Goal: Transaction & Acquisition: Book appointment/travel/reservation

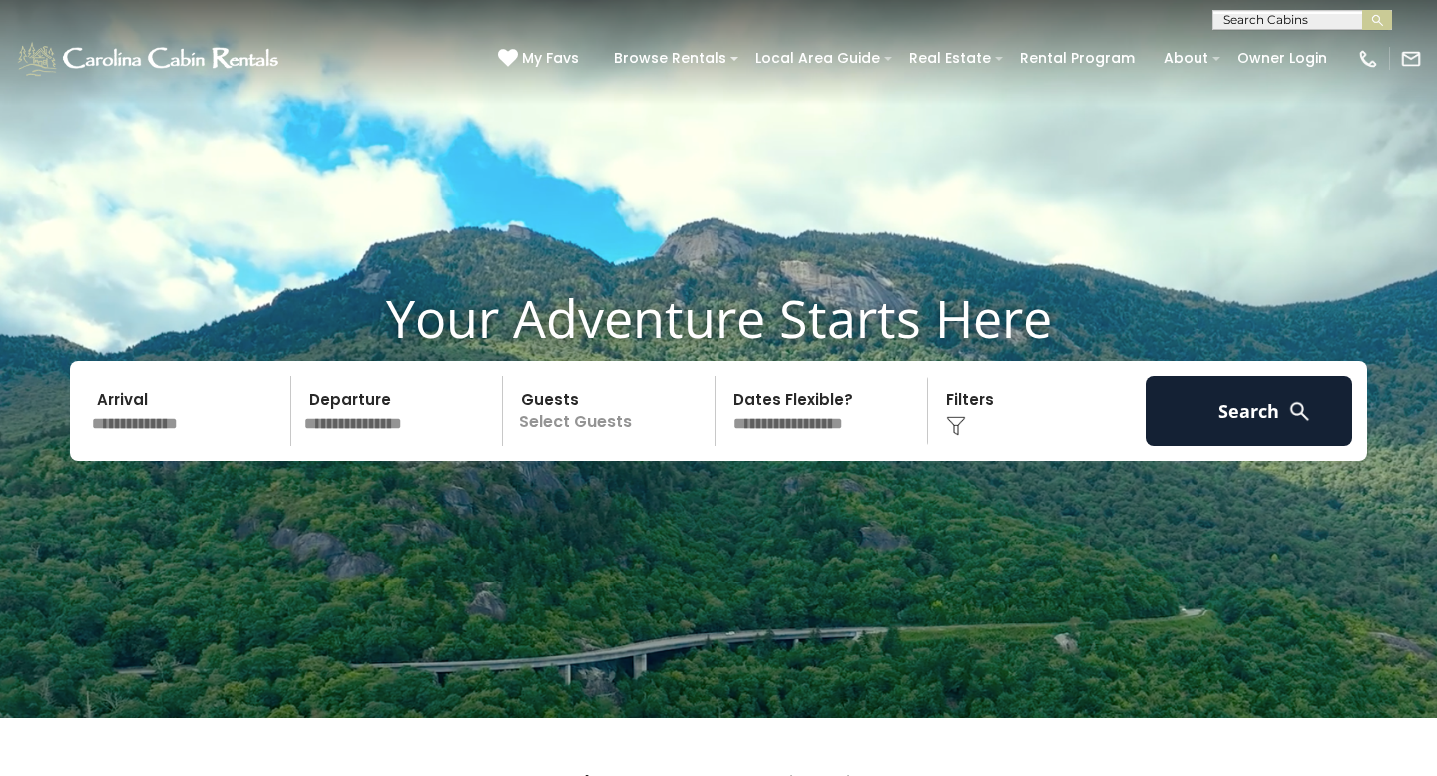
click at [155, 446] on input "text" at bounding box center [188, 411] width 207 height 70
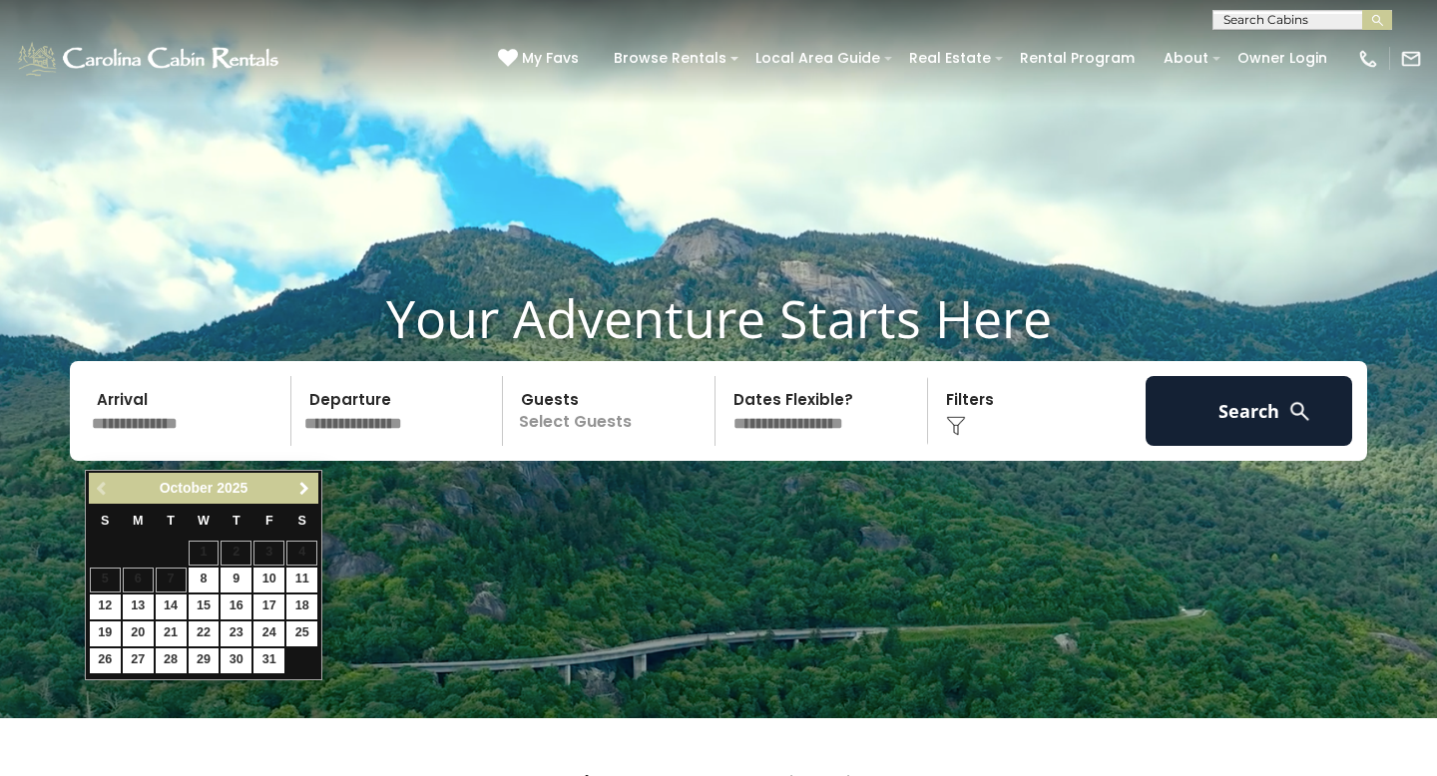
click at [313, 482] on link "Next" at bounding box center [303, 488] width 25 height 25
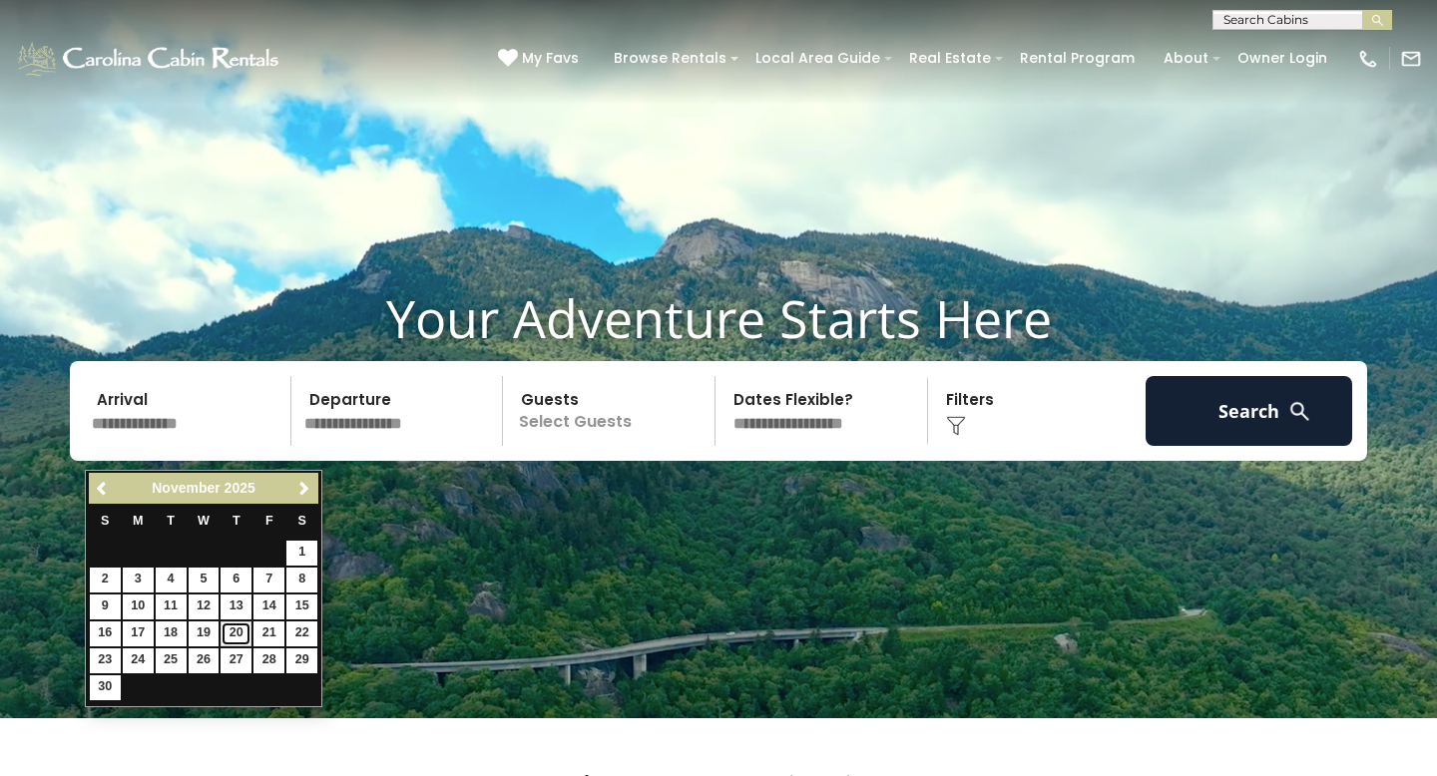
click at [238, 633] on link "20" at bounding box center [236, 634] width 31 height 25
type input "********"
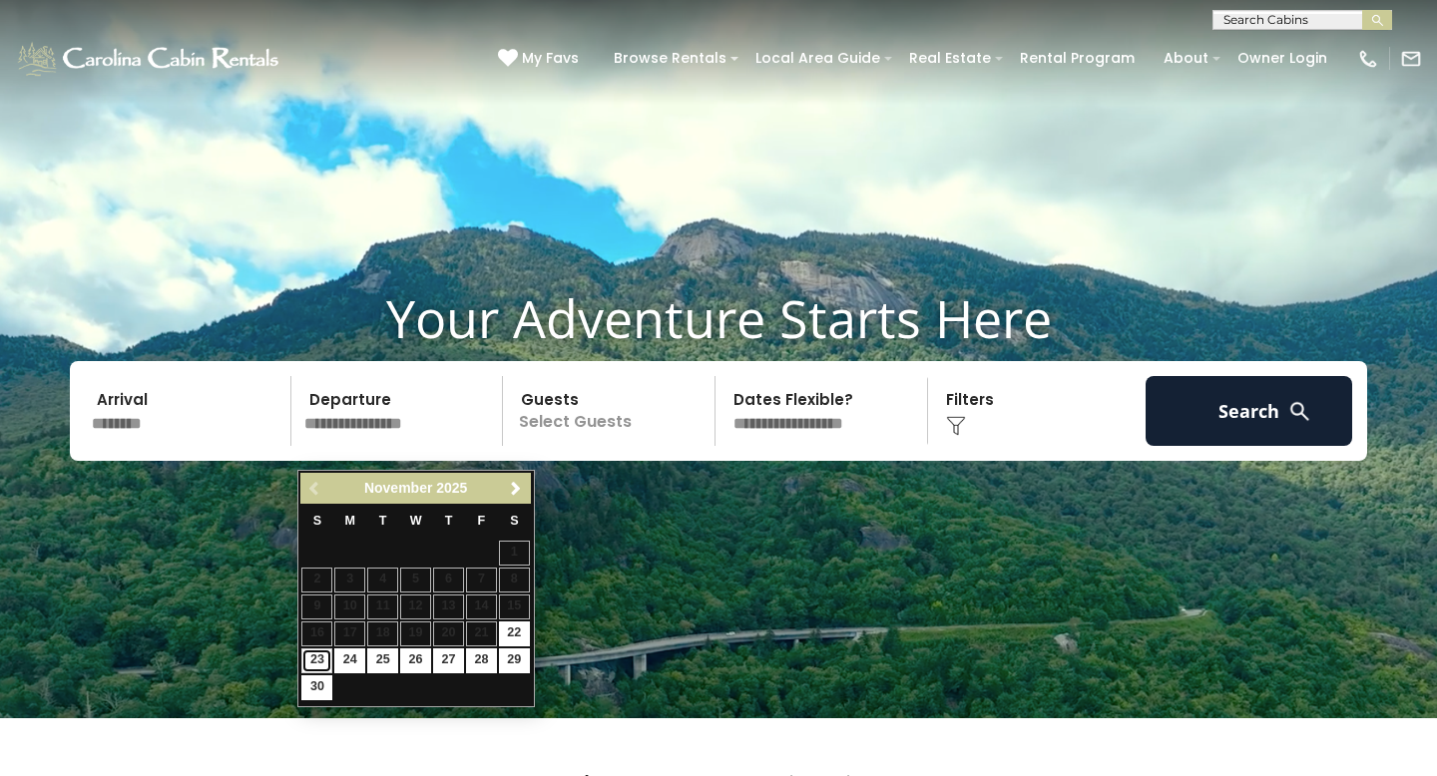
click at [314, 660] on link "23" at bounding box center [316, 661] width 31 height 25
type input "********"
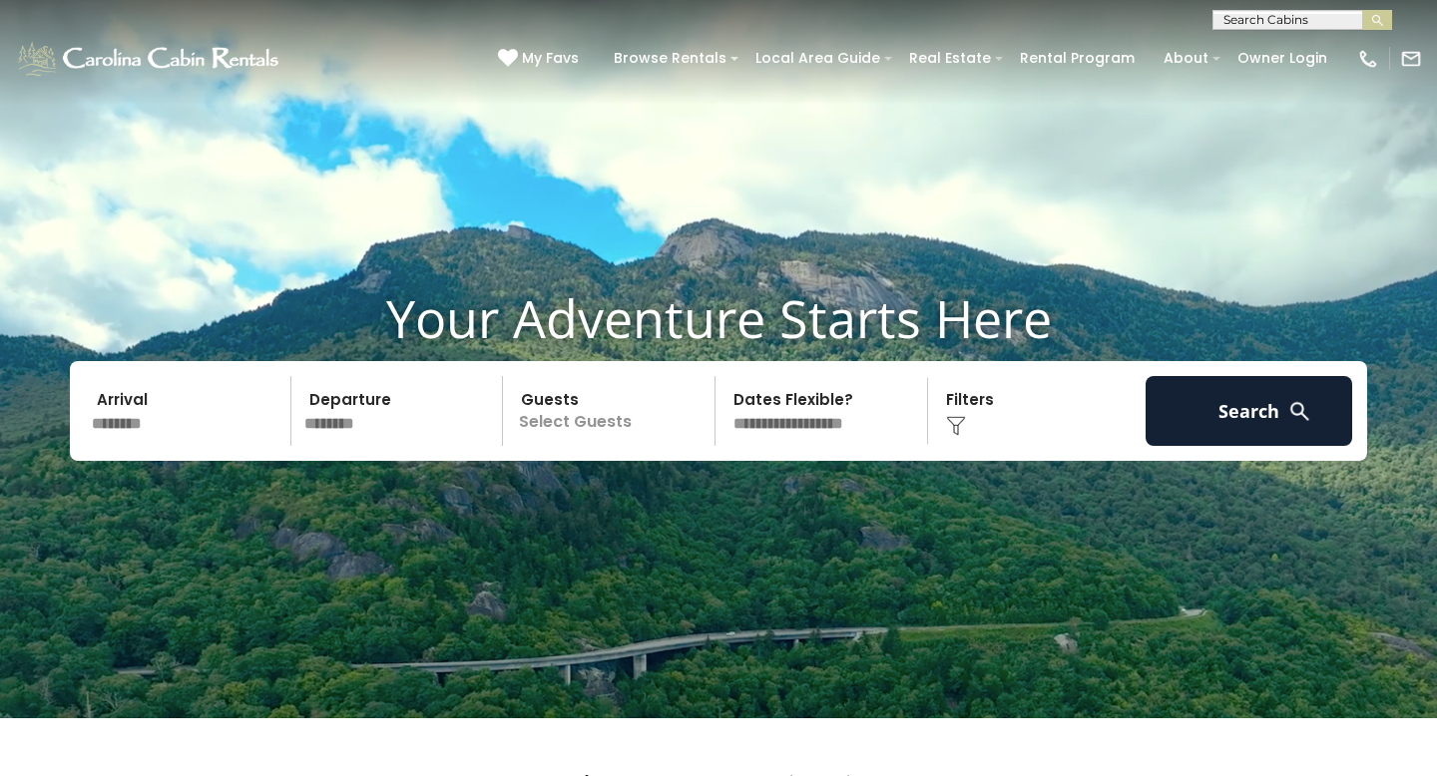
click at [606, 438] on p "Select Guests" at bounding box center [612, 411] width 206 height 70
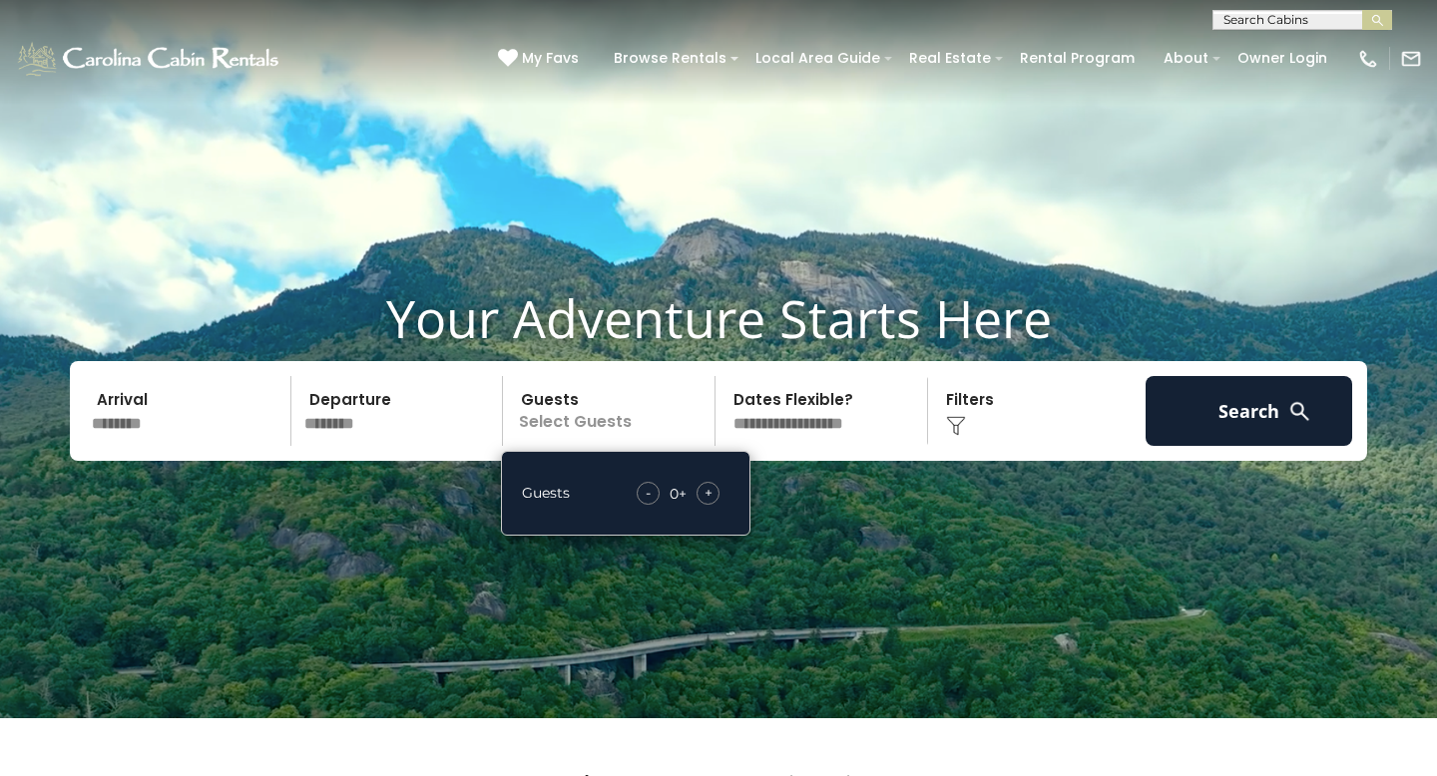
click at [700, 504] on div "Guests - 0 + +" at bounding box center [626, 493] width 250 height 85
click at [702, 505] on div "+" at bounding box center [708, 493] width 23 height 23
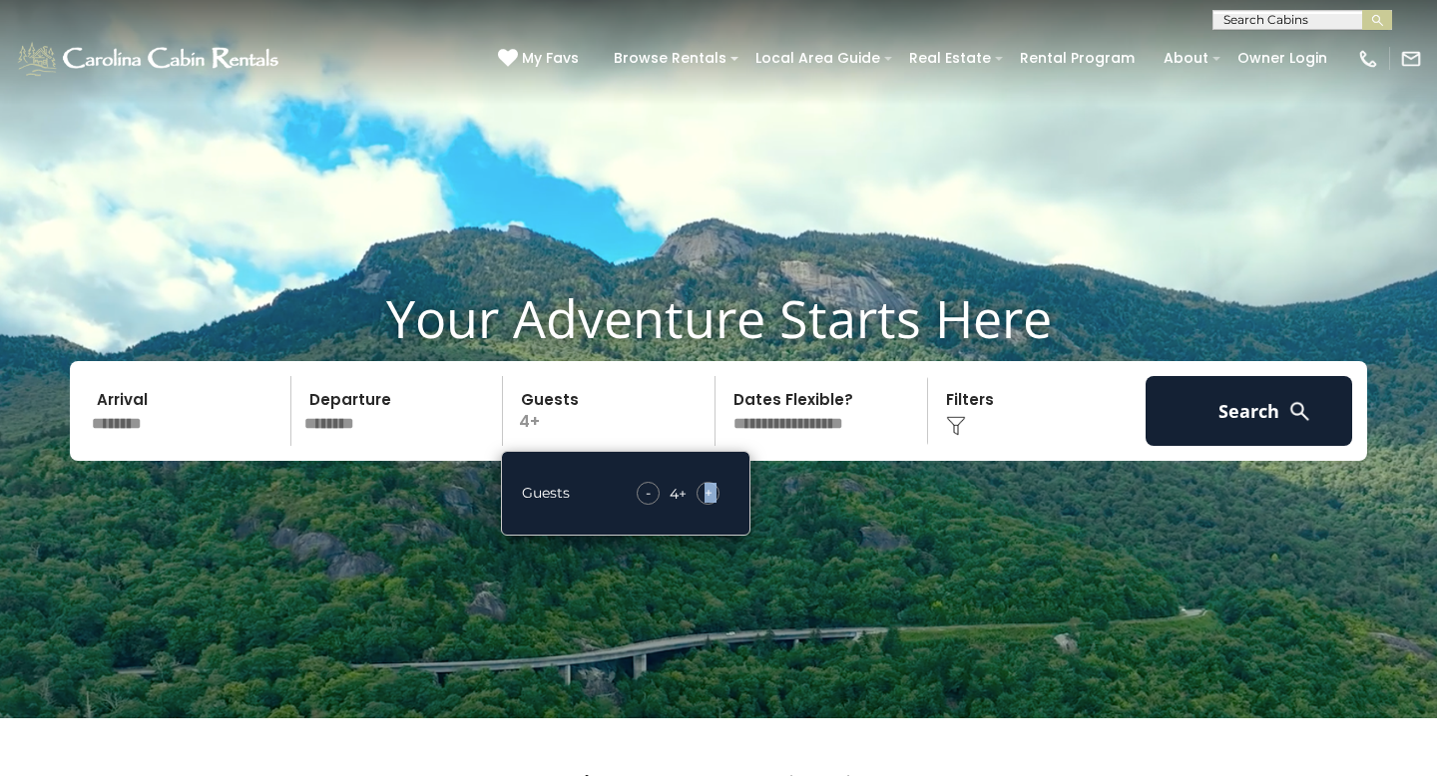
click at [702, 505] on div "+" at bounding box center [708, 493] width 23 height 23
click at [815, 446] on select "**********" at bounding box center [825, 411] width 206 height 70
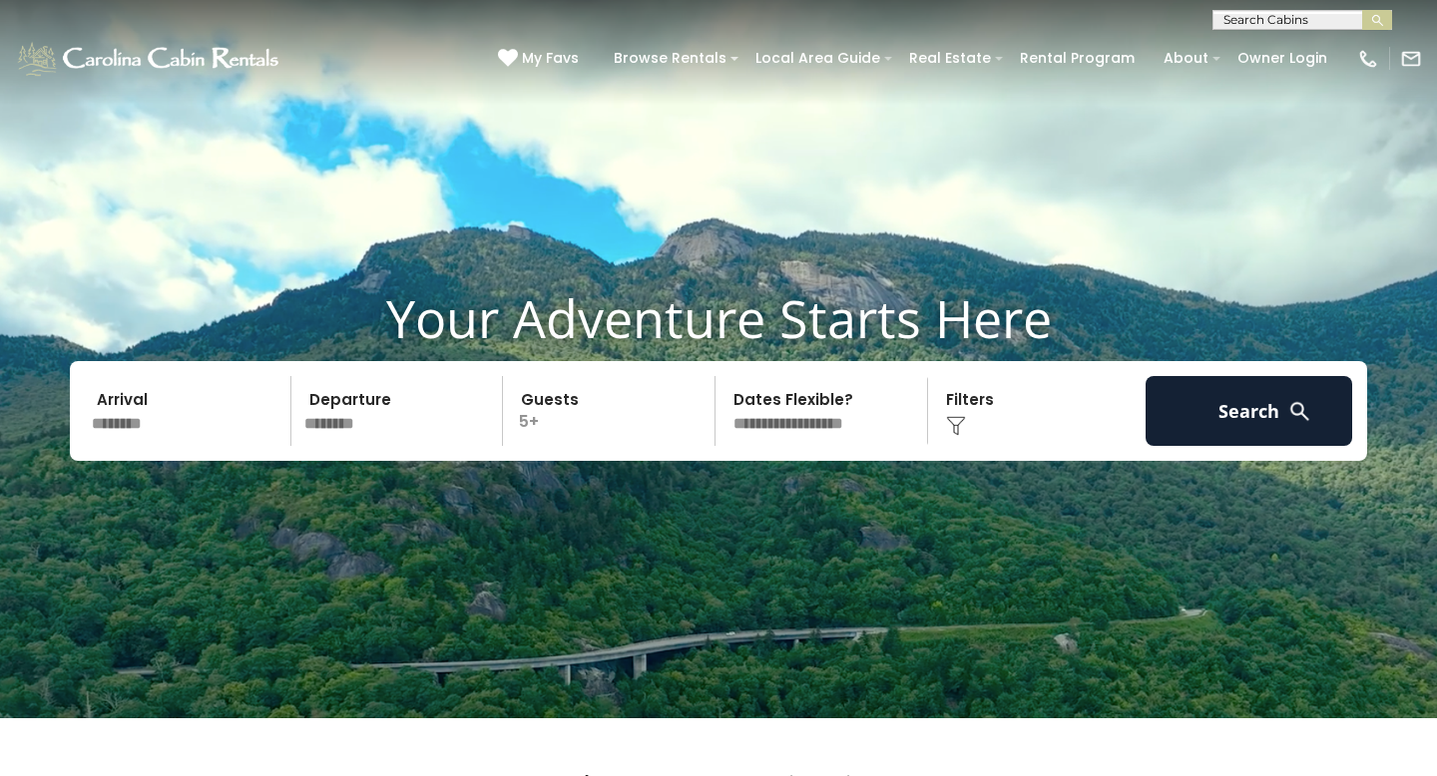
select select "*"
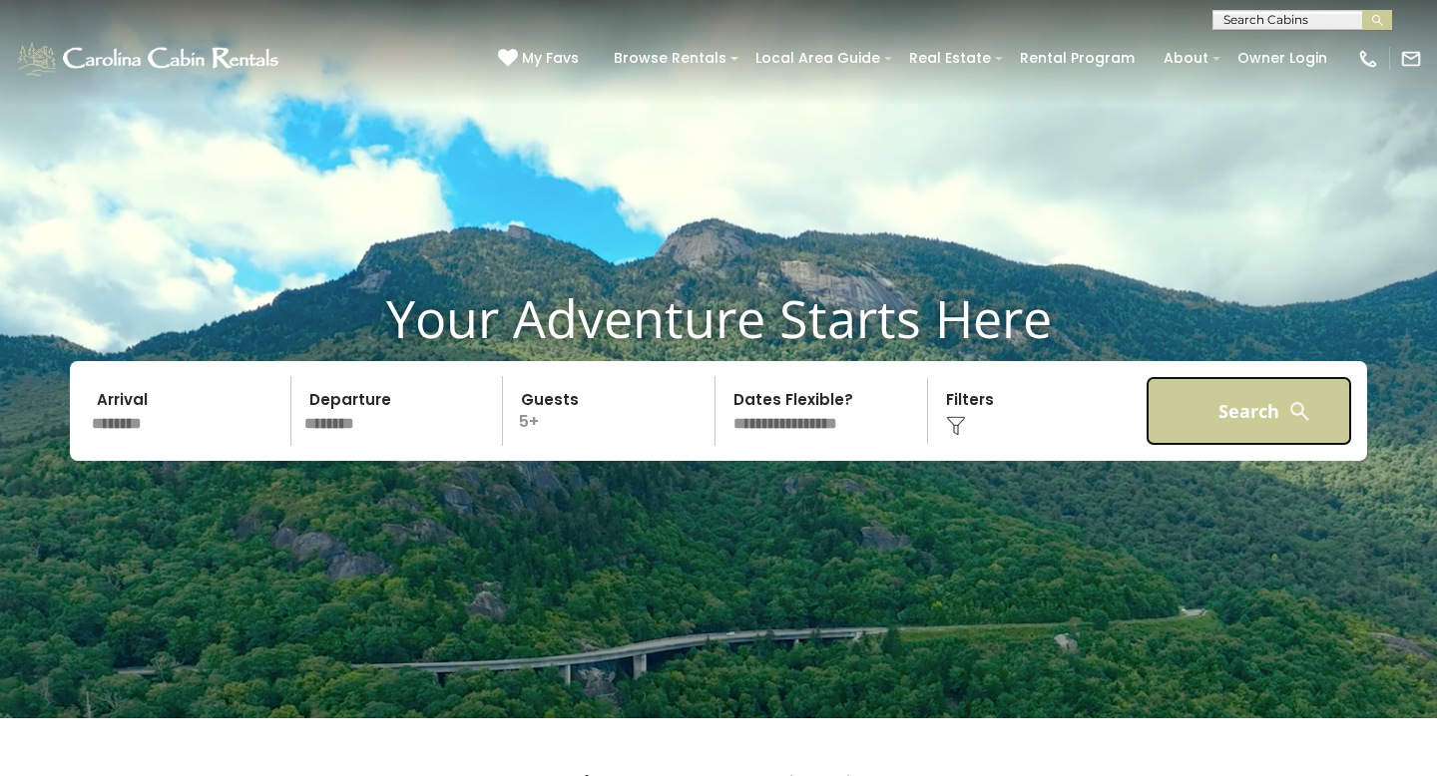
click at [1244, 435] on button "Search" at bounding box center [1249, 411] width 207 height 70
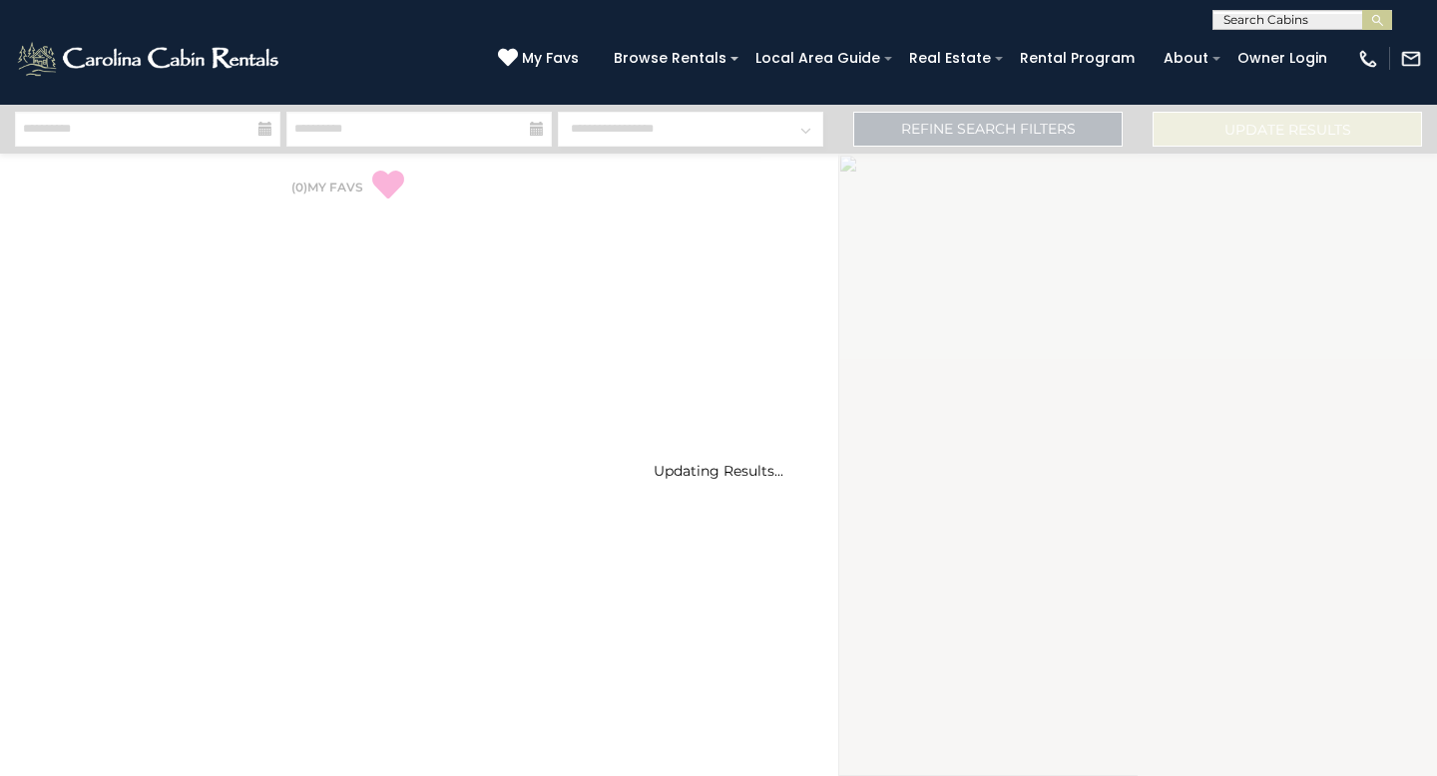
select select "*"
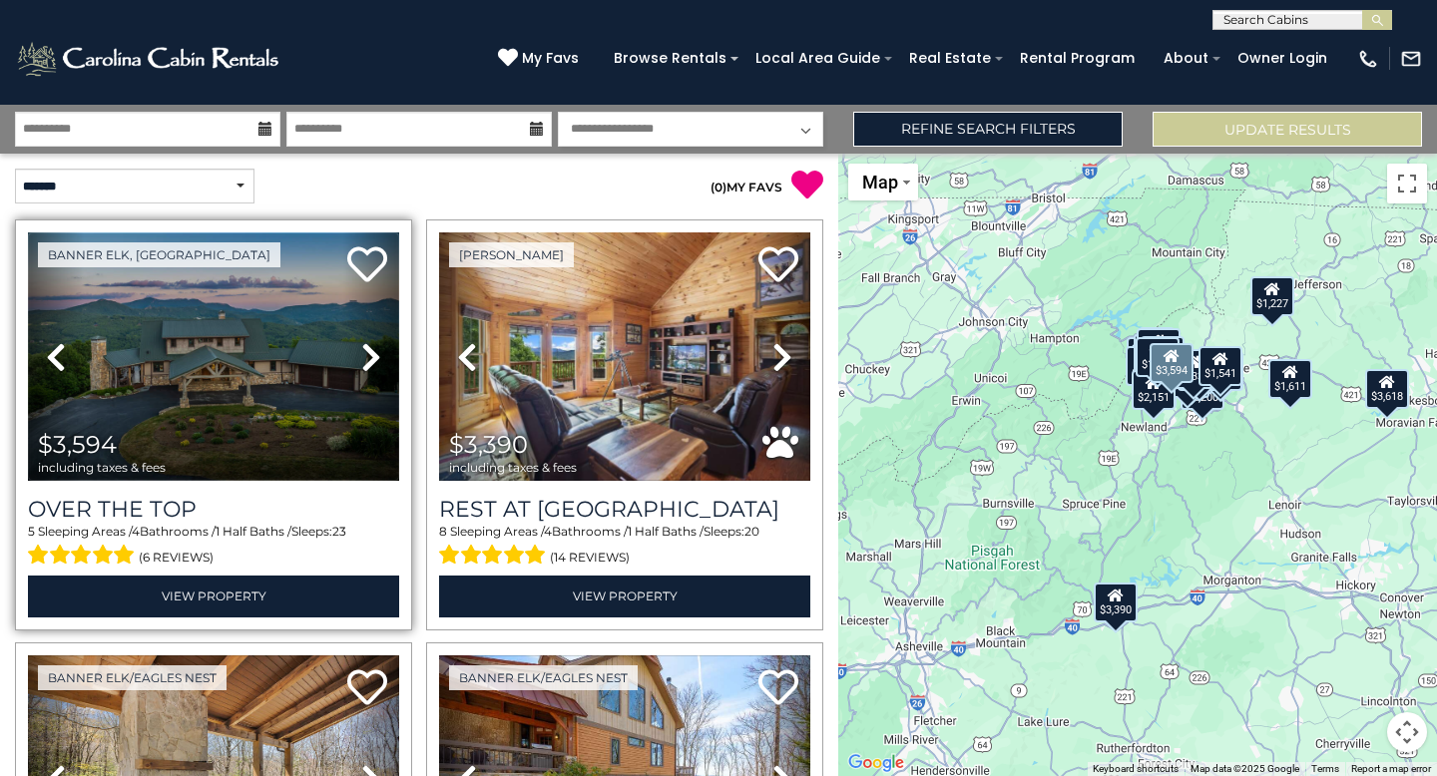
click at [248, 338] on img at bounding box center [213, 357] width 371 height 249
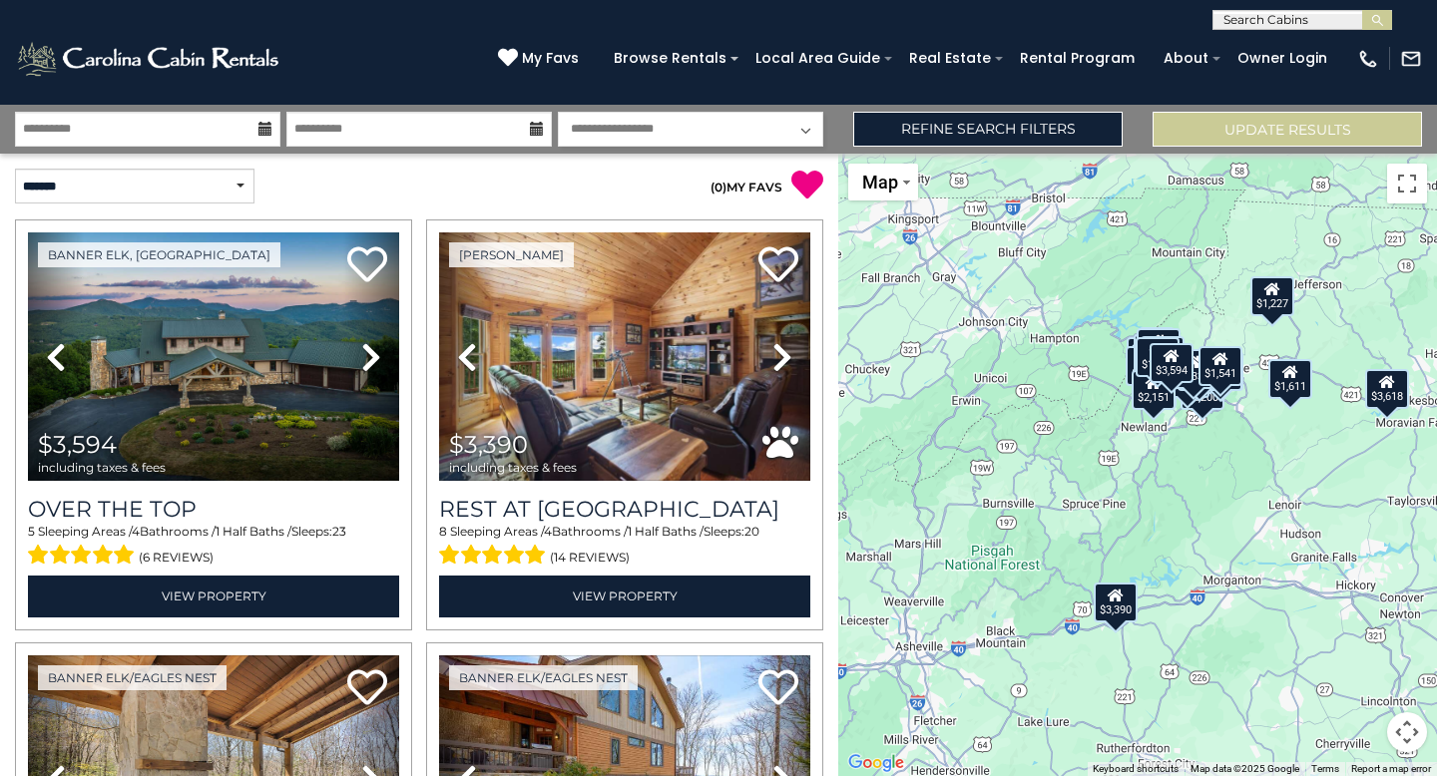
click at [263, 126] on icon at bounding box center [265, 129] width 14 height 14
click at [178, 130] on input "**********" at bounding box center [147, 129] width 265 height 35
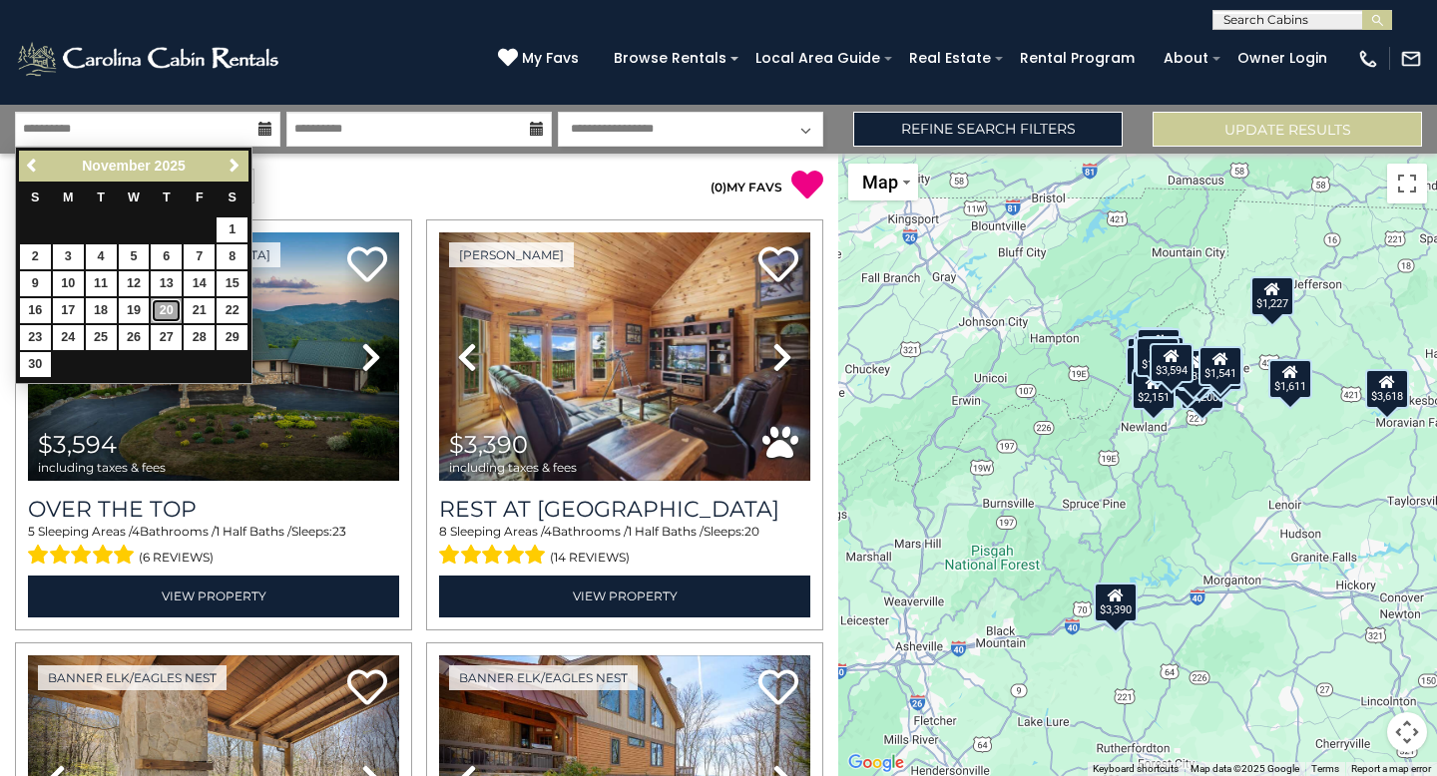
click at [170, 311] on link "20" at bounding box center [166, 310] width 31 height 25
type input "********"
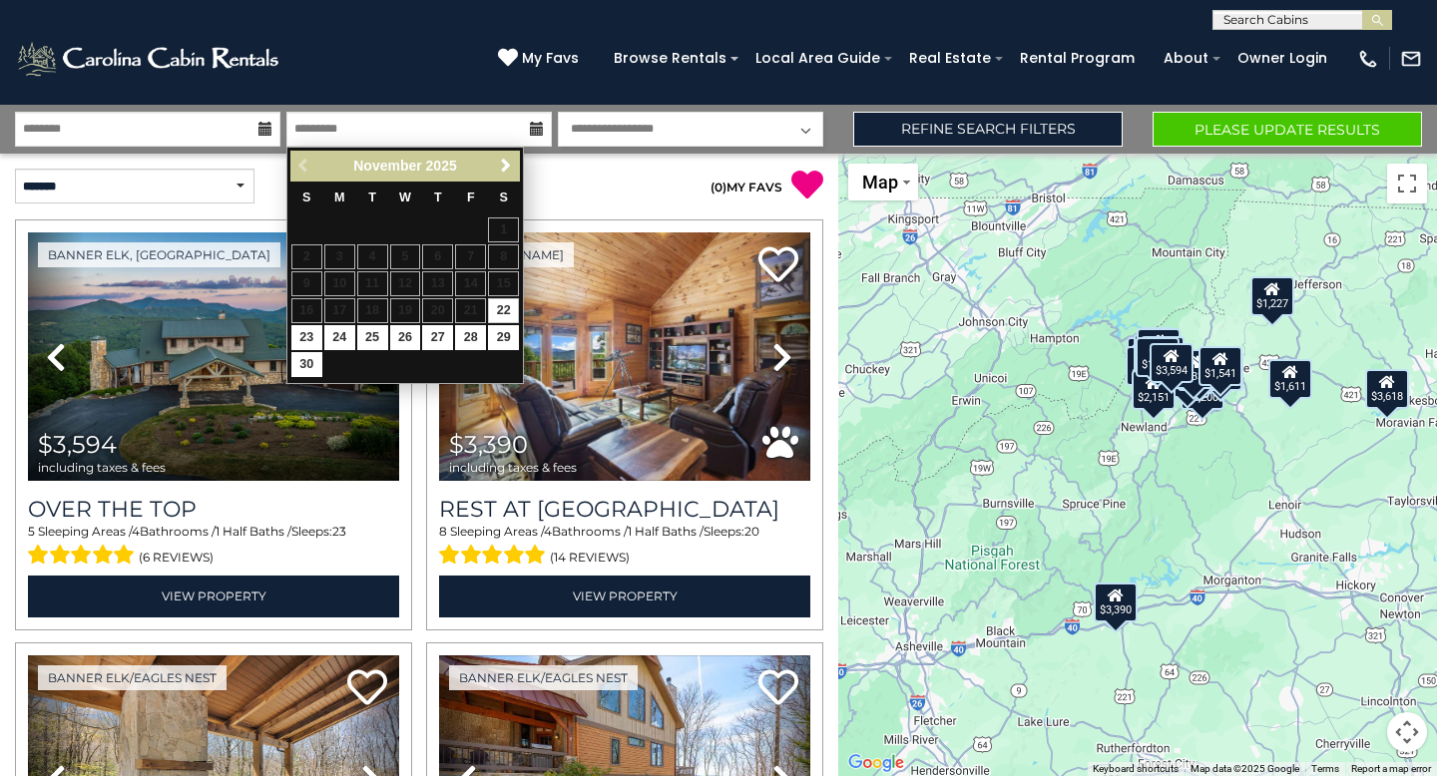
click at [624, 190] on p "( 0 ) MY FAVS" at bounding box center [621, 185] width 404 height 33
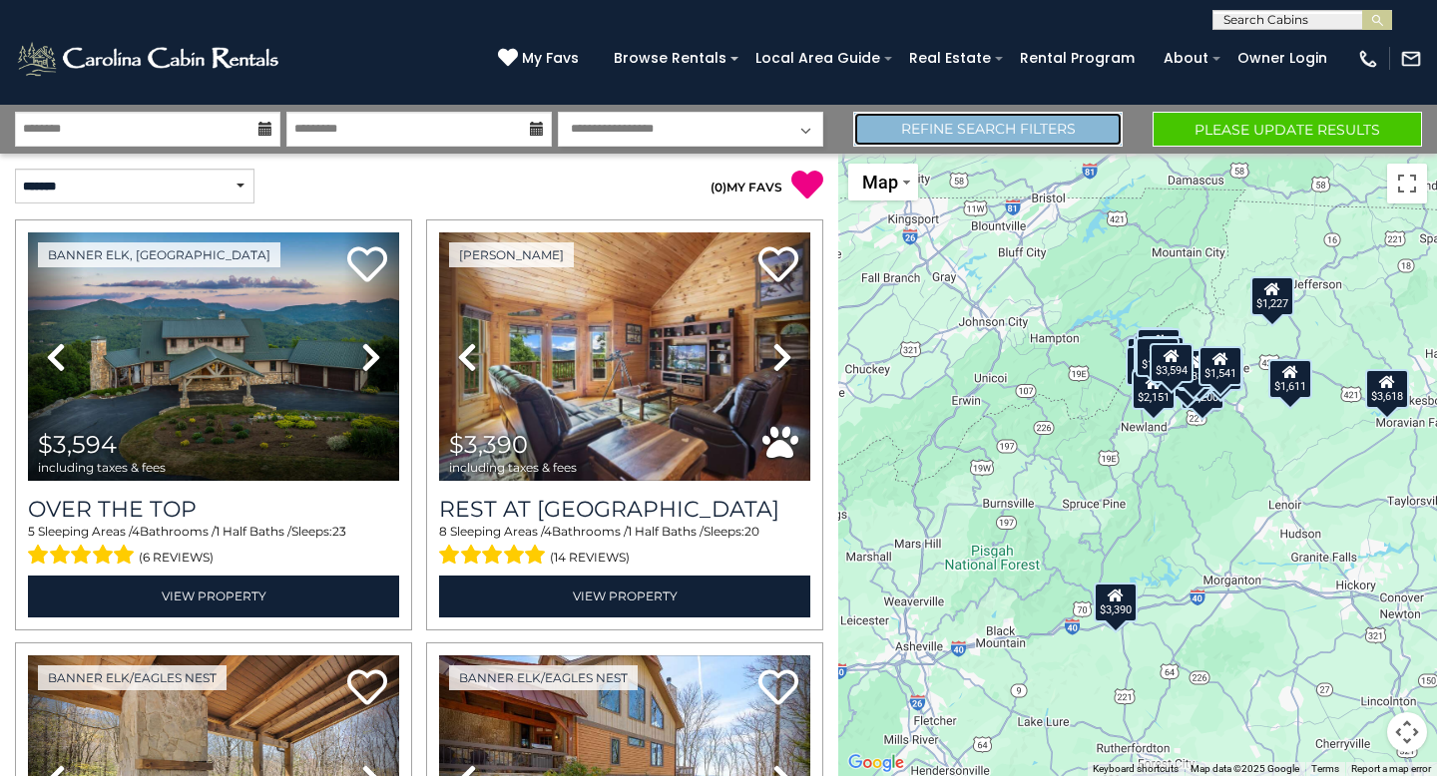
click at [965, 131] on link "Refine Search Filters" at bounding box center [987, 129] width 269 height 35
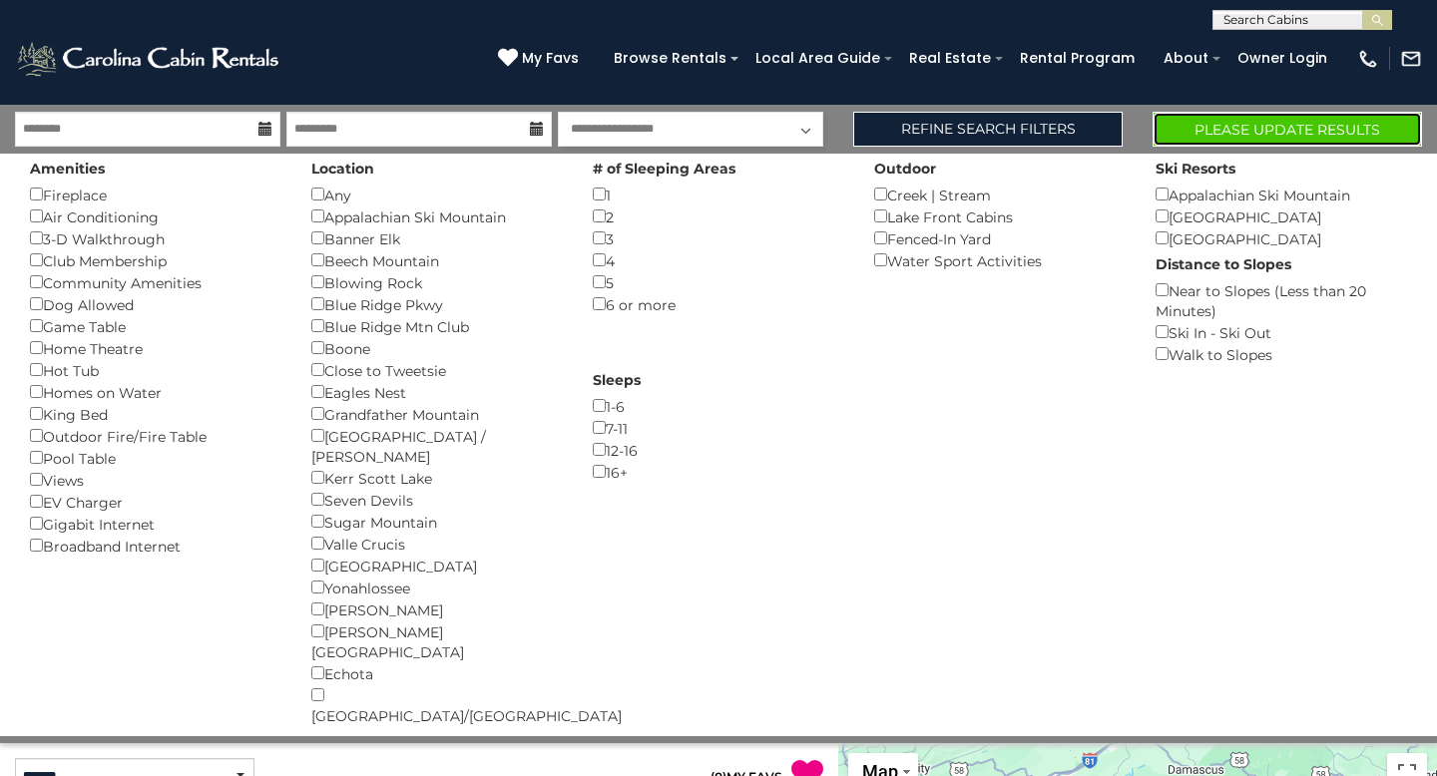
click at [1204, 128] on button "Please Update Results" at bounding box center [1287, 129] width 269 height 35
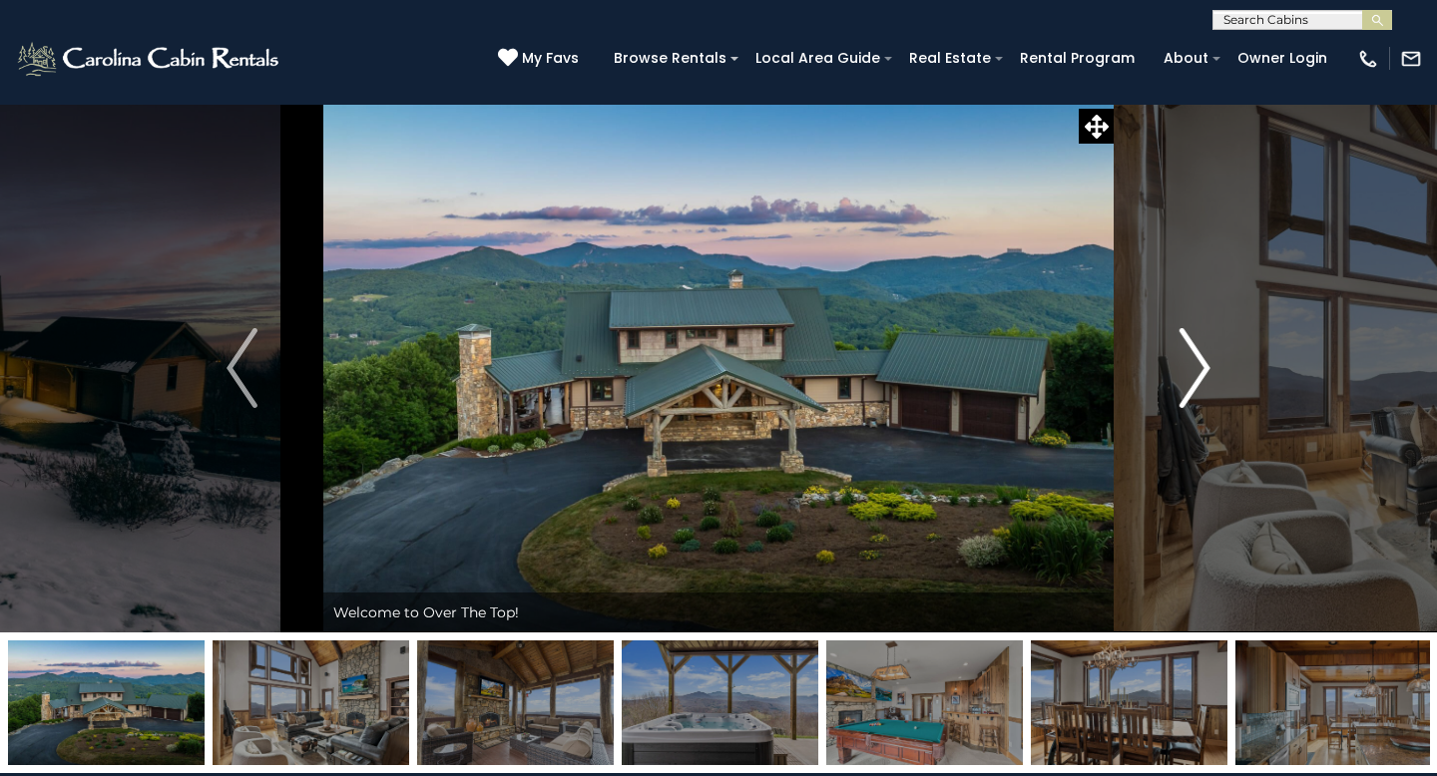
click at [1189, 366] on img "Next" at bounding box center [1195, 368] width 30 height 80
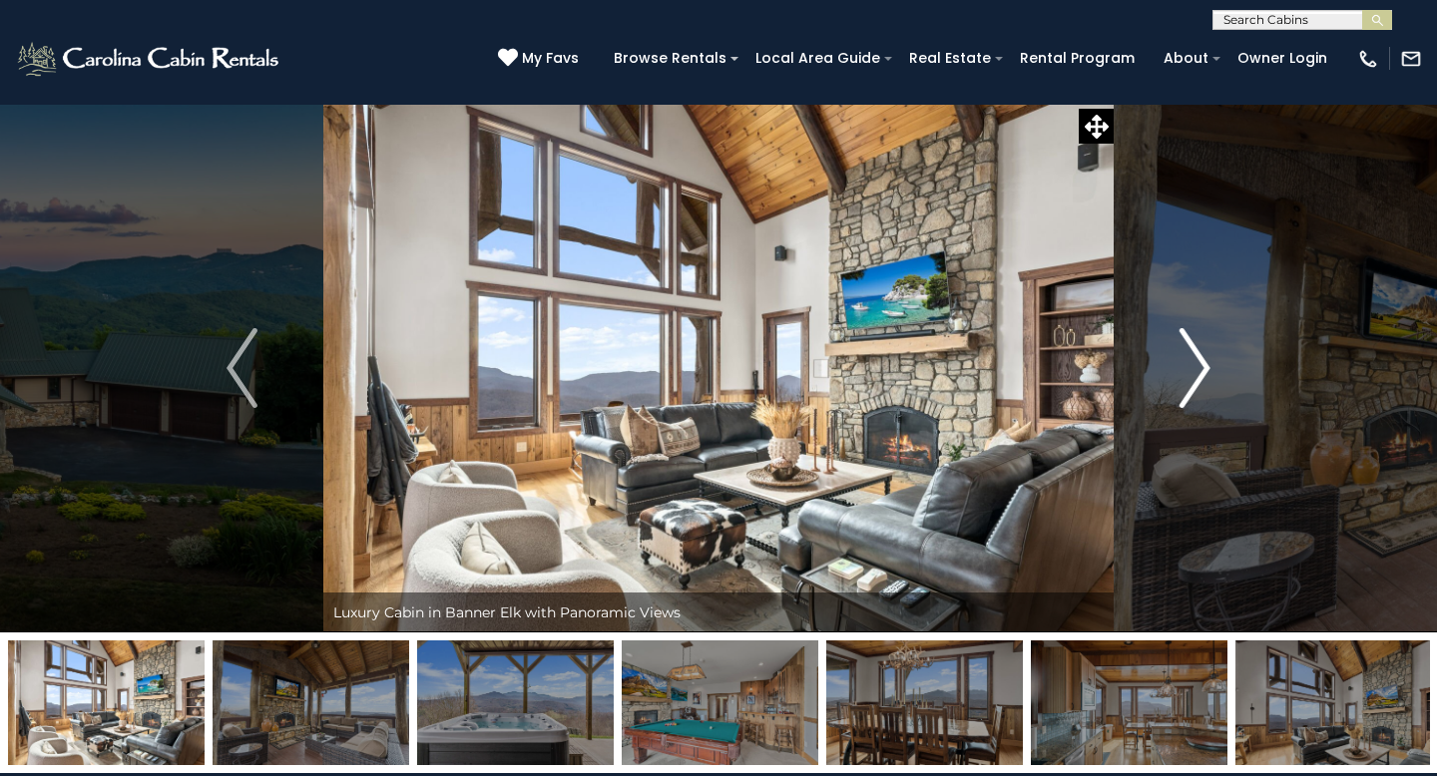
click at [1193, 361] on img "Next" at bounding box center [1195, 368] width 30 height 80
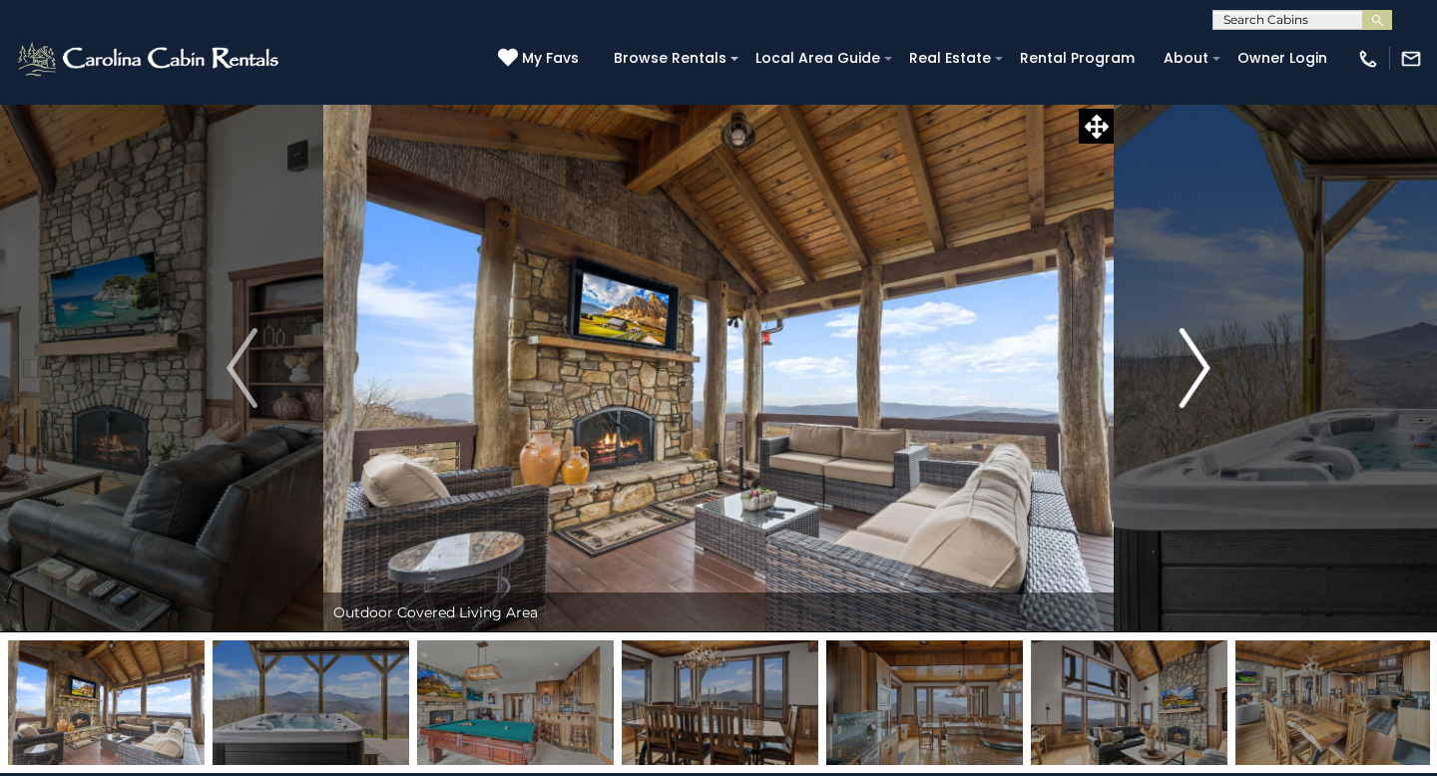
click at [1193, 361] on img "Next" at bounding box center [1195, 368] width 30 height 80
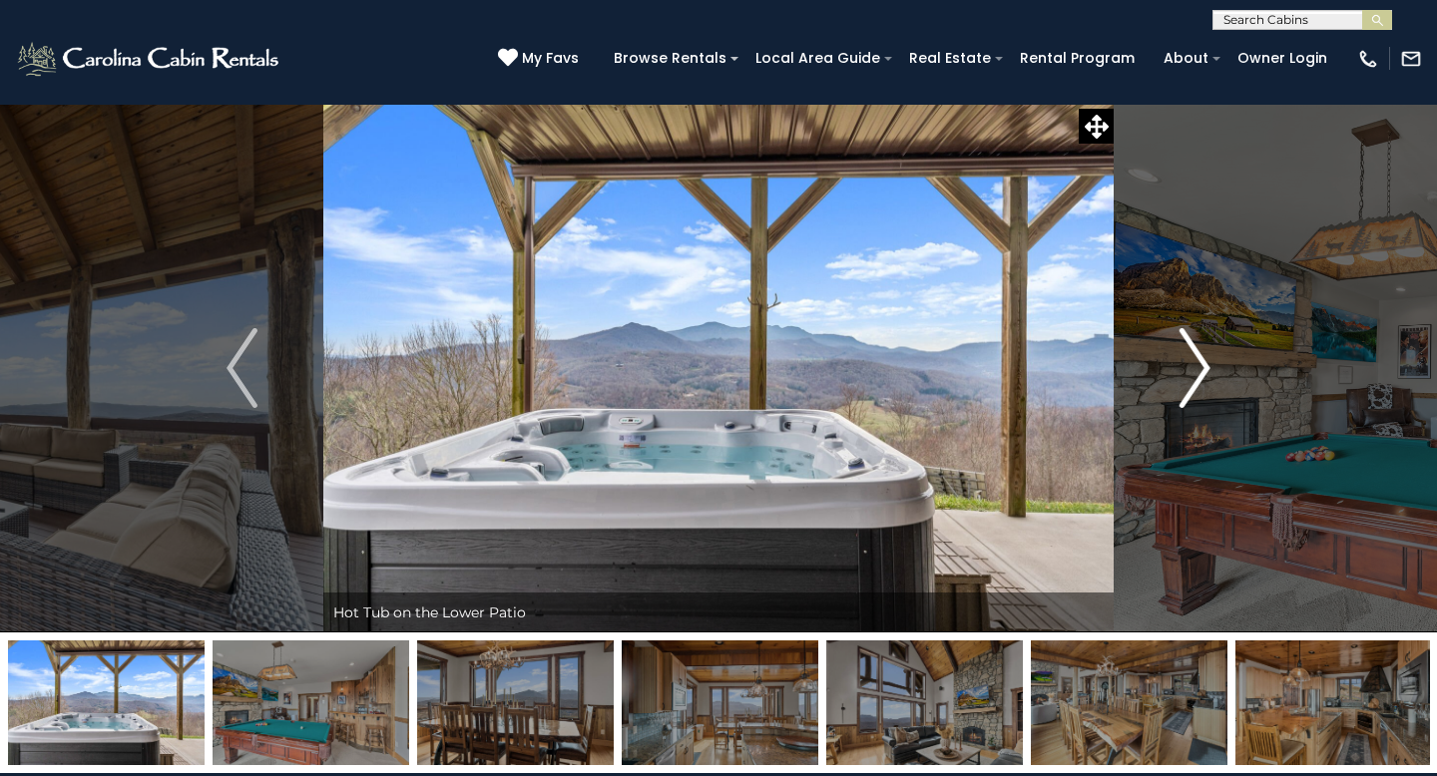
click at [1193, 361] on img "Next" at bounding box center [1195, 368] width 30 height 80
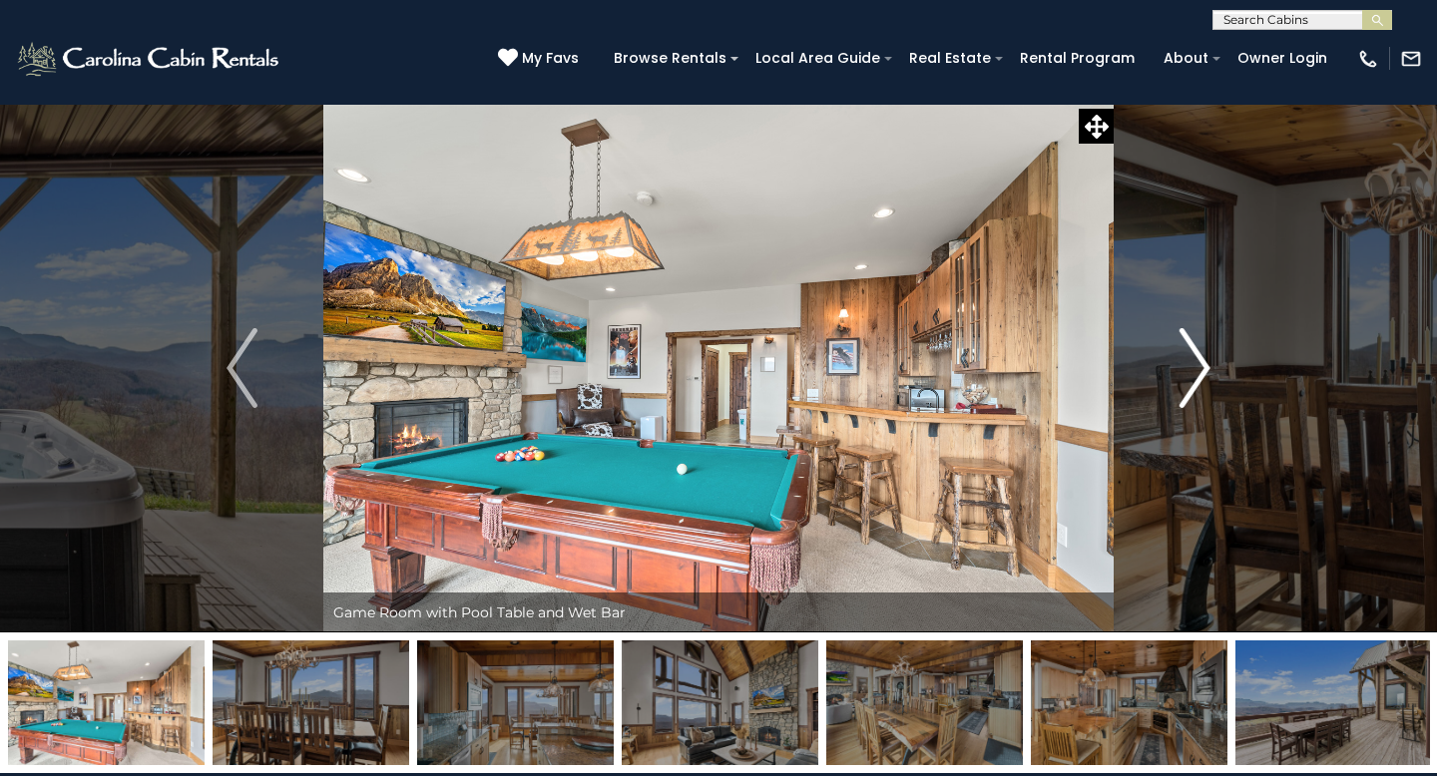
click at [1199, 355] on img "Next" at bounding box center [1195, 368] width 30 height 80
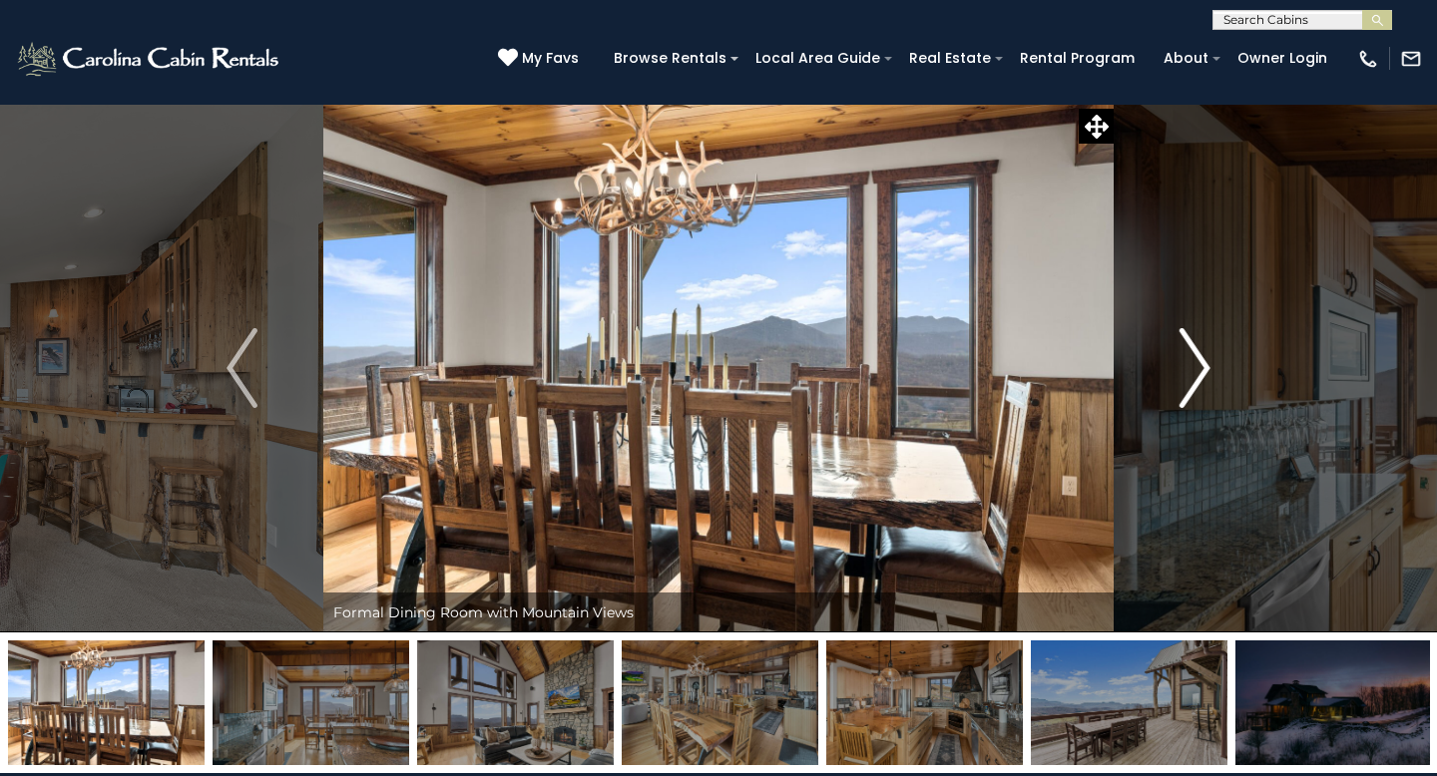
click at [1199, 355] on img "Next" at bounding box center [1195, 368] width 30 height 80
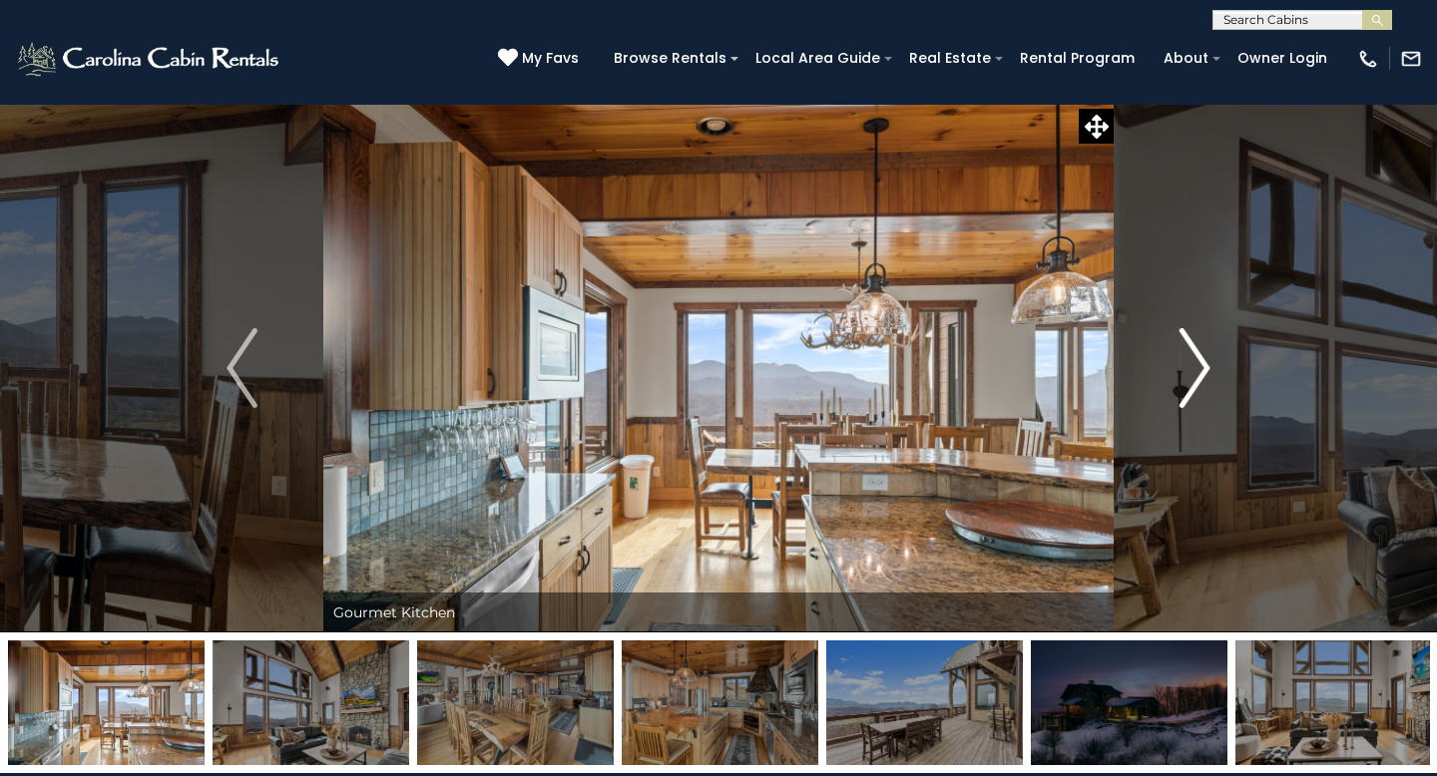
click at [1199, 355] on img "Next" at bounding box center [1195, 368] width 30 height 80
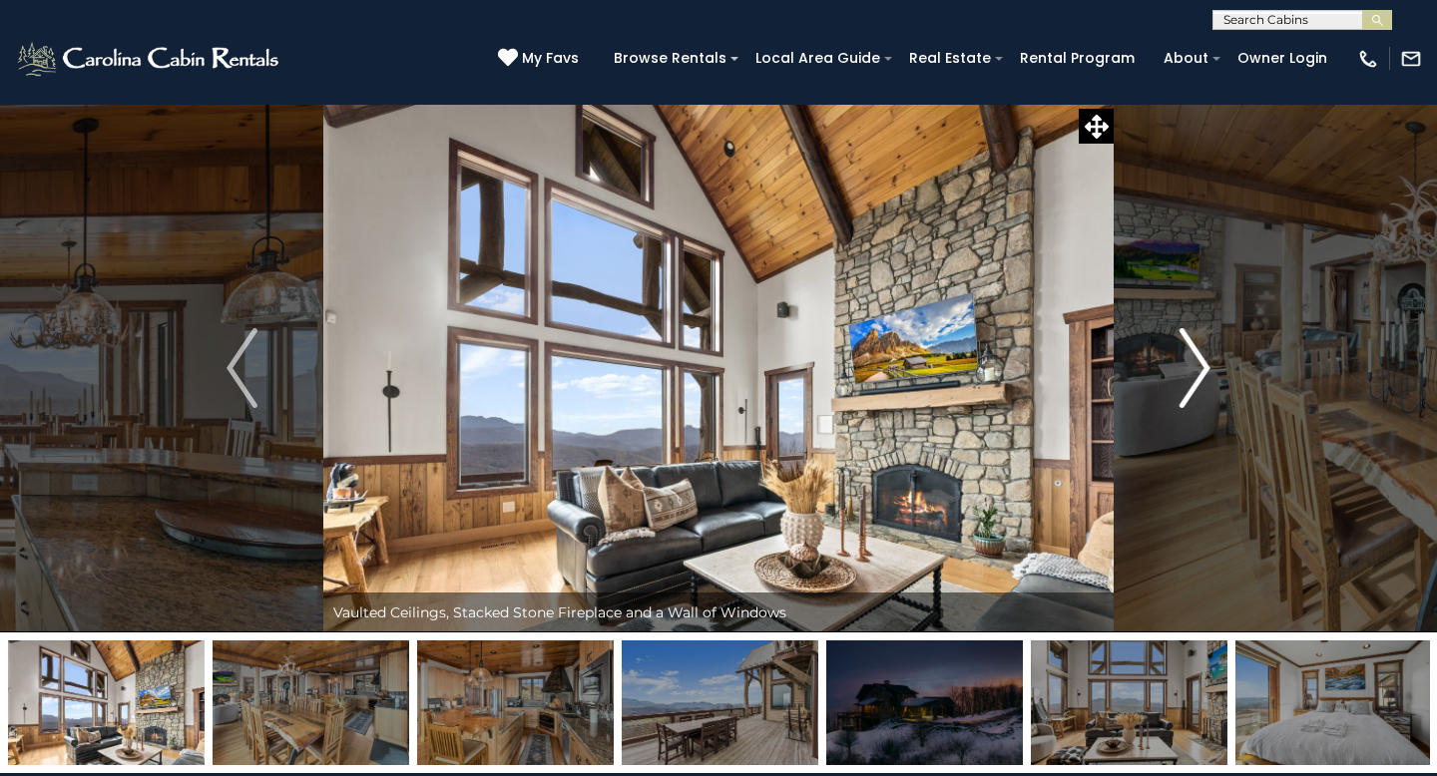
click at [1199, 355] on img "Next" at bounding box center [1195, 368] width 30 height 80
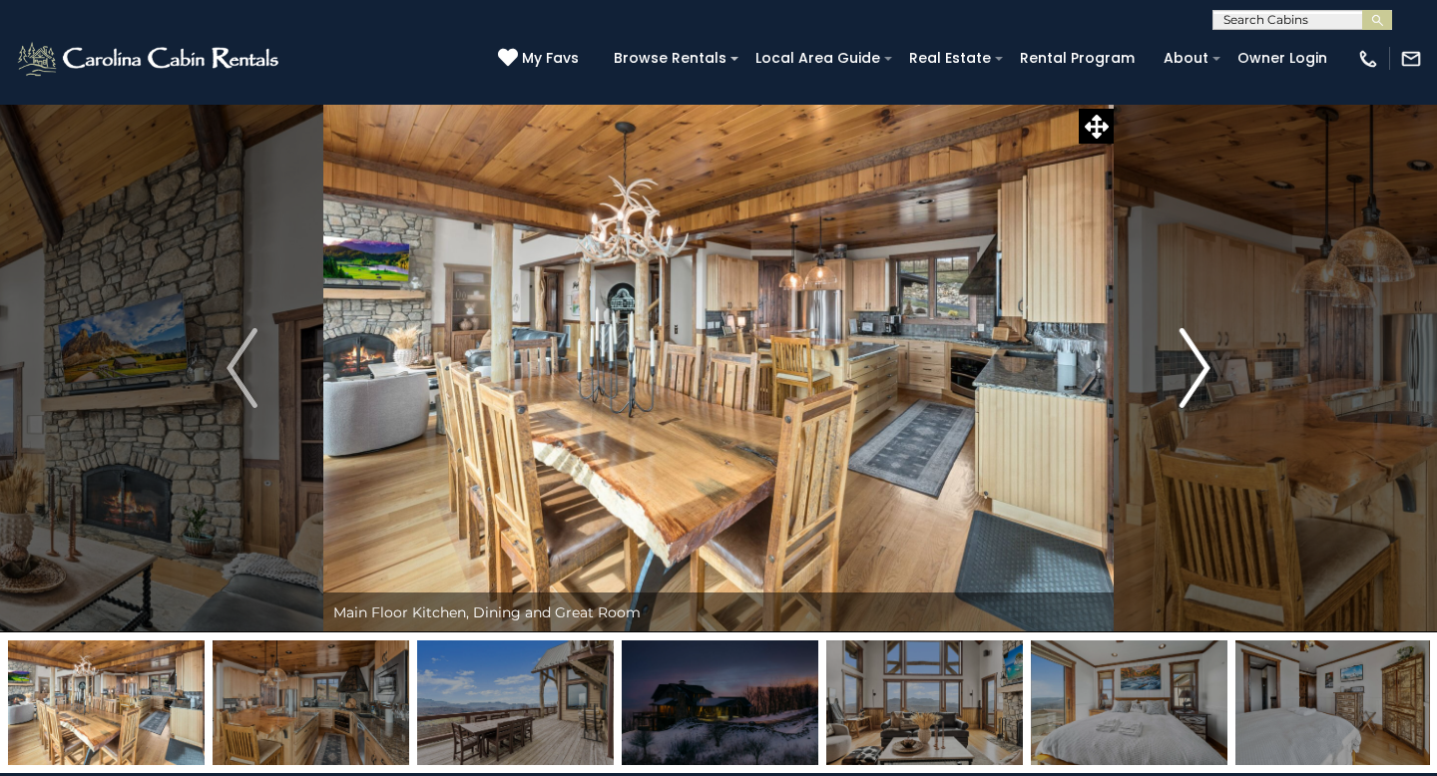
click at [1199, 355] on img "Next" at bounding box center [1195, 368] width 30 height 80
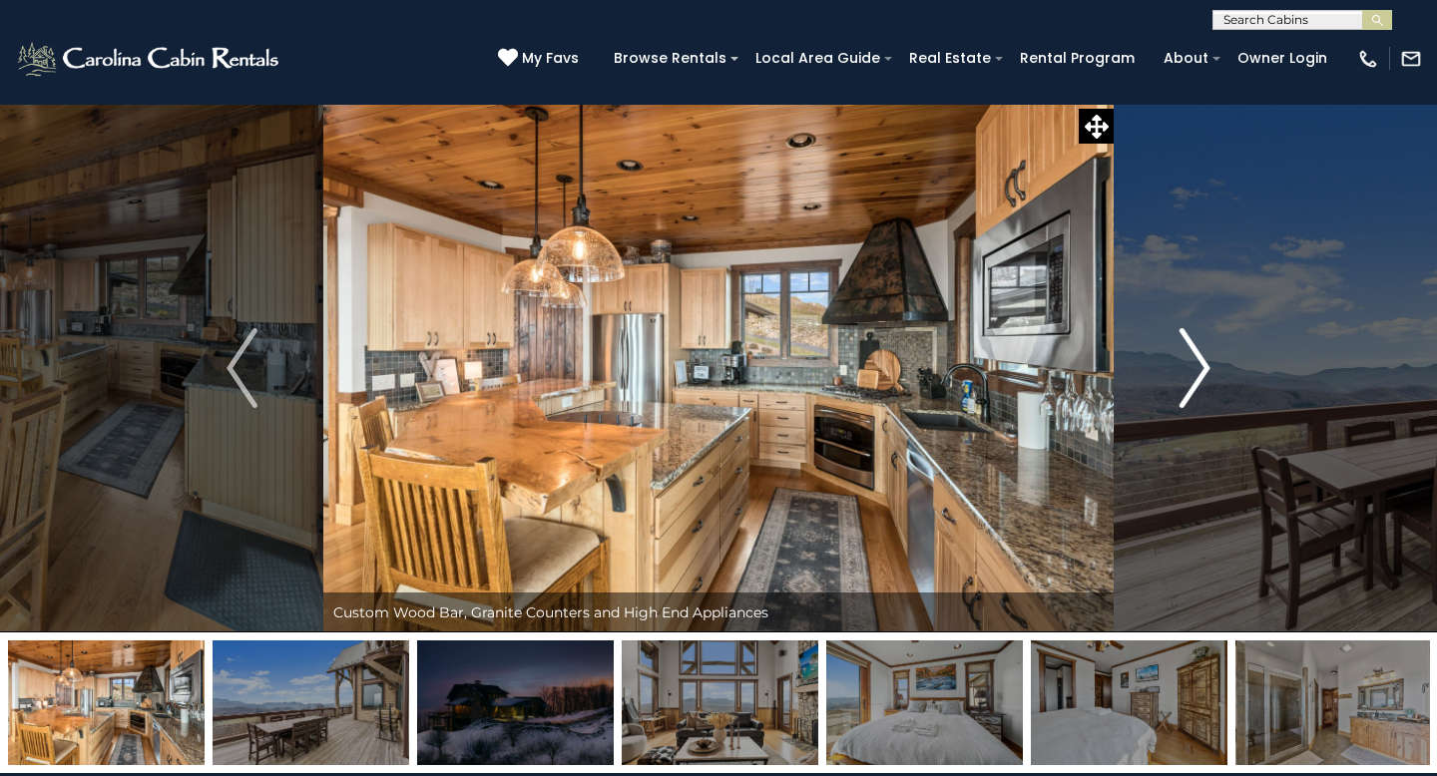
click at [1199, 355] on img "Next" at bounding box center [1195, 368] width 30 height 80
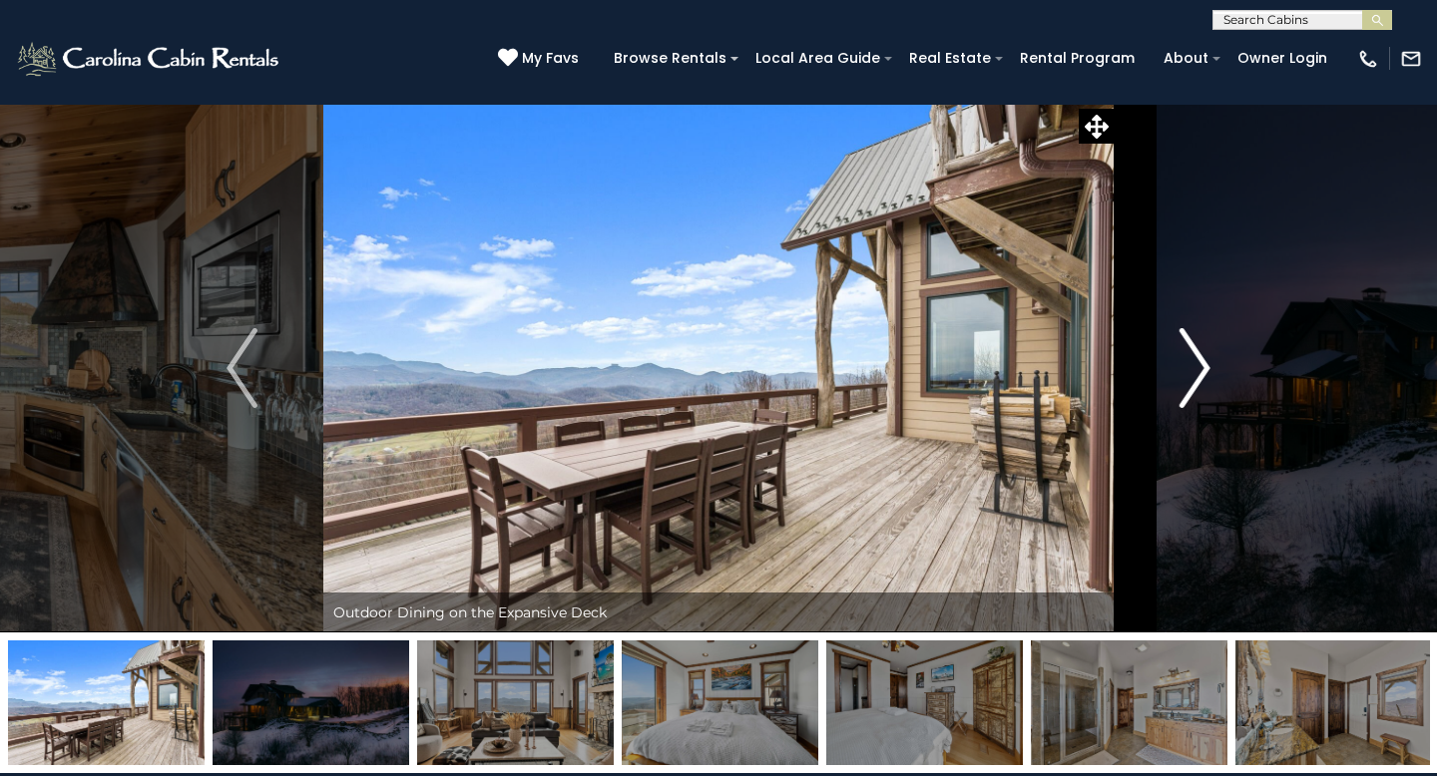
click at [1199, 355] on img "Next" at bounding box center [1195, 368] width 30 height 80
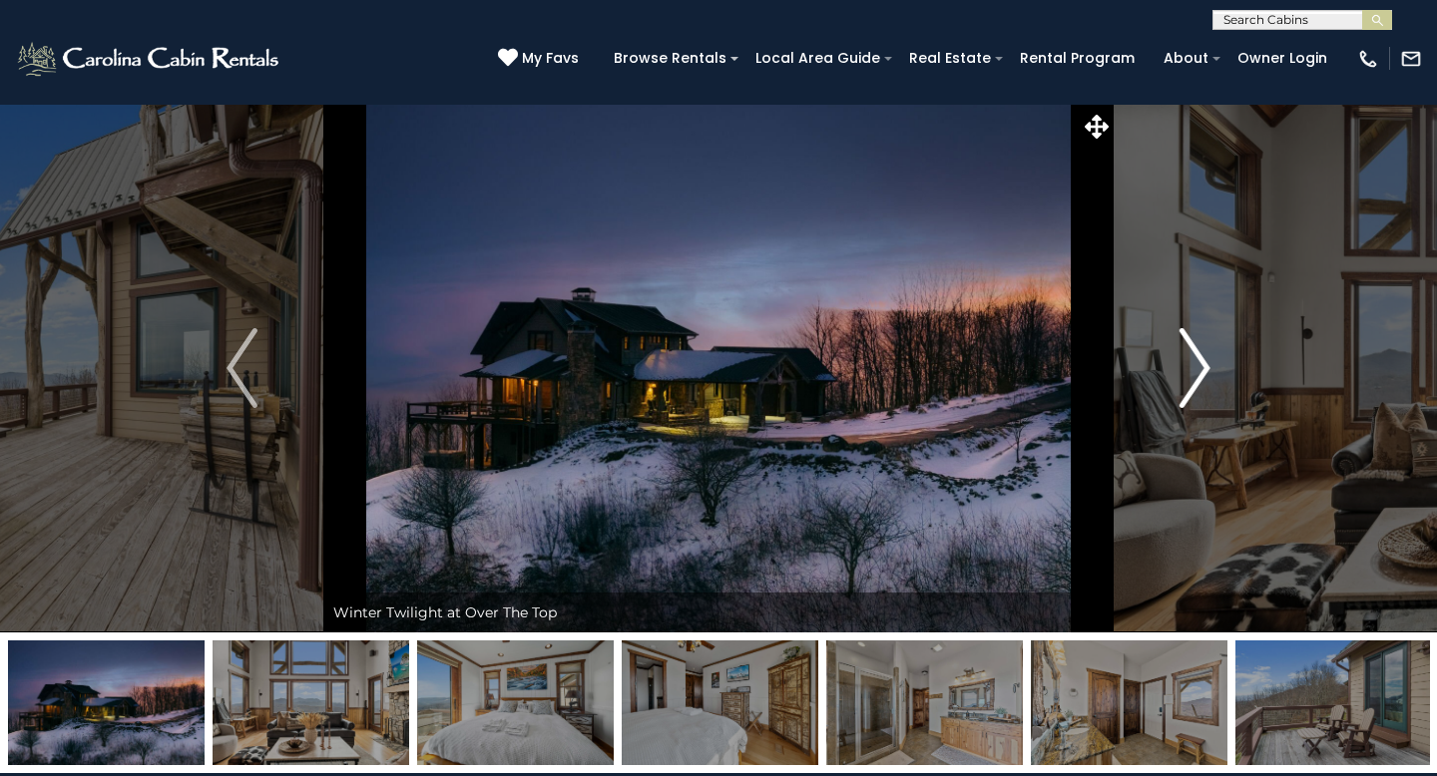
click at [1199, 355] on img "Next" at bounding box center [1195, 368] width 30 height 80
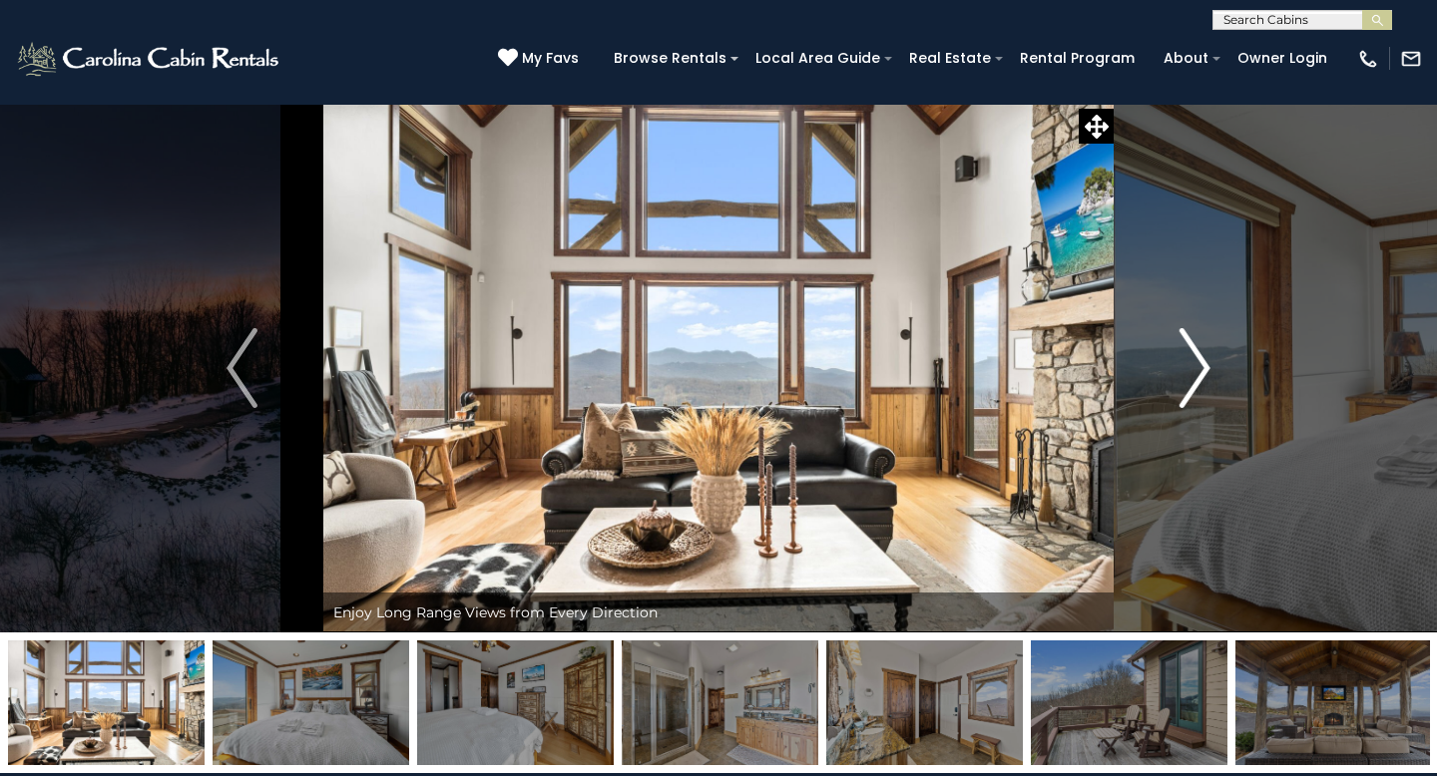
click at [1199, 355] on img "Next" at bounding box center [1195, 368] width 30 height 80
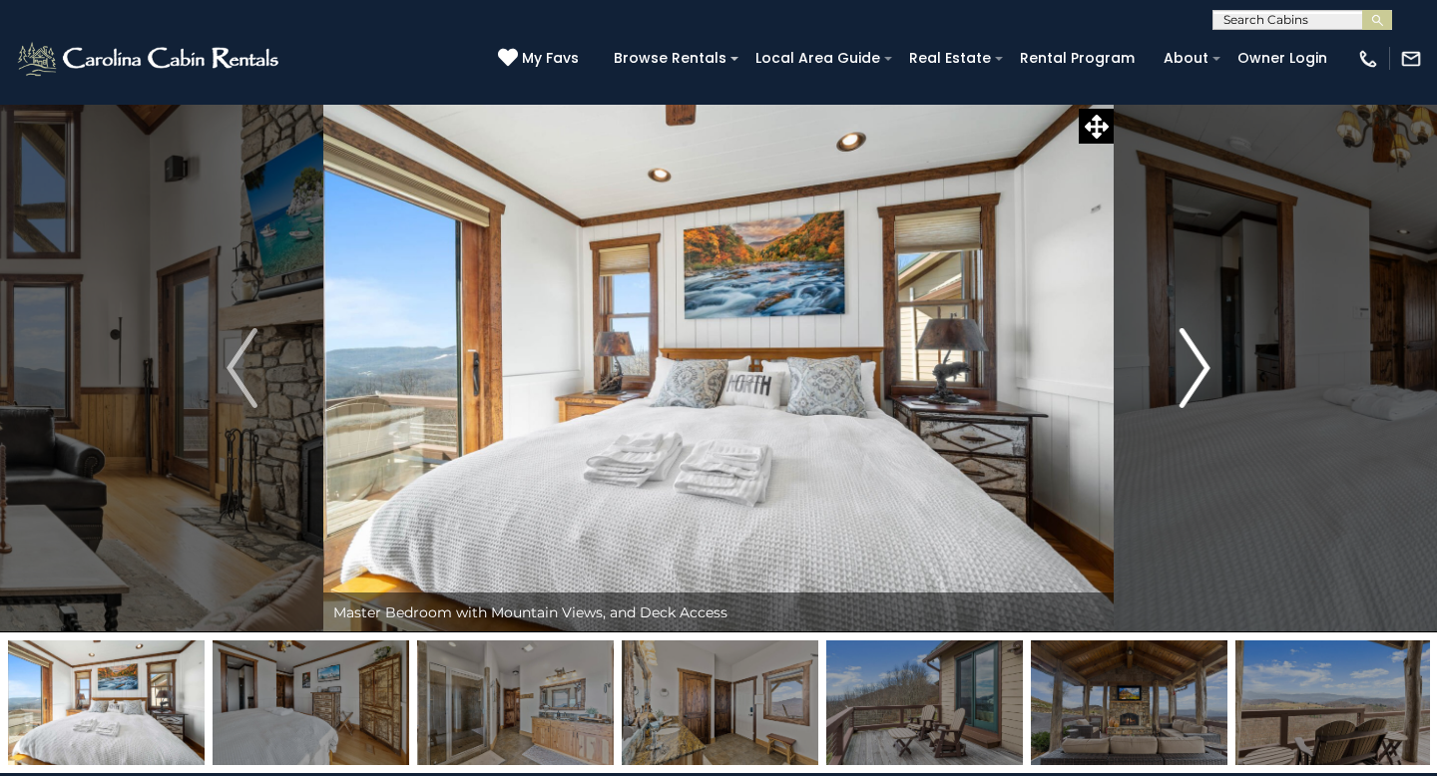
click at [1199, 355] on img "Next" at bounding box center [1195, 368] width 30 height 80
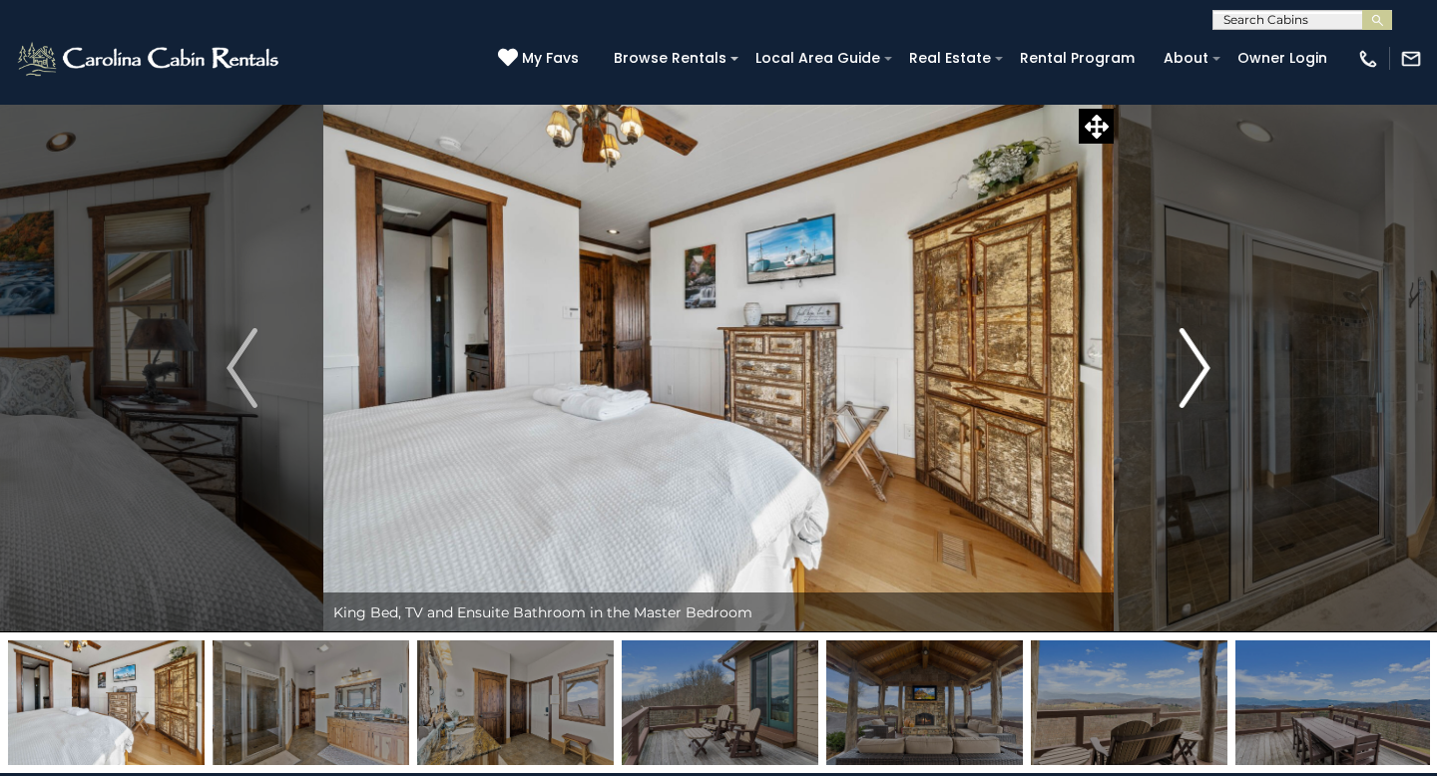
click at [1199, 355] on img "Next" at bounding box center [1195, 368] width 30 height 80
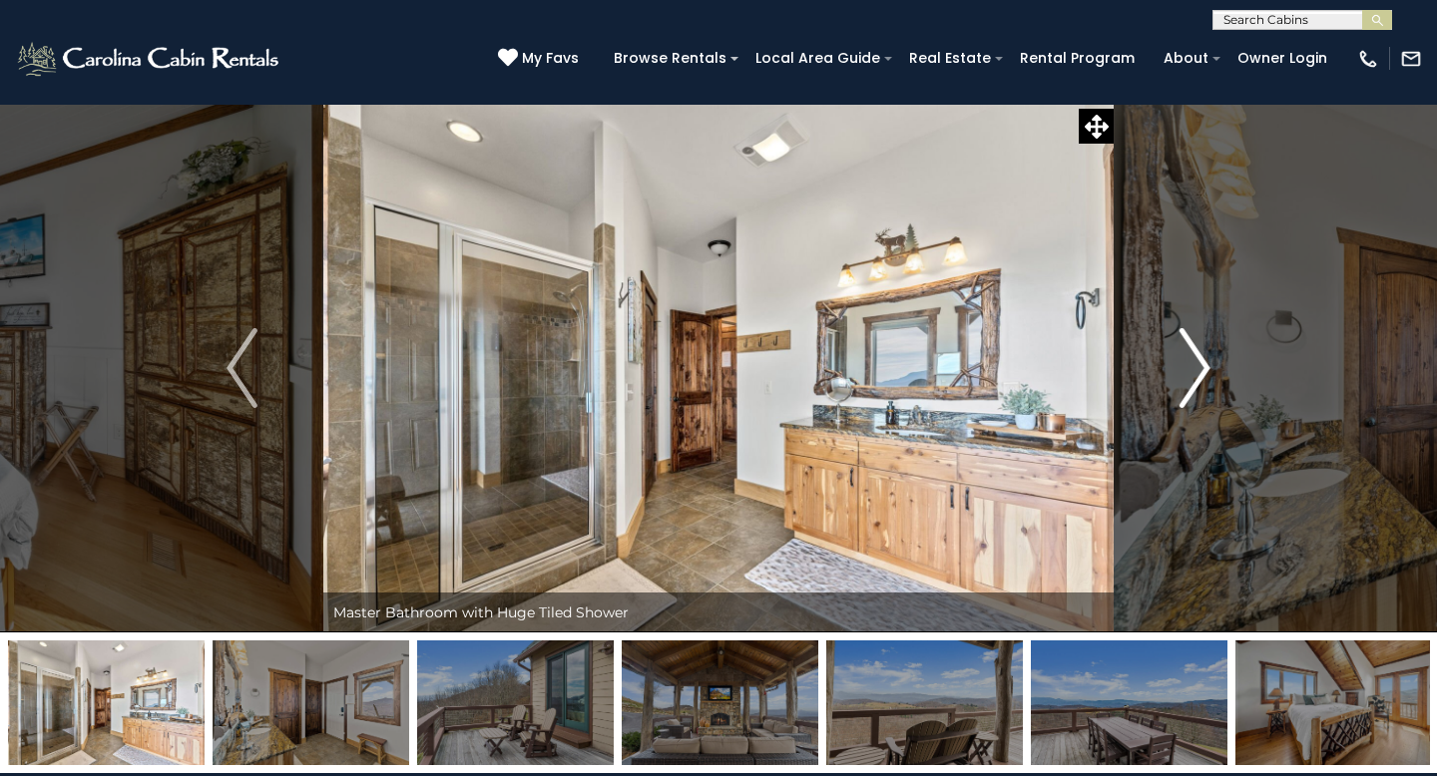
click at [1202, 363] on img "Next" at bounding box center [1195, 368] width 30 height 80
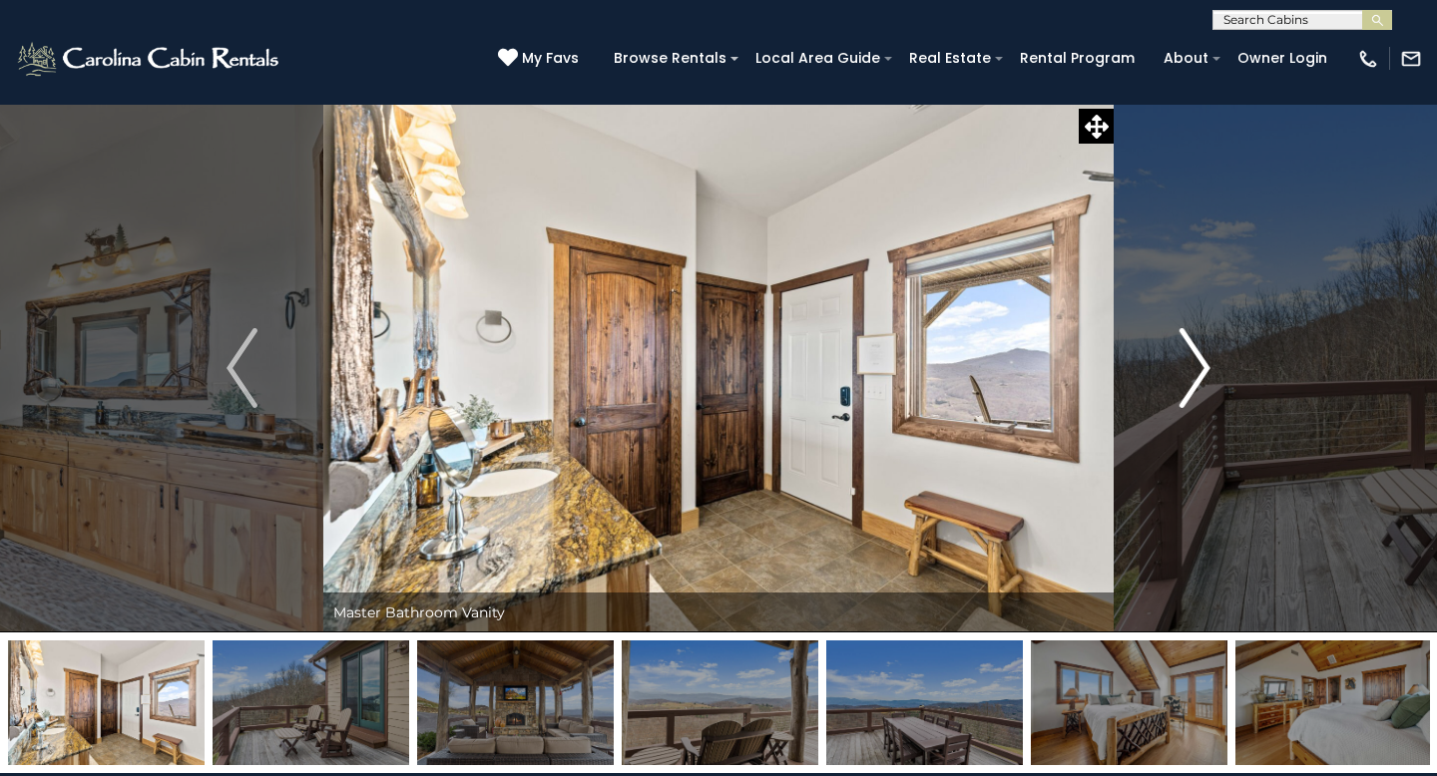
click at [1202, 363] on img "Next" at bounding box center [1195, 368] width 30 height 80
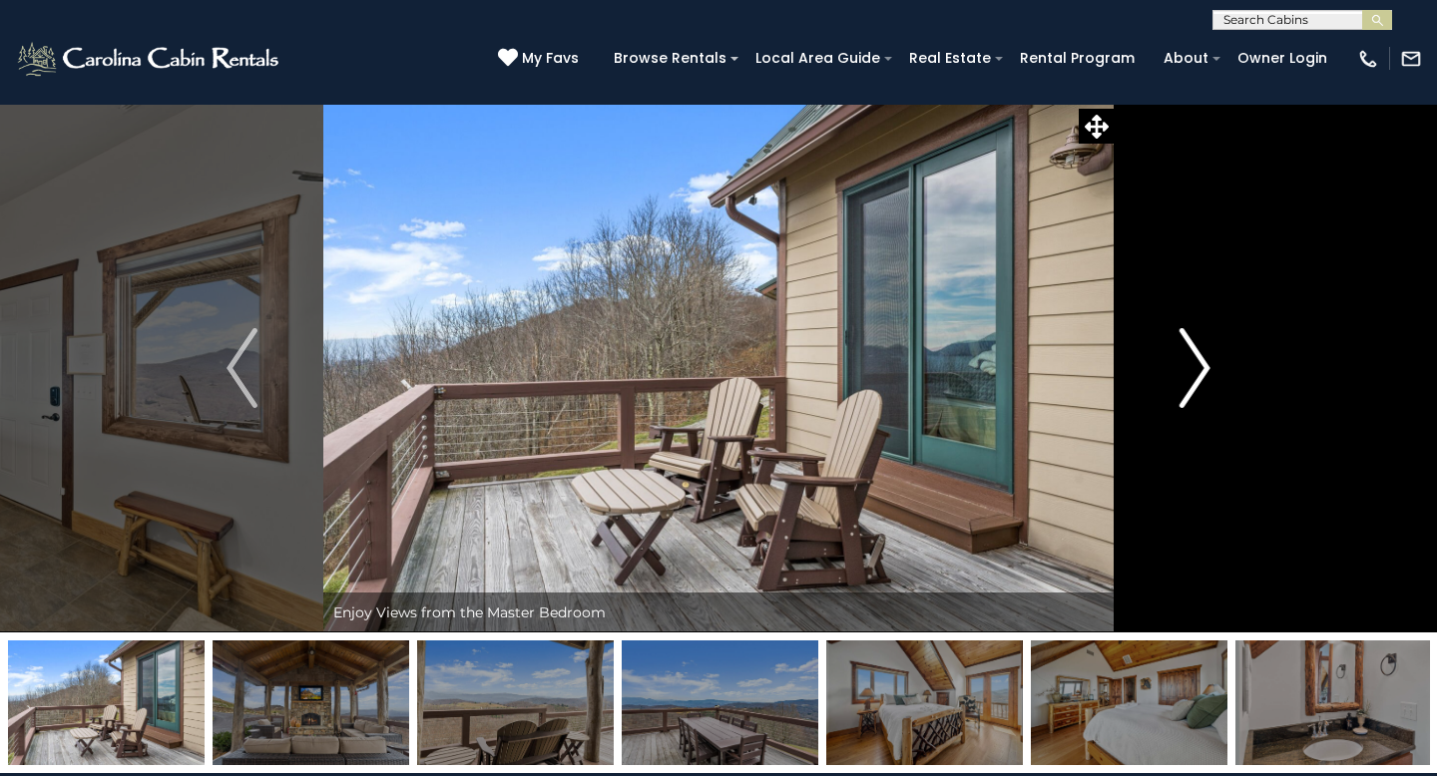
click at [1202, 363] on img "Next" at bounding box center [1195, 368] width 30 height 80
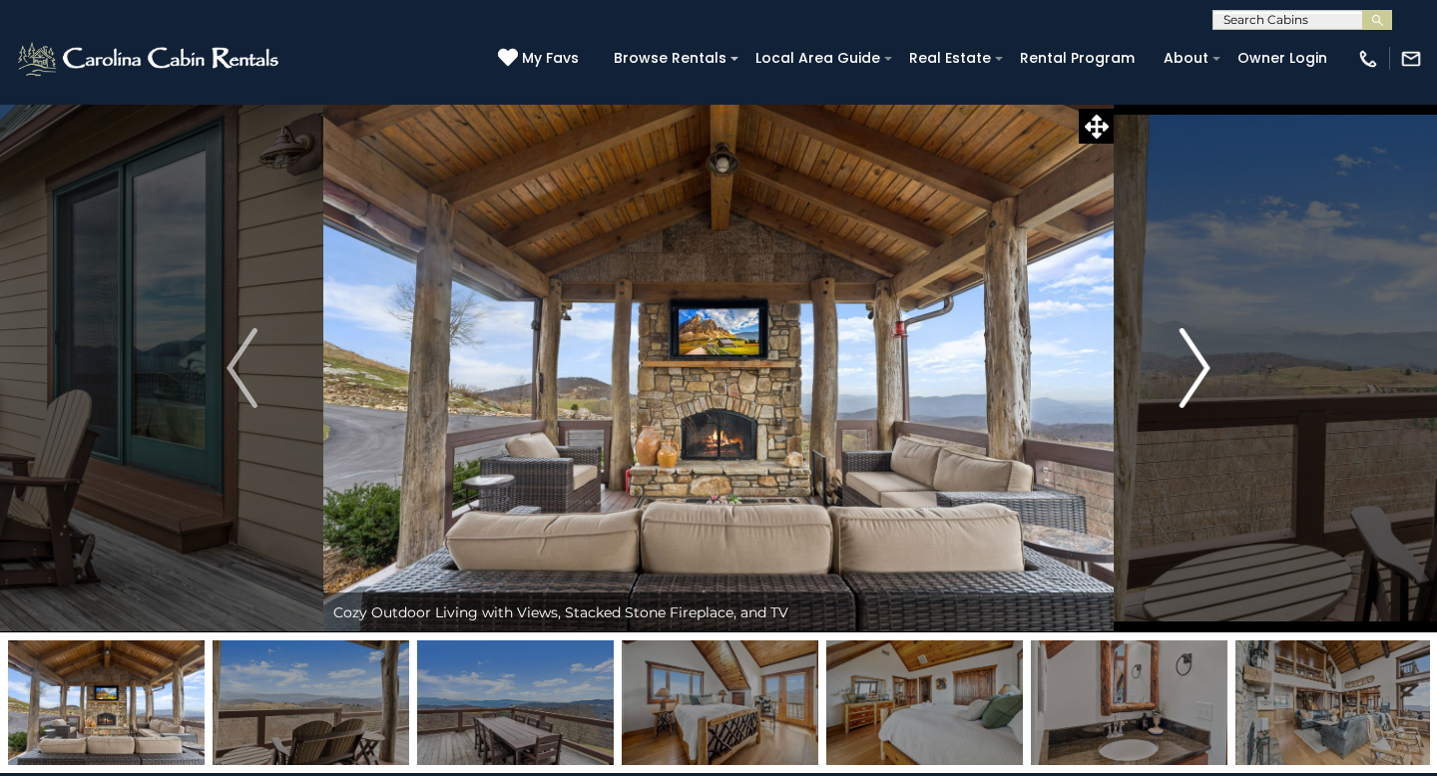
click at [1202, 363] on img "Next" at bounding box center [1195, 368] width 30 height 80
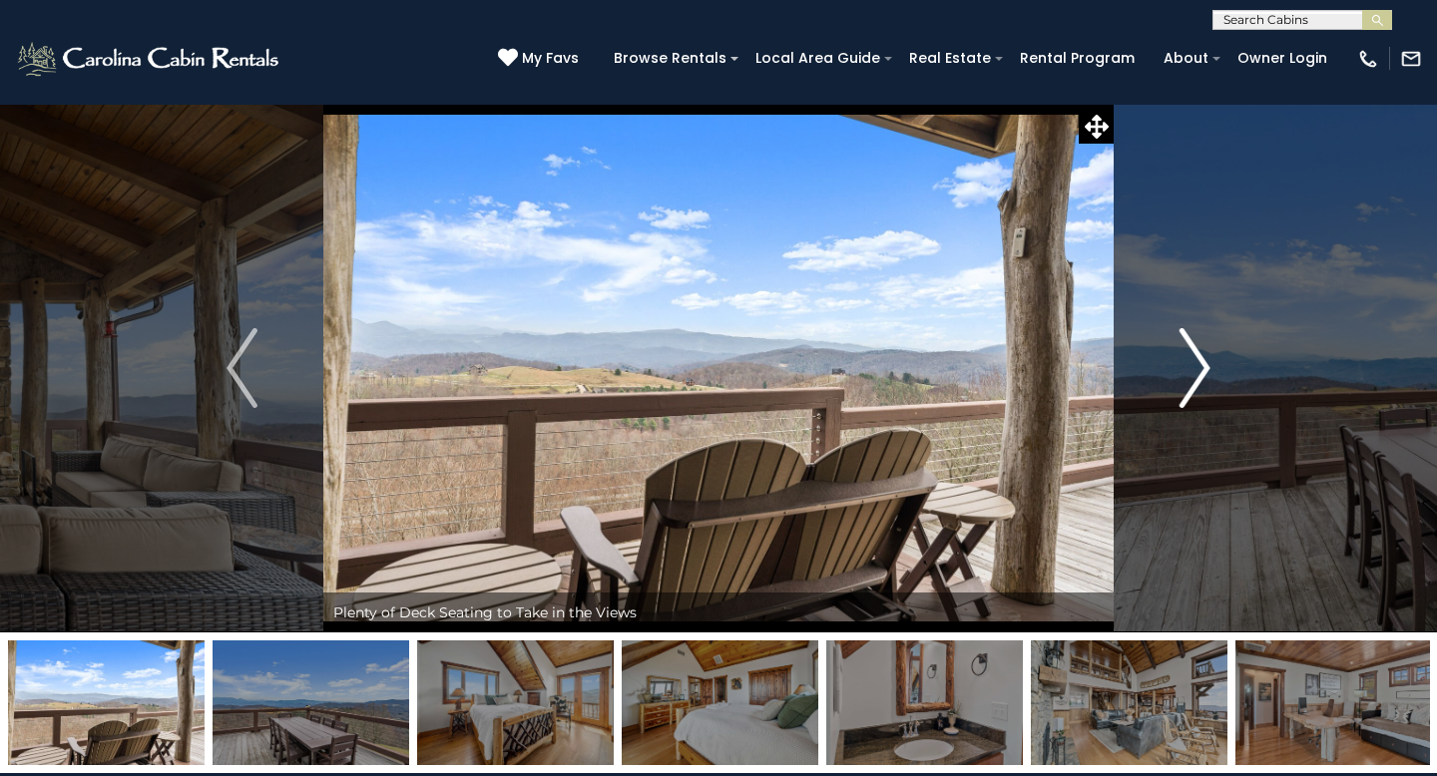
click at [1202, 363] on img "Next" at bounding box center [1195, 368] width 30 height 80
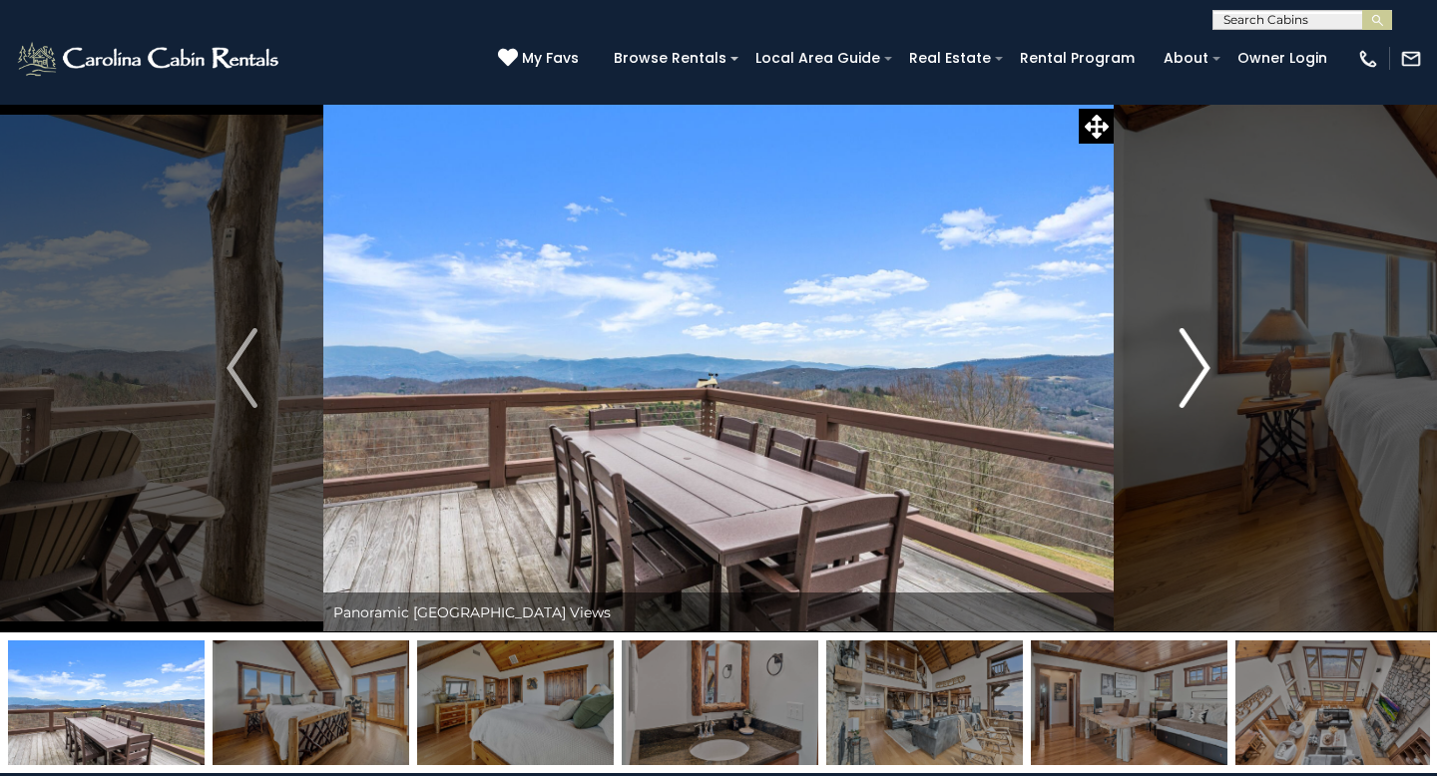
click at [1202, 363] on img "Next" at bounding box center [1195, 368] width 30 height 80
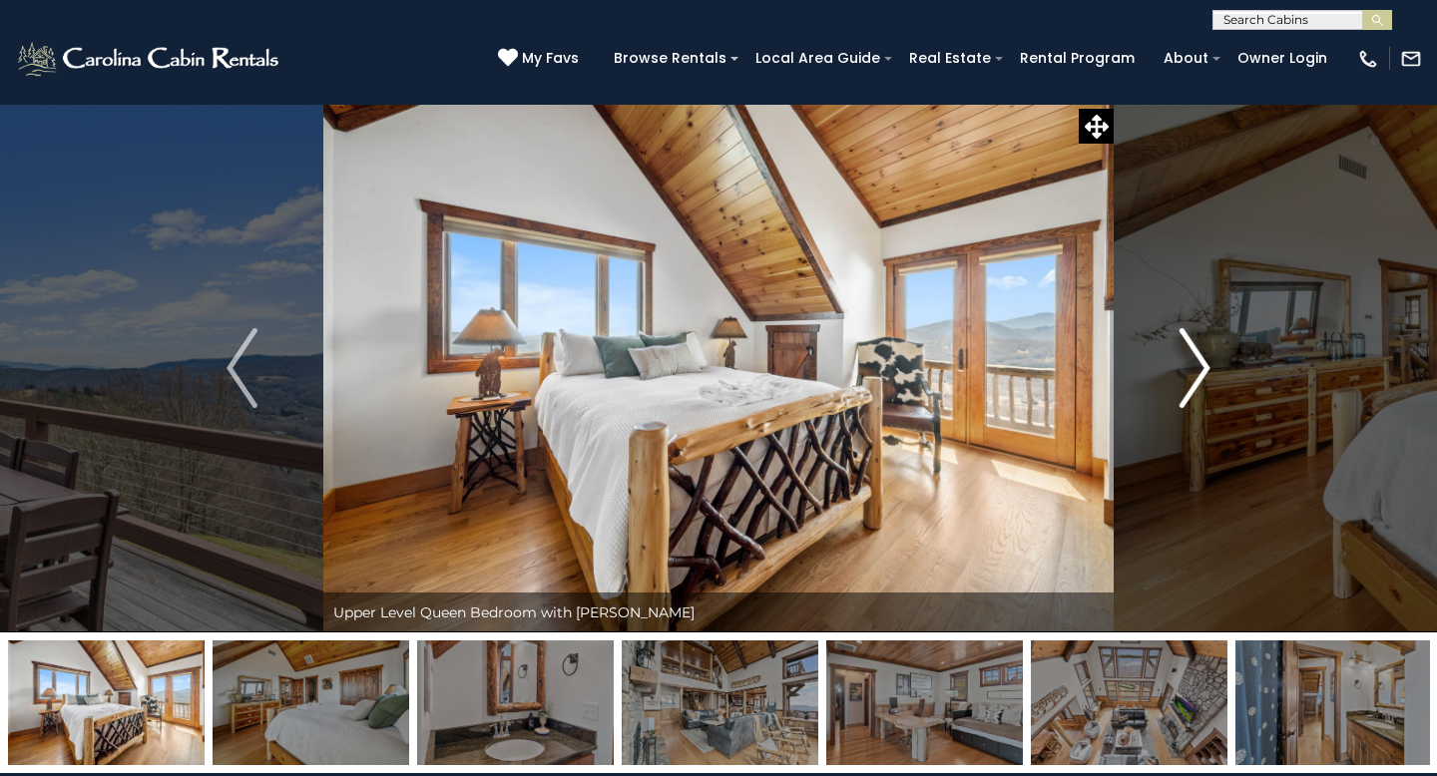
click at [1202, 363] on img "Next" at bounding box center [1195, 368] width 30 height 80
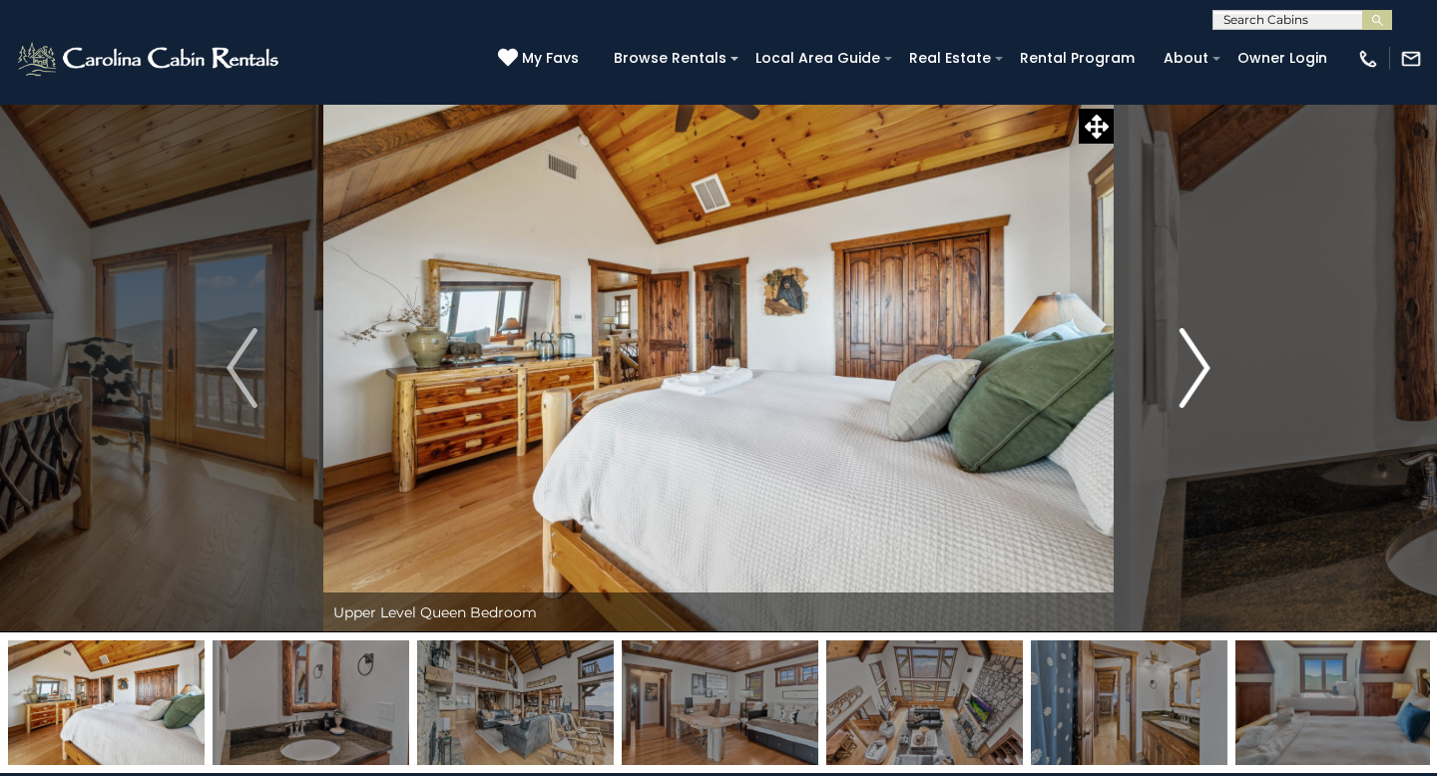
click at [1202, 363] on img "Next" at bounding box center [1195, 368] width 30 height 80
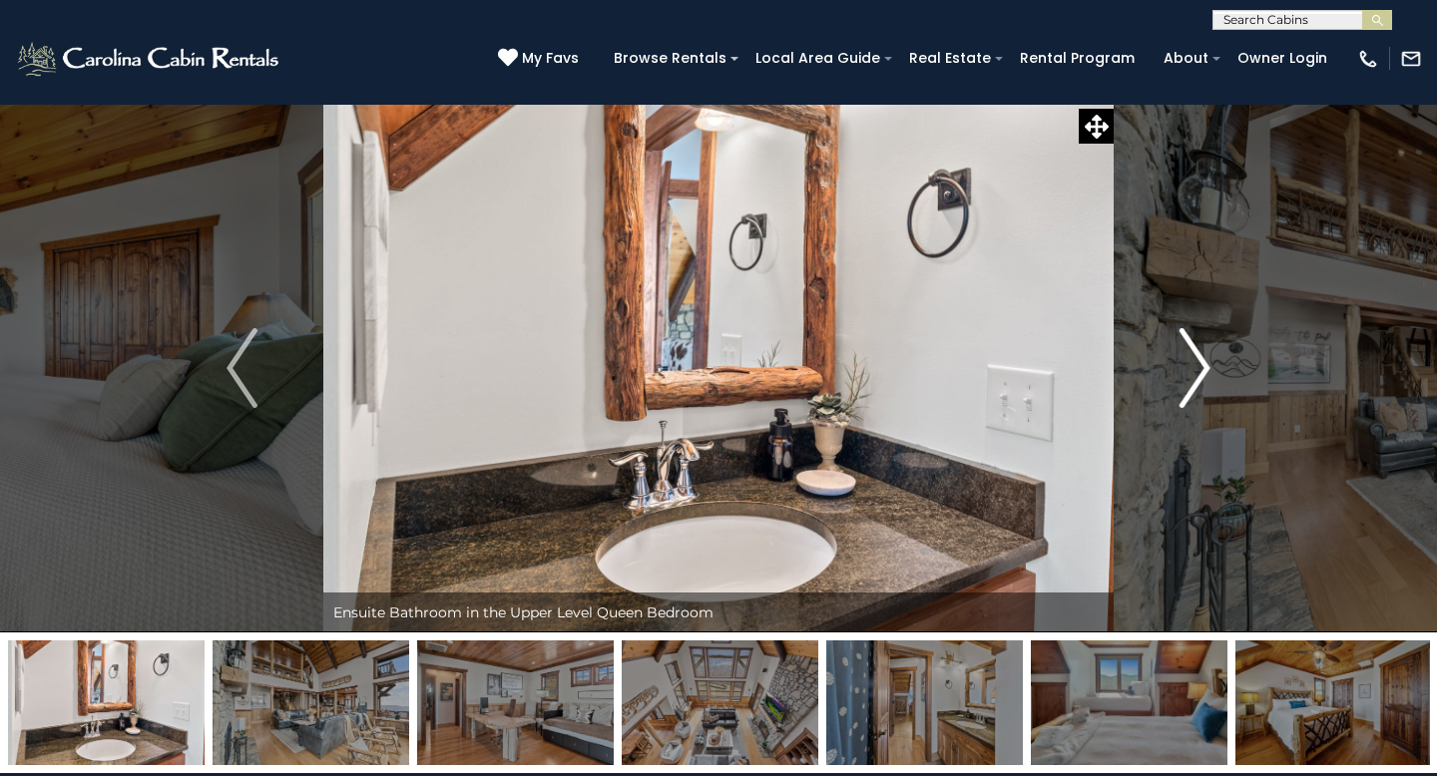
click at [1202, 363] on img "Next" at bounding box center [1195, 368] width 30 height 80
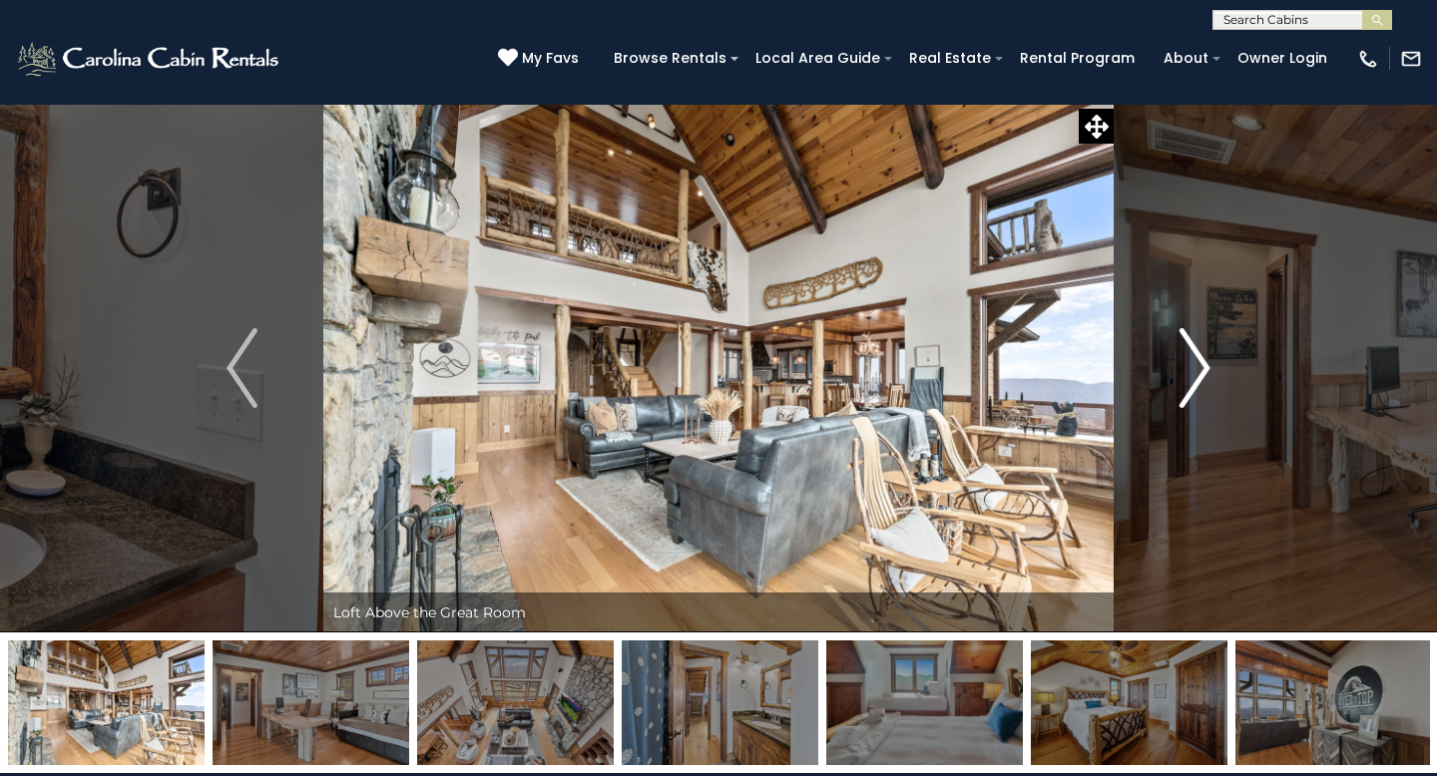
click at [1202, 363] on img "Next" at bounding box center [1195, 368] width 30 height 80
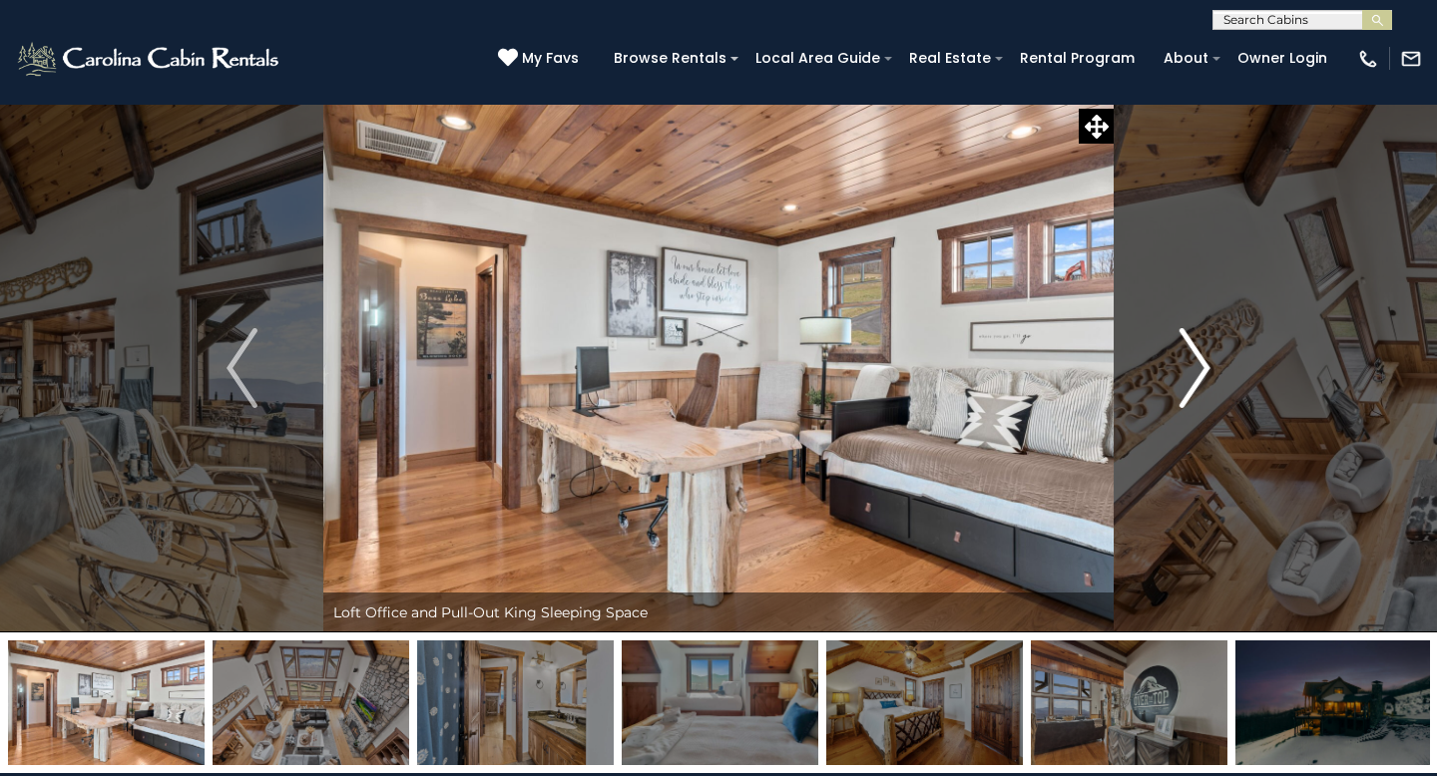
click at [1202, 363] on img "Next" at bounding box center [1195, 368] width 30 height 80
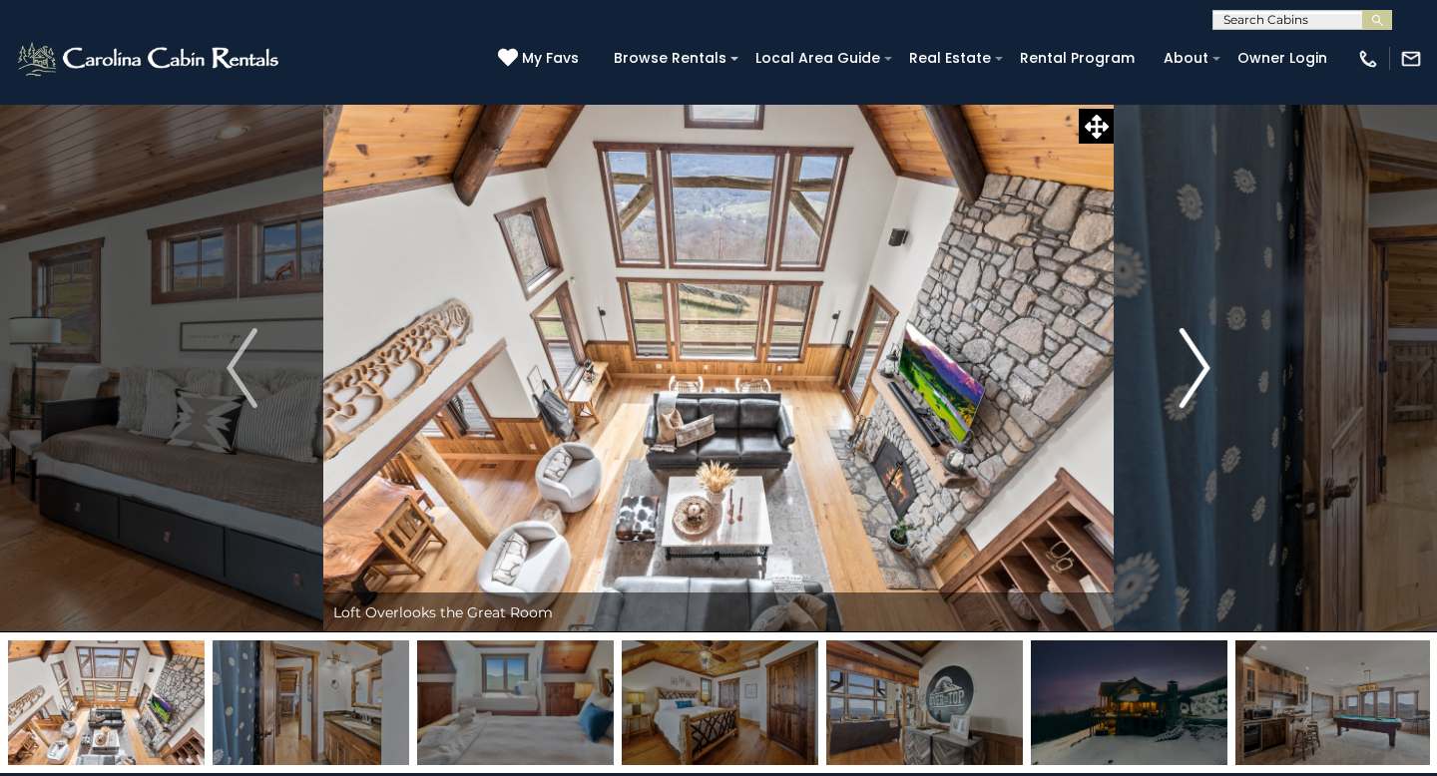
click at [1202, 363] on img "Next" at bounding box center [1195, 368] width 30 height 80
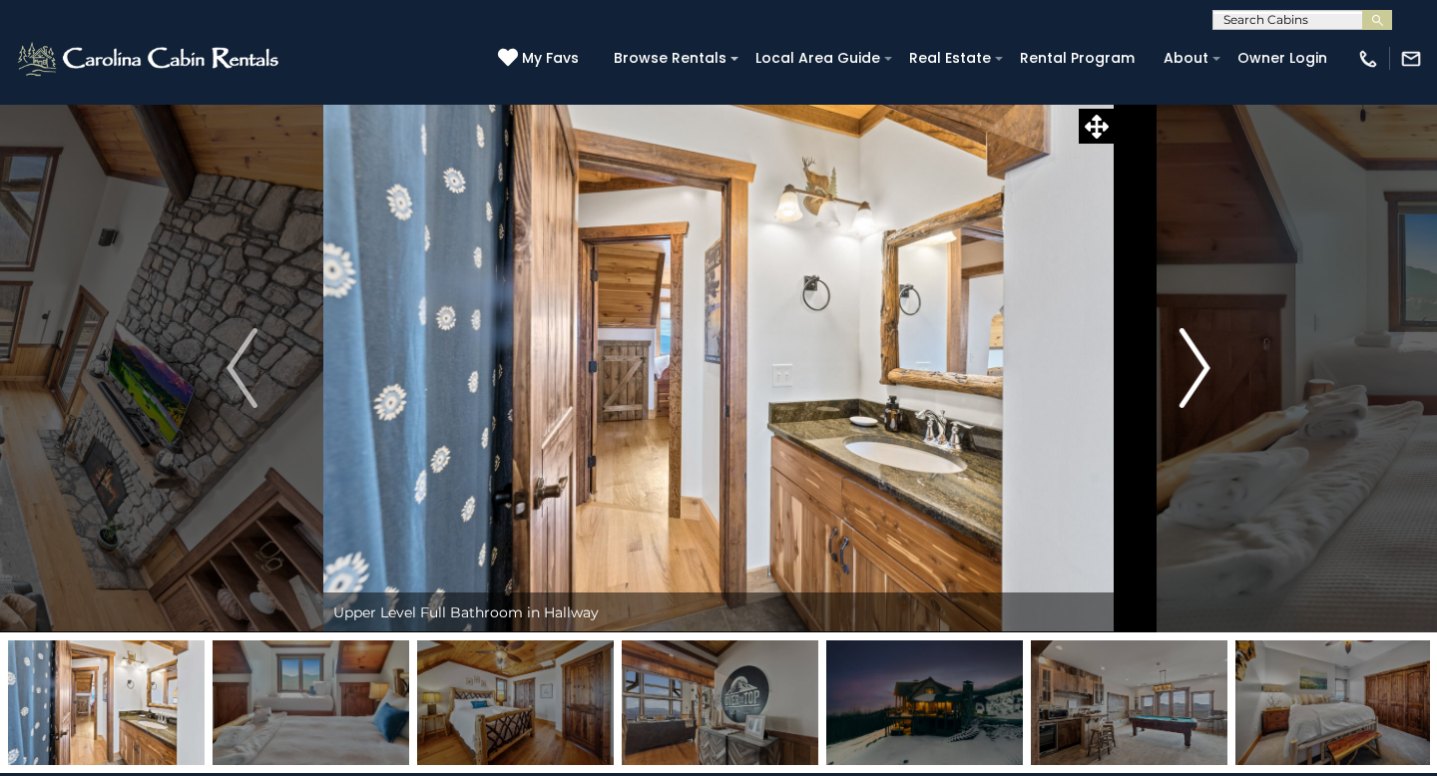
click at [1202, 363] on img "Next" at bounding box center [1195, 368] width 30 height 80
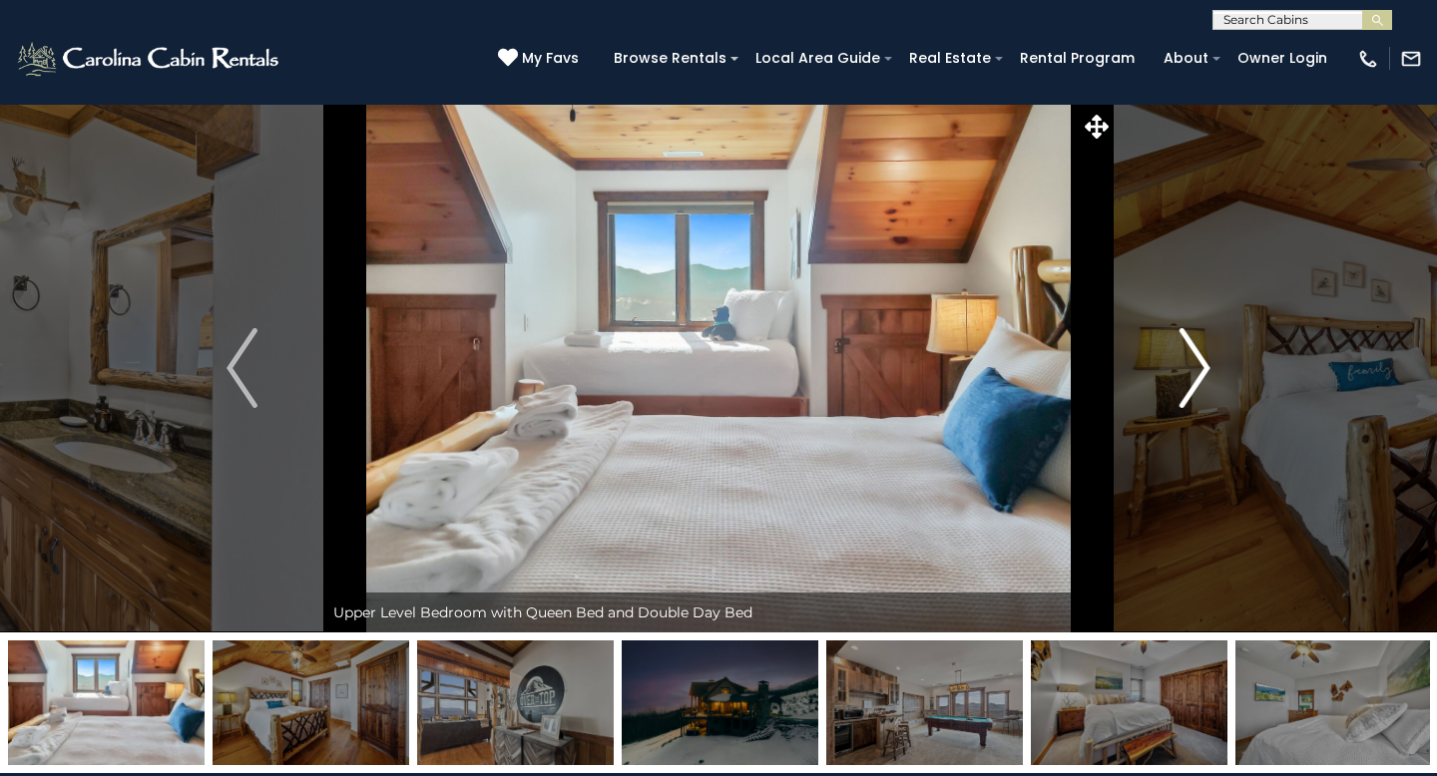
click at [1202, 363] on img "Next" at bounding box center [1195, 368] width 30 height 80
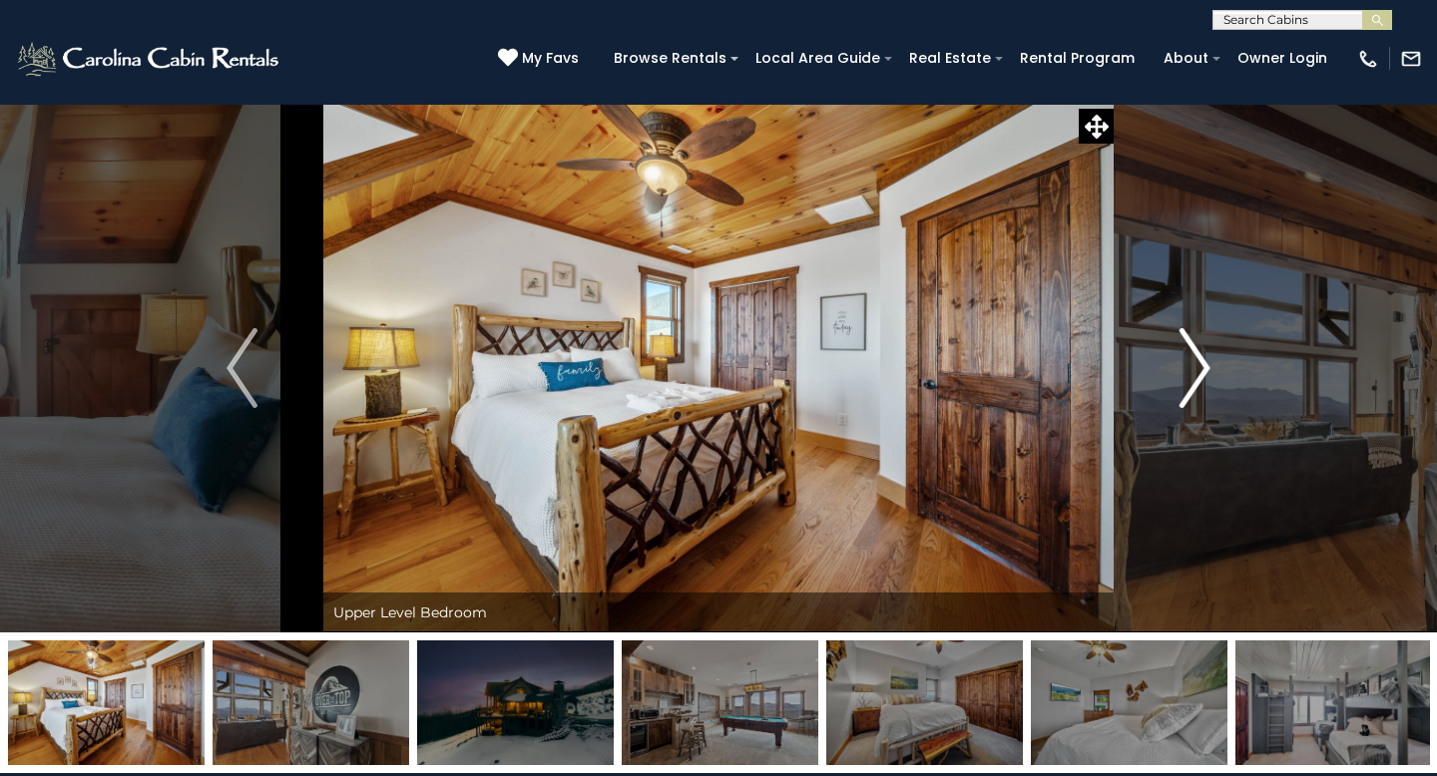
click at [1194, 381] on img "Next" at bounding box center [1195, 368] width 30 height 80
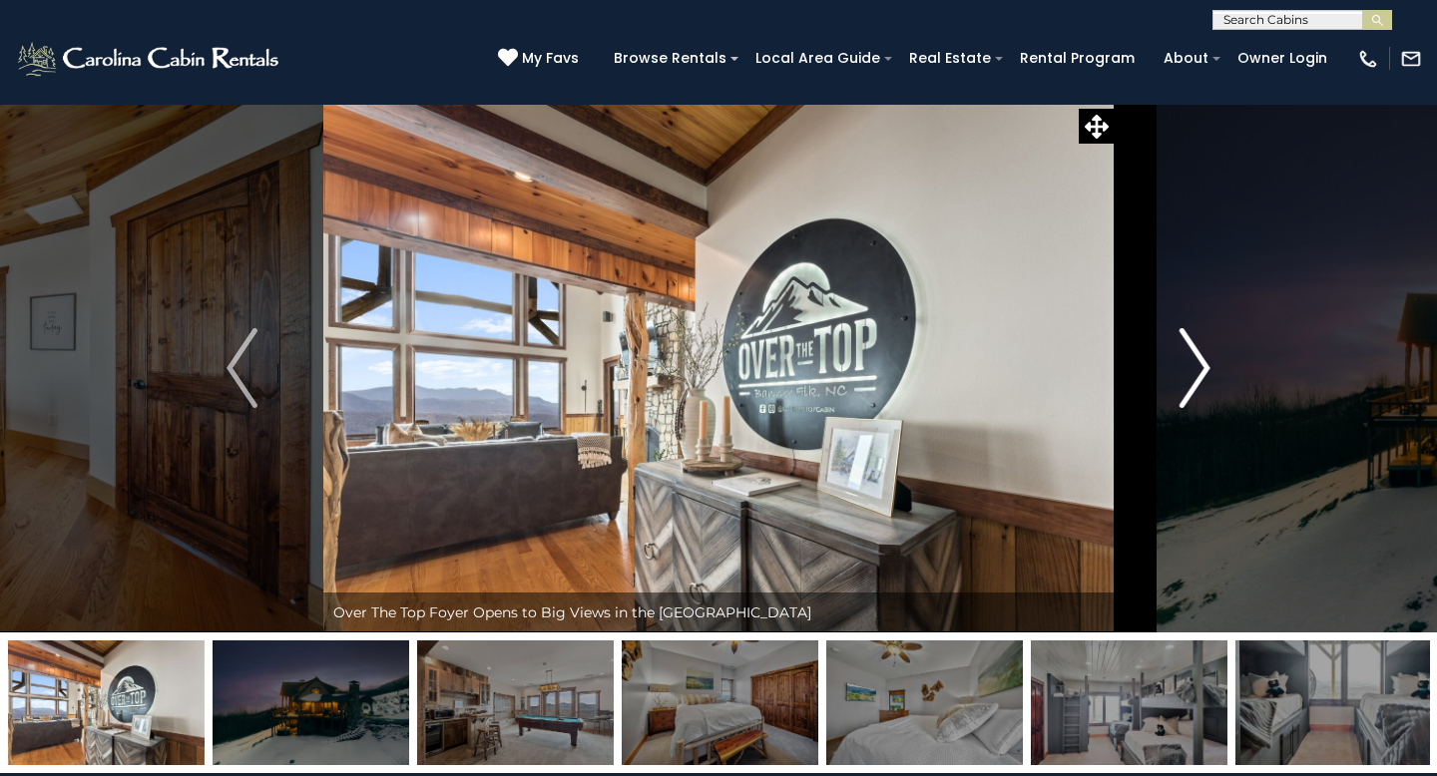
click at [1194, 381] on img "Next" at bounding box center [1195, 368] width 30 height 80
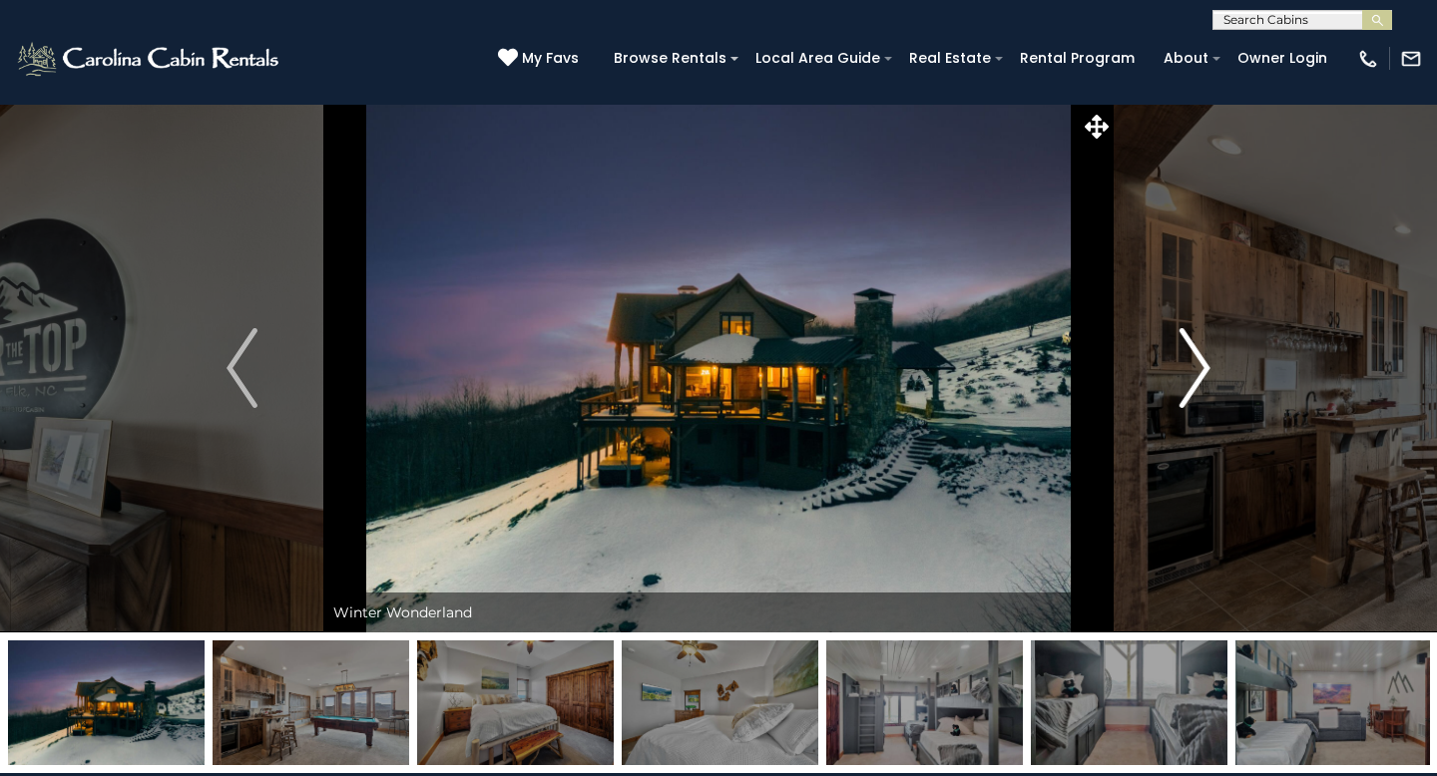
click at [1194, 381] on img "Next" at bounding box center [1195, 368] width 30 height 80
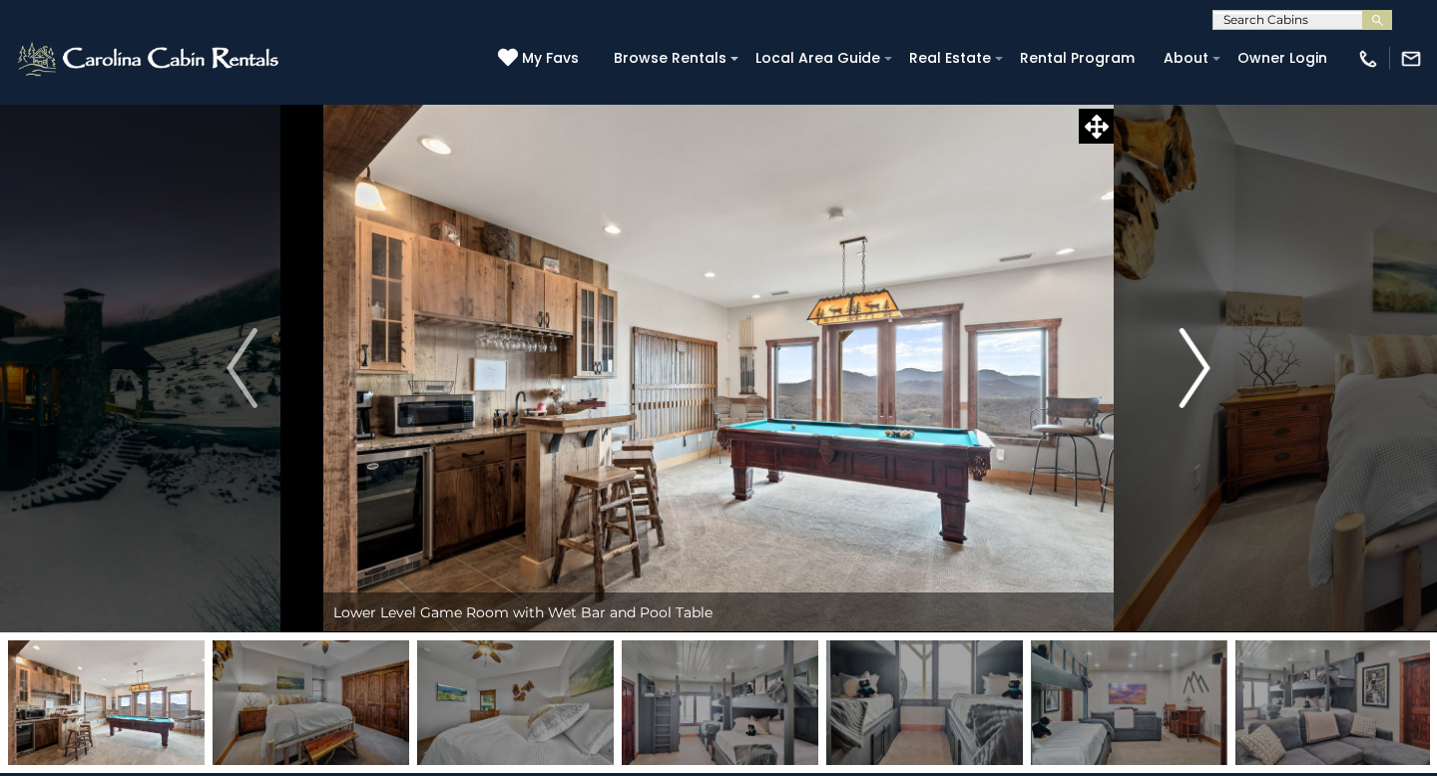
click at [1194, 381] on img "Next" at bounding box center [1195, 368] width 30 height 80
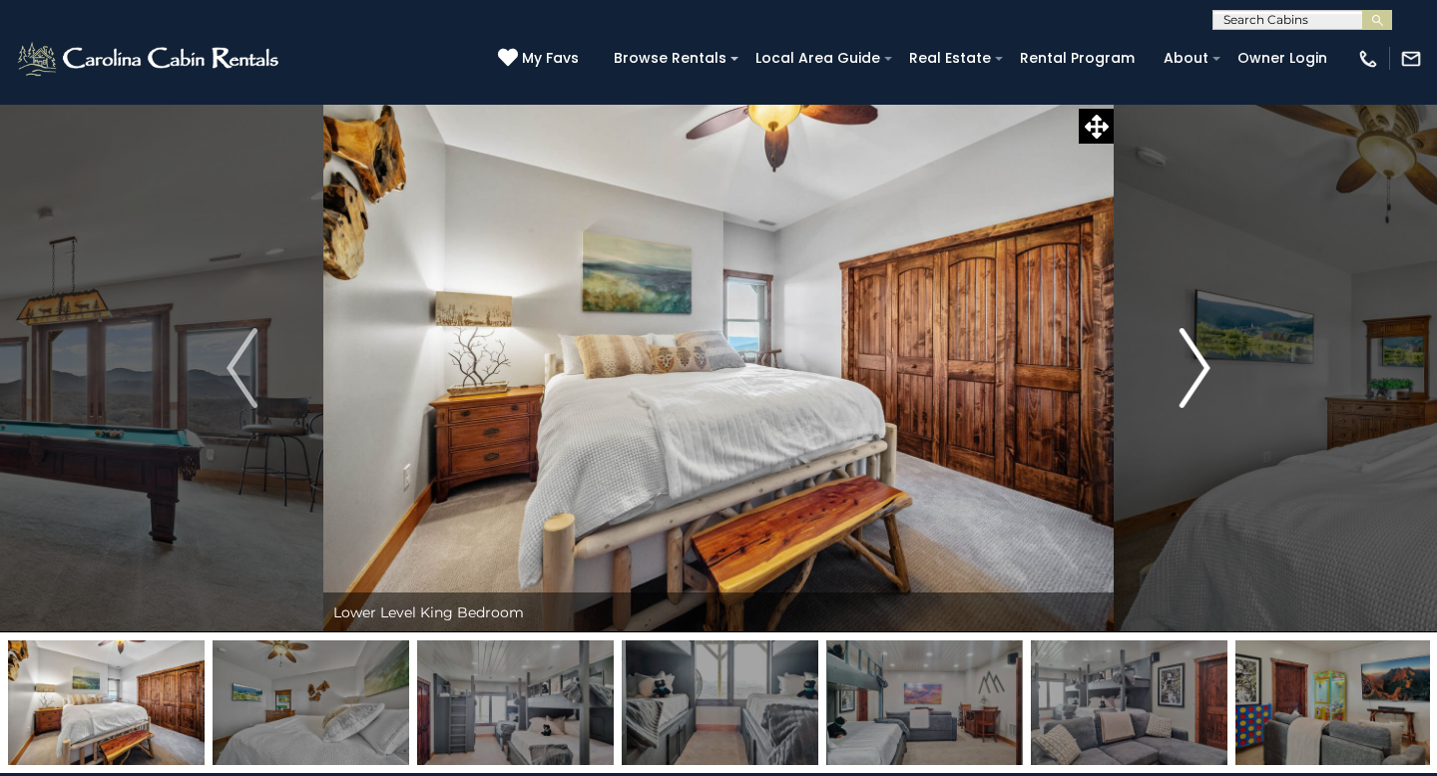
click at [1194, 381] on img "Next" at bounding box center [1195, 368] width 30 height 80
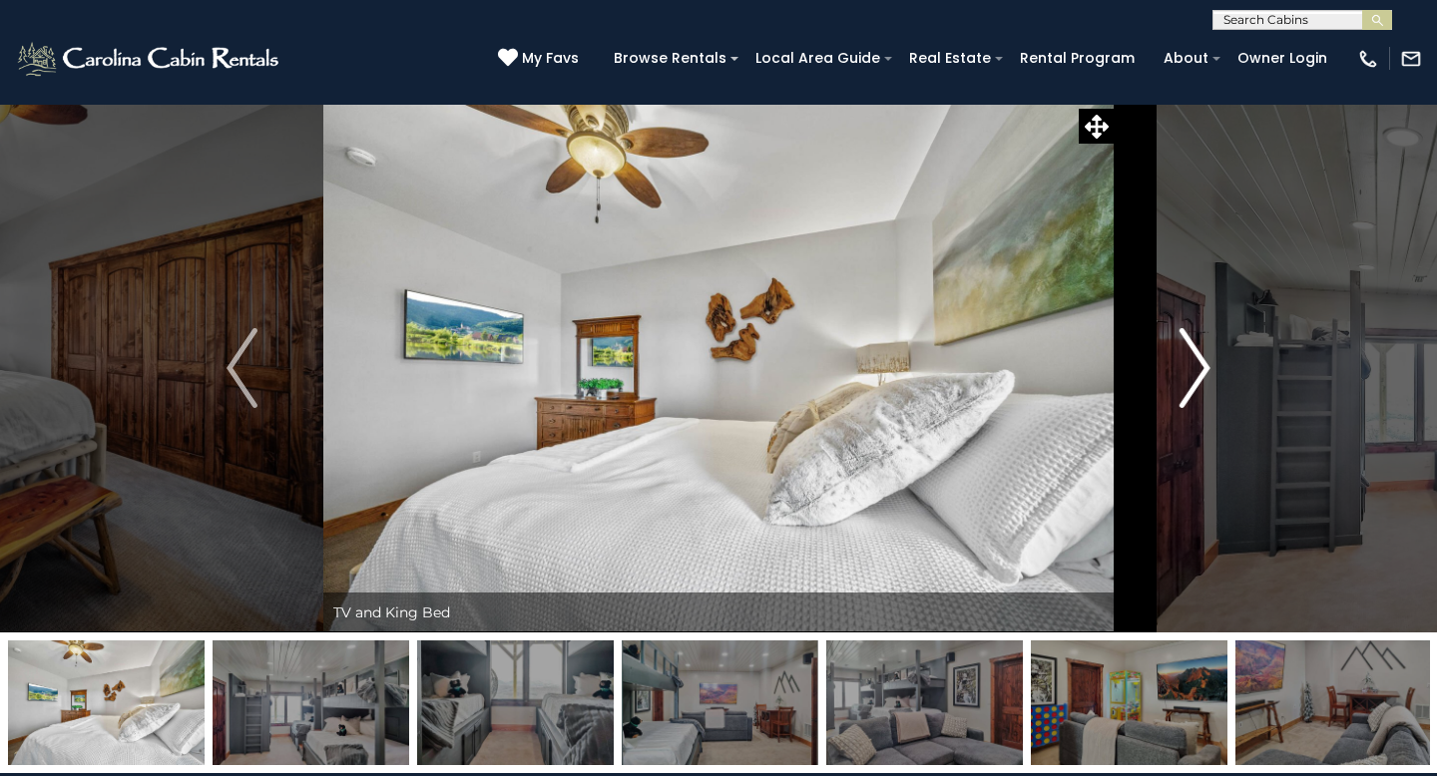
click at [1194, 381] on img "Next" at bounding box center [1195, 368] width 30 height 80
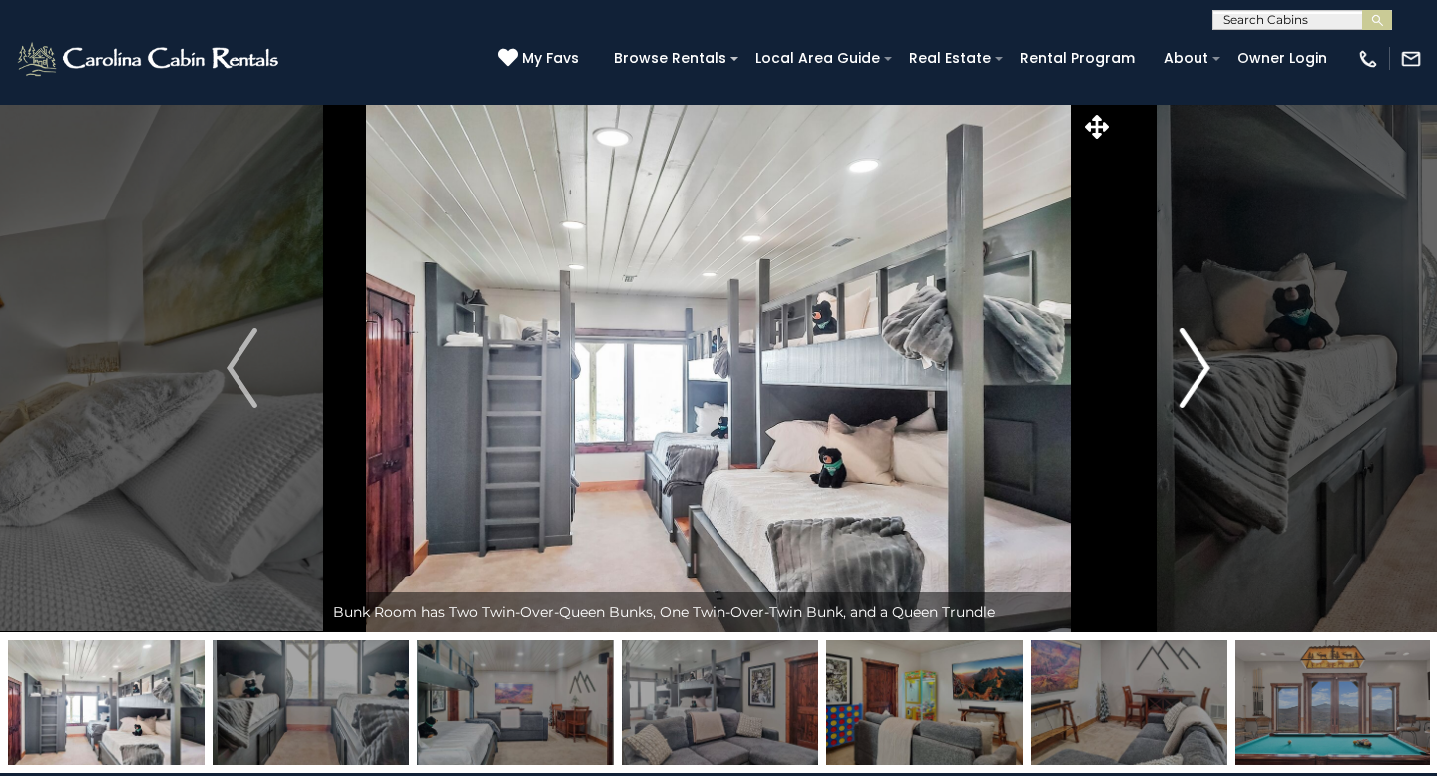
click at [1194, 381] on img "Next" at bounding box center [1195, 368] width 30 height 80
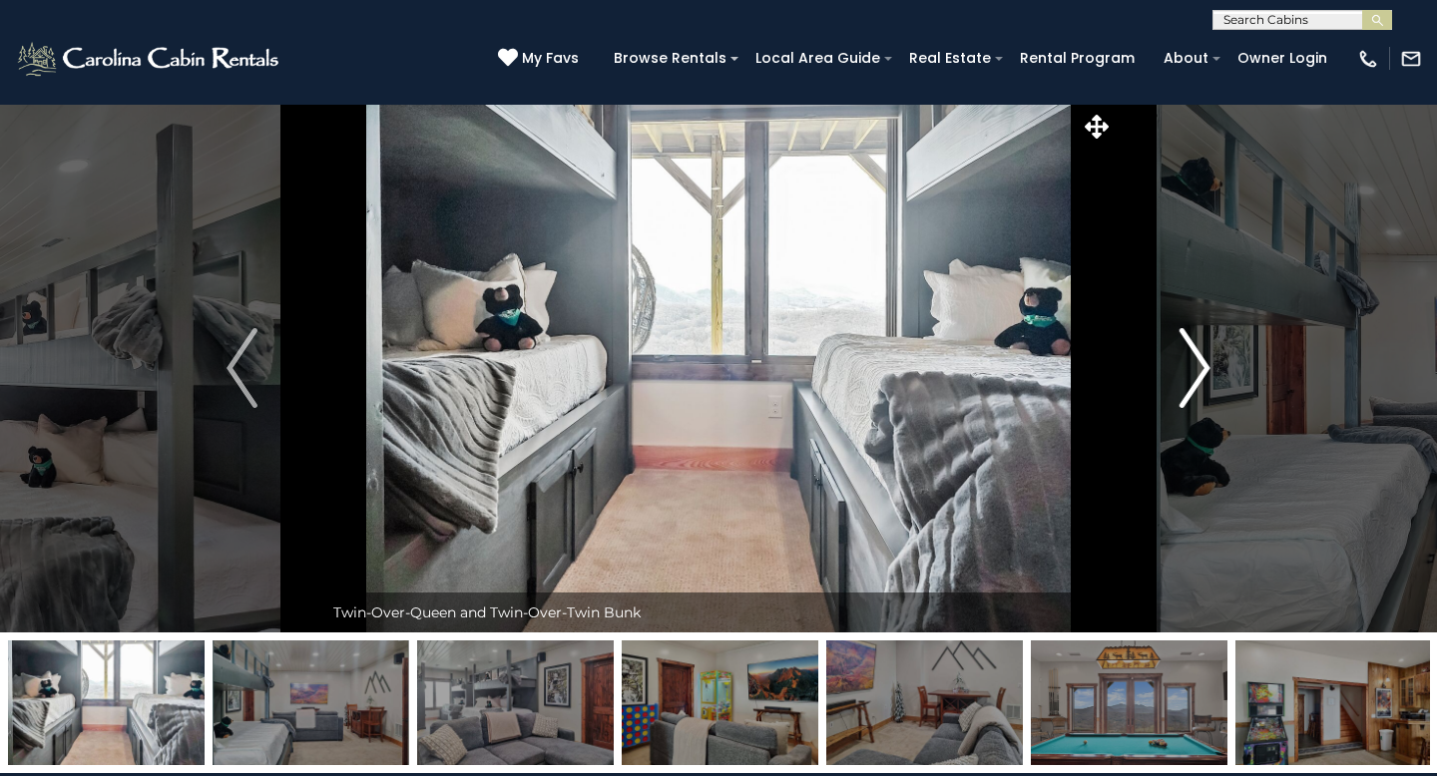
click at [1194, 381] on img "Next" at bounding box center [1195, 368] width 30 height 80
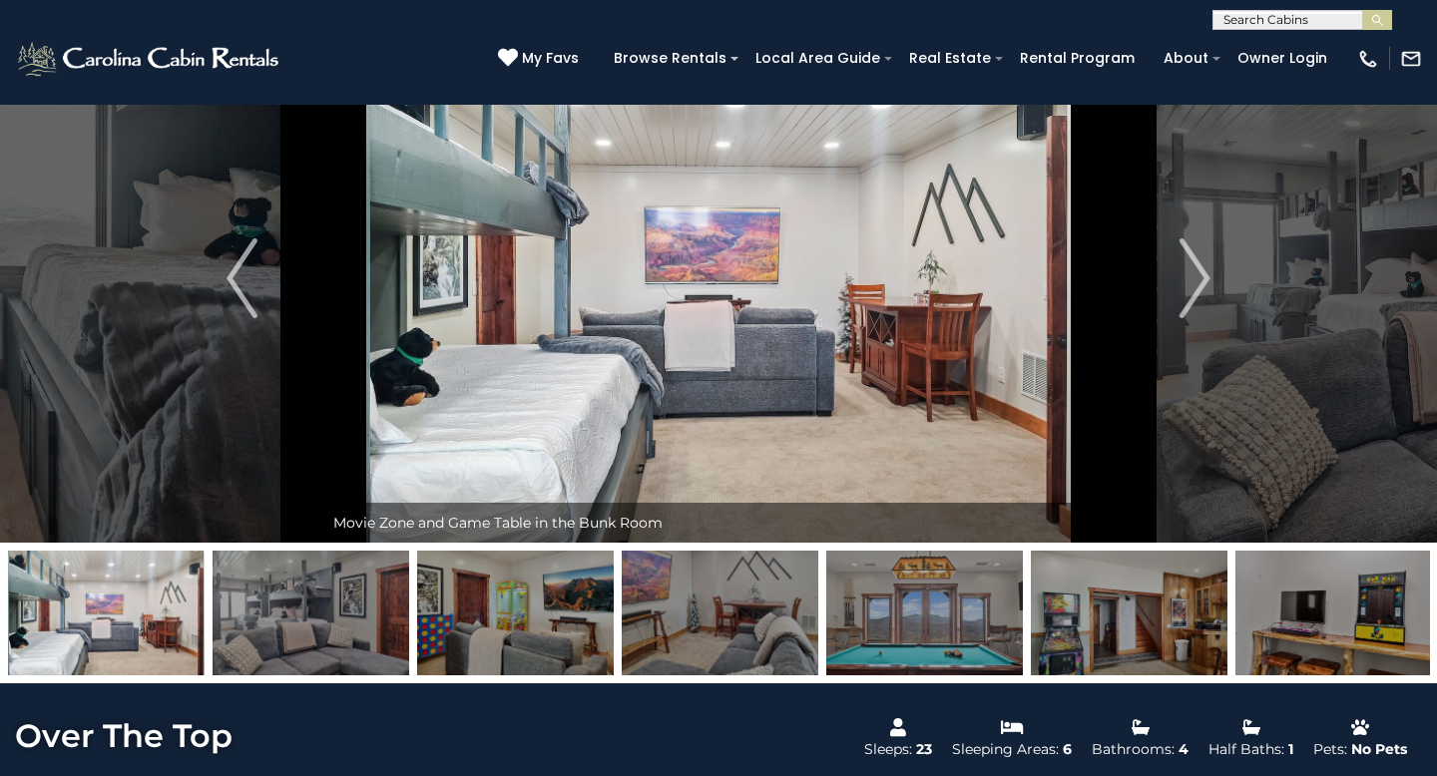
scroll to position [101, 0]
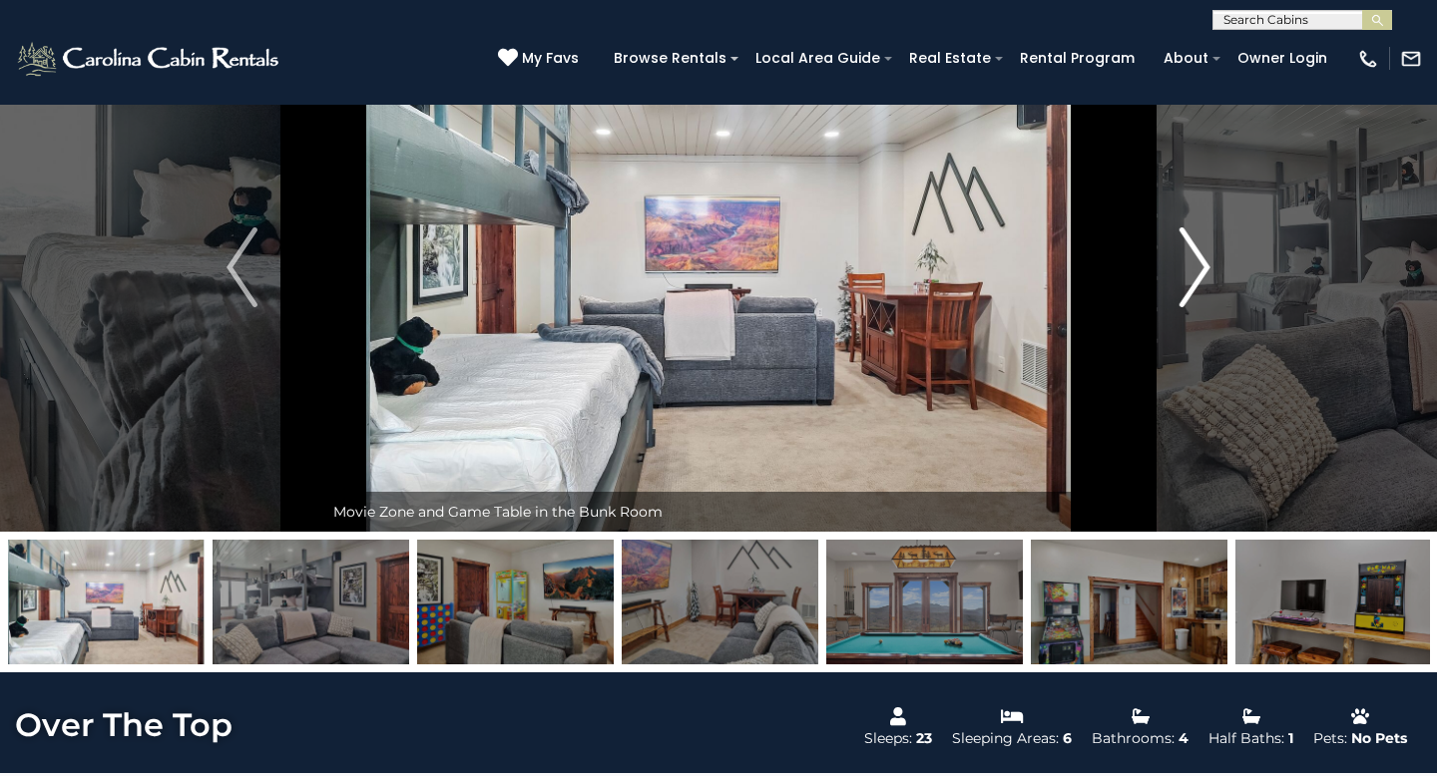
click at [1211, 288] on button "Next" at bounding box center [1195, 267] width 163 height 529
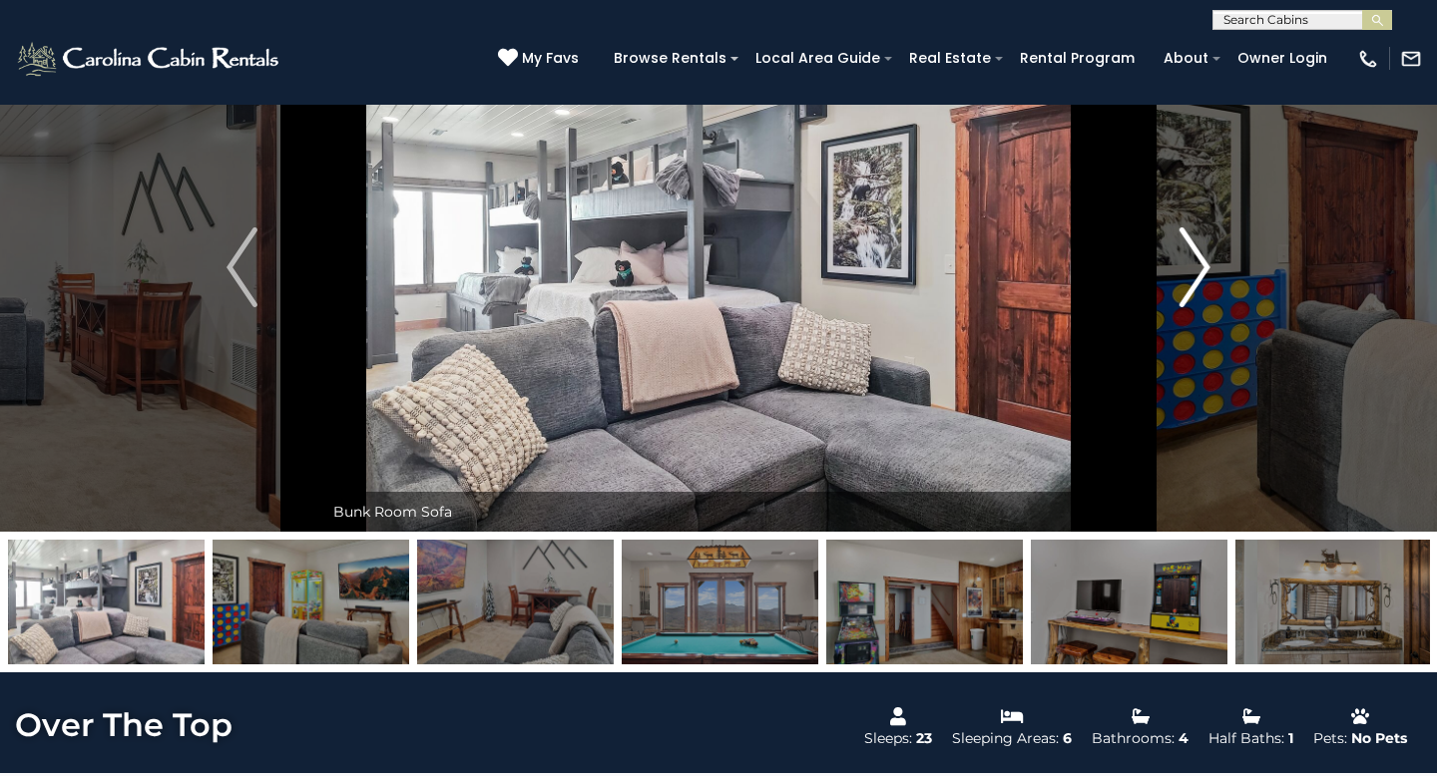
click at [1210, 288] on img "Next" at bounding box center [1195, 268] width 30 height 80
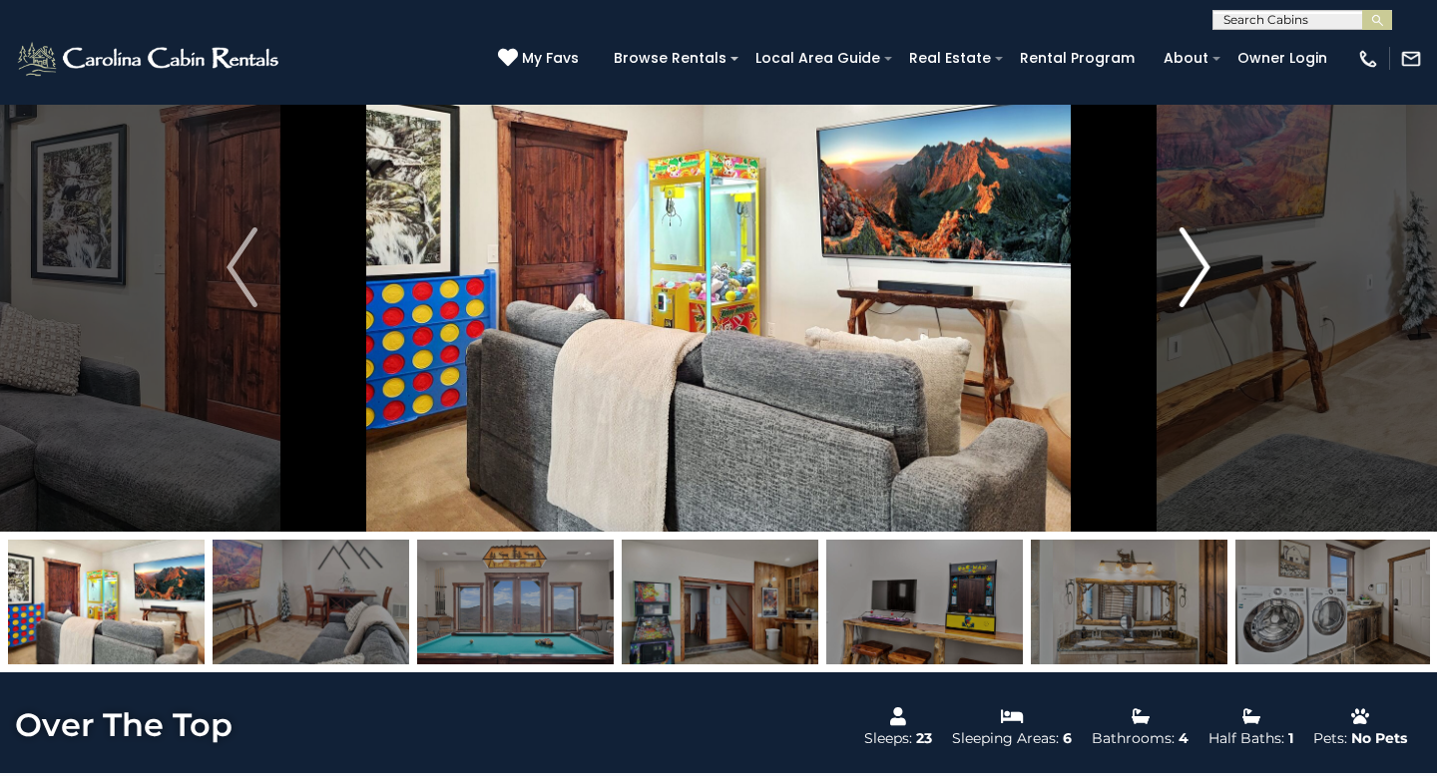
click at [1210, 288] on img "Next" at bounding box center [1195, 268] width 30 height 80
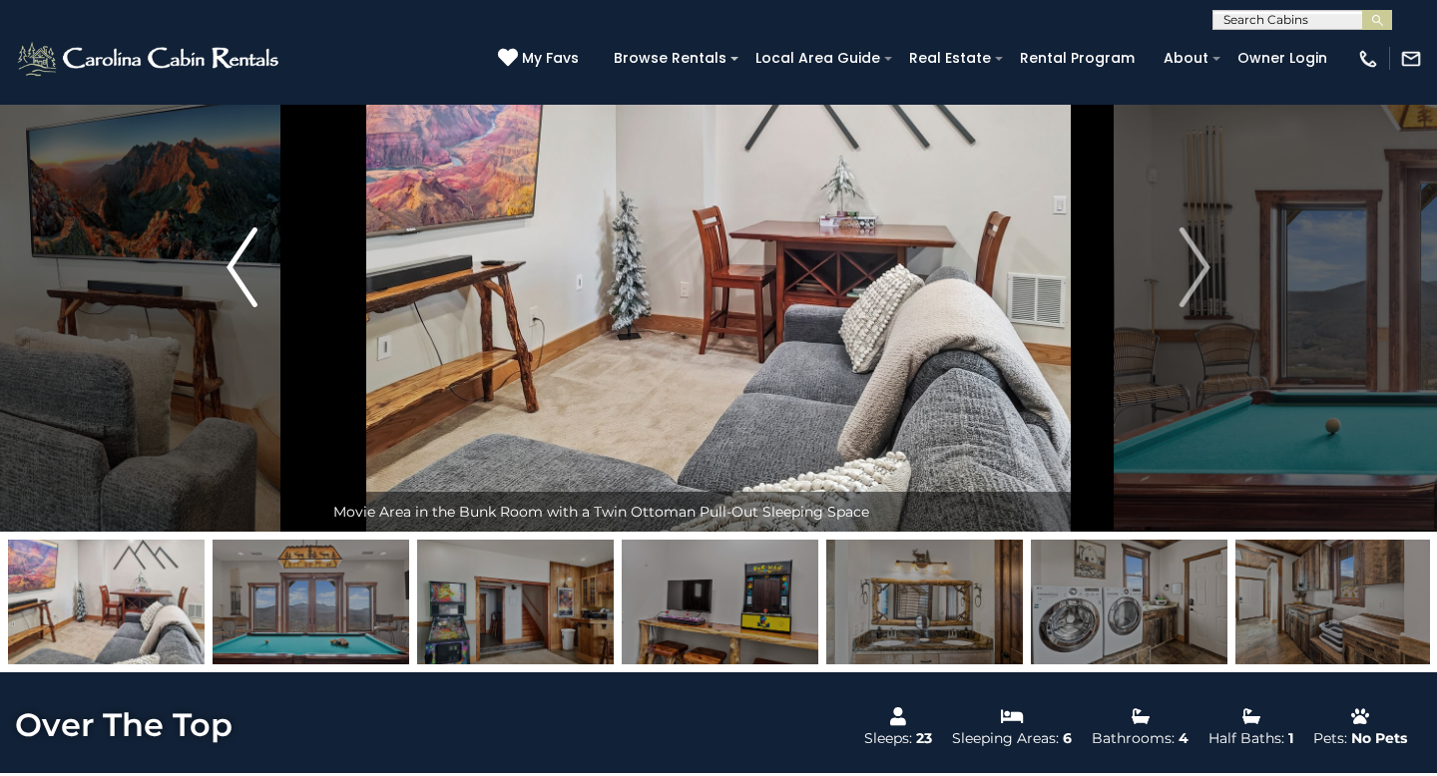
click at [203, 255] on button "Previous" at bounding box center [242, 267] width 163 height 529
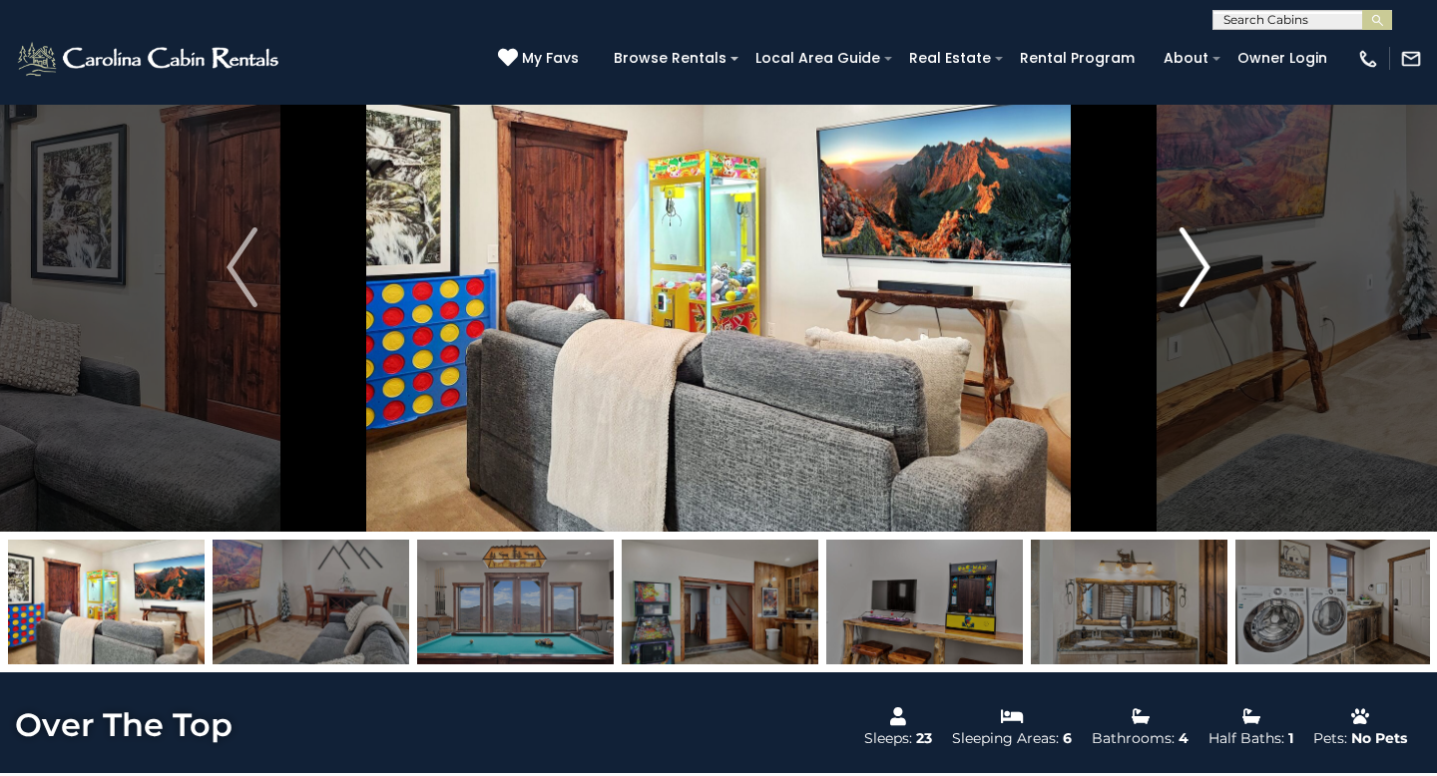
click at [1198, 258] on img "Next" at bounding box center [1195, 268] width 30 height 80
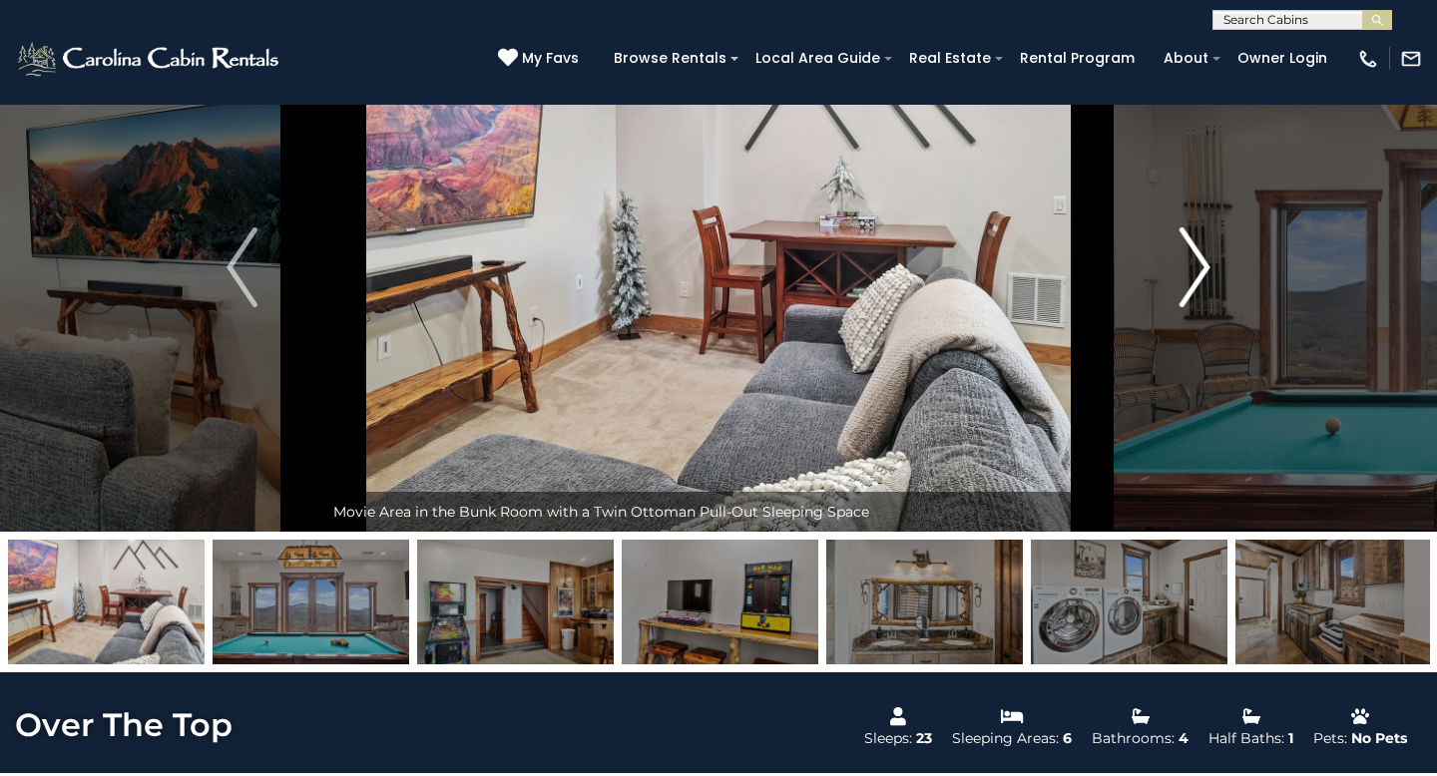
click at [1198, 258] on img "Next" at bounding box center [1195, 268] width 30 height 80
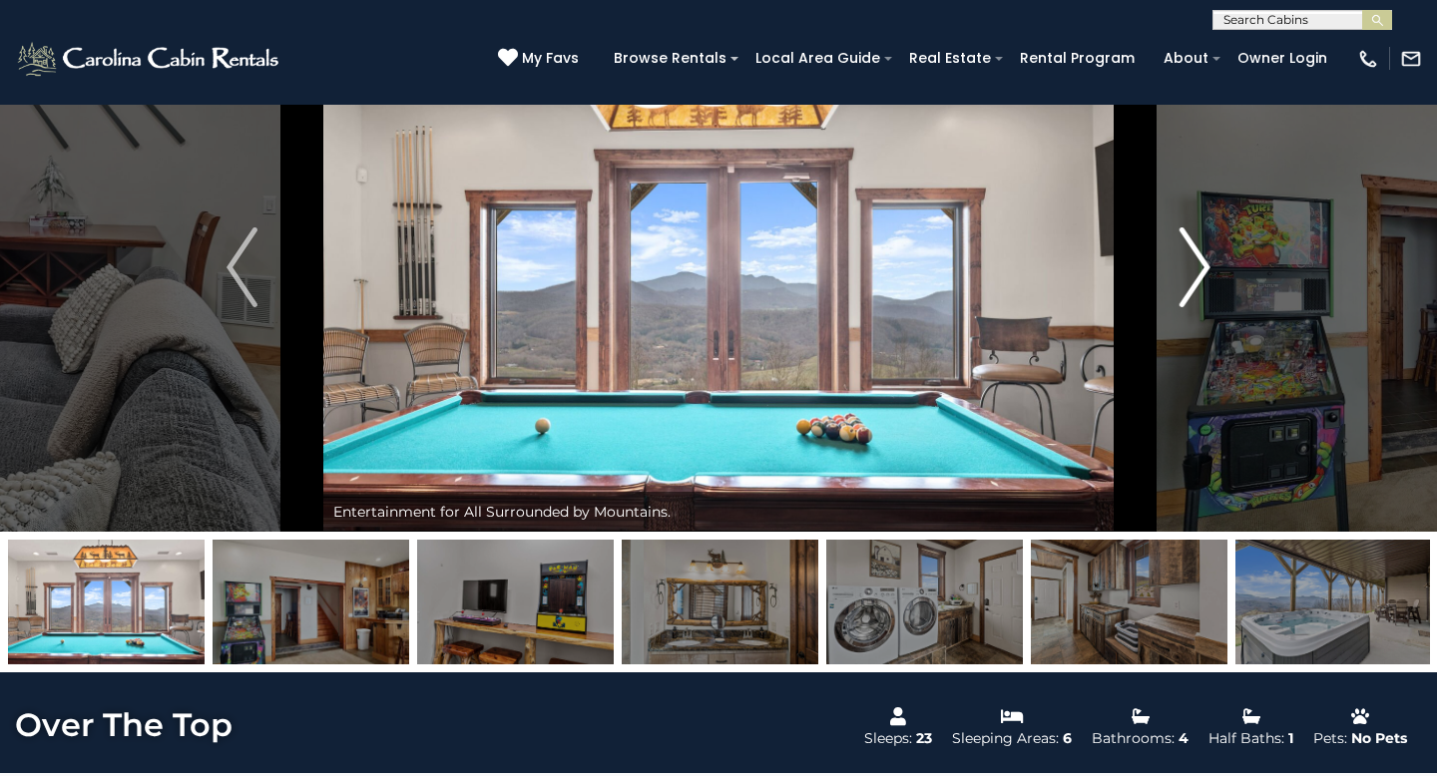
click at [1198, 258] on img "Next" at bounding box center [1195, 268] width 30 height 80
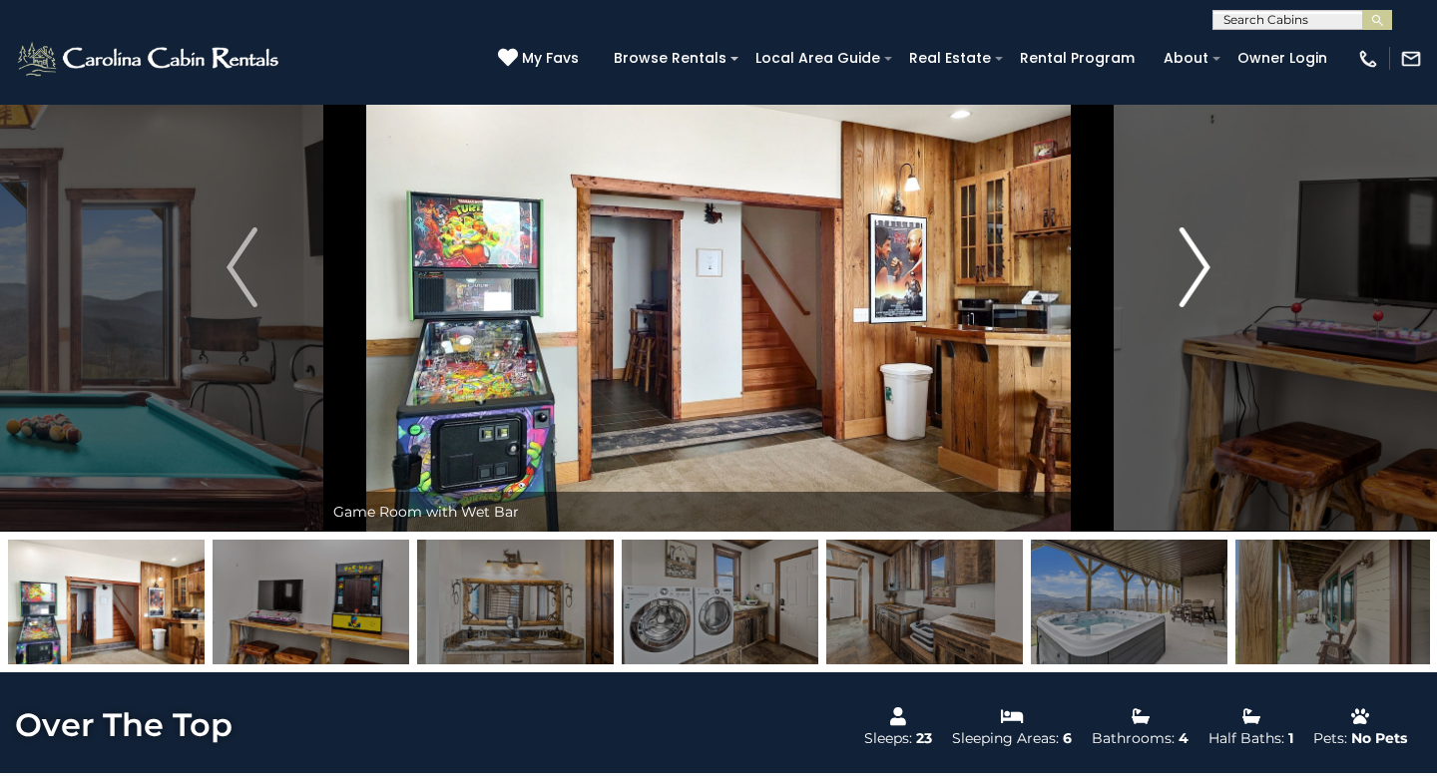
click at [1198, 258] on img "Next" at bounding box center [1195, 268] width 30 height 80
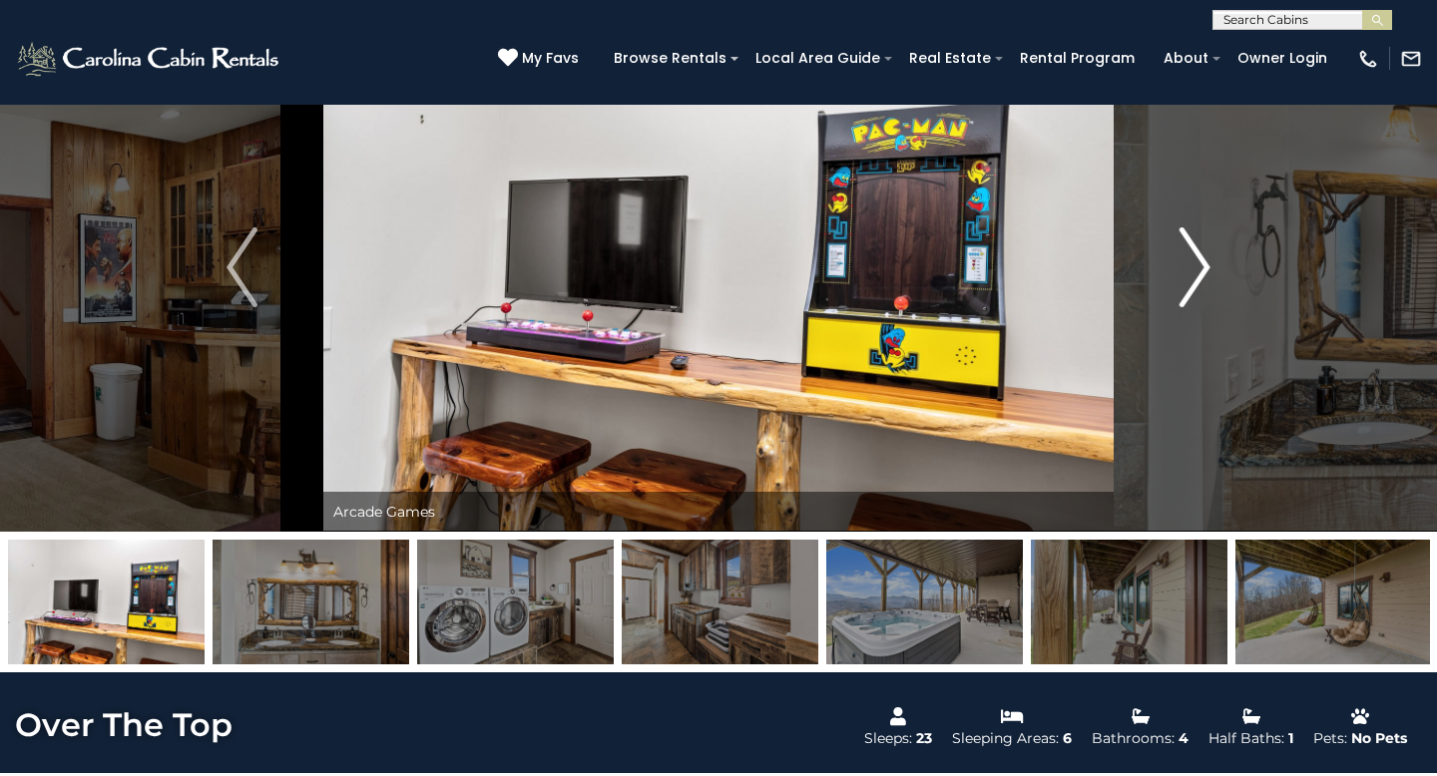
click at [1198, 258] on img "Next" at bounding box center [1195, 268] width 30 height 80
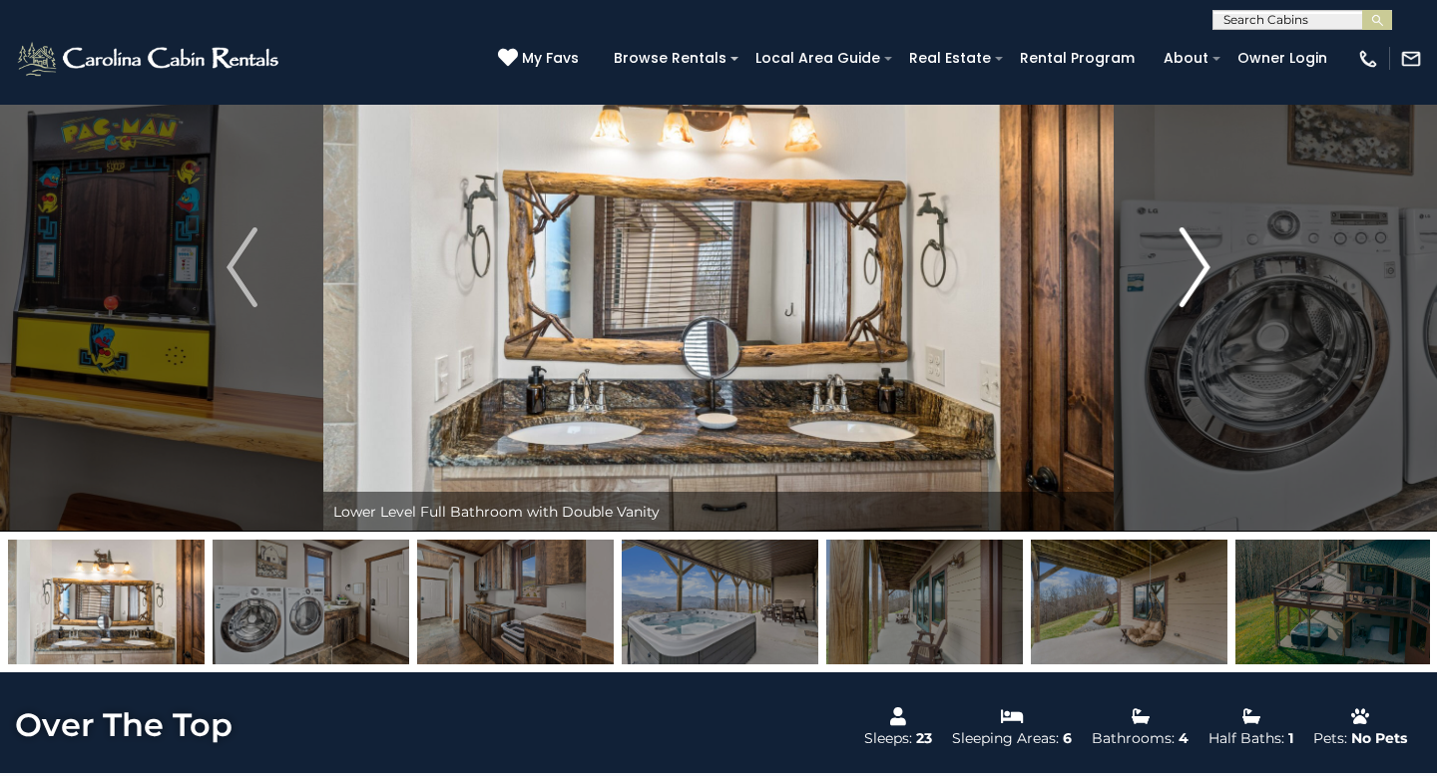
click at [1198, 258] on img "Next" at bounding box center [1195, 268] width 30 height 80
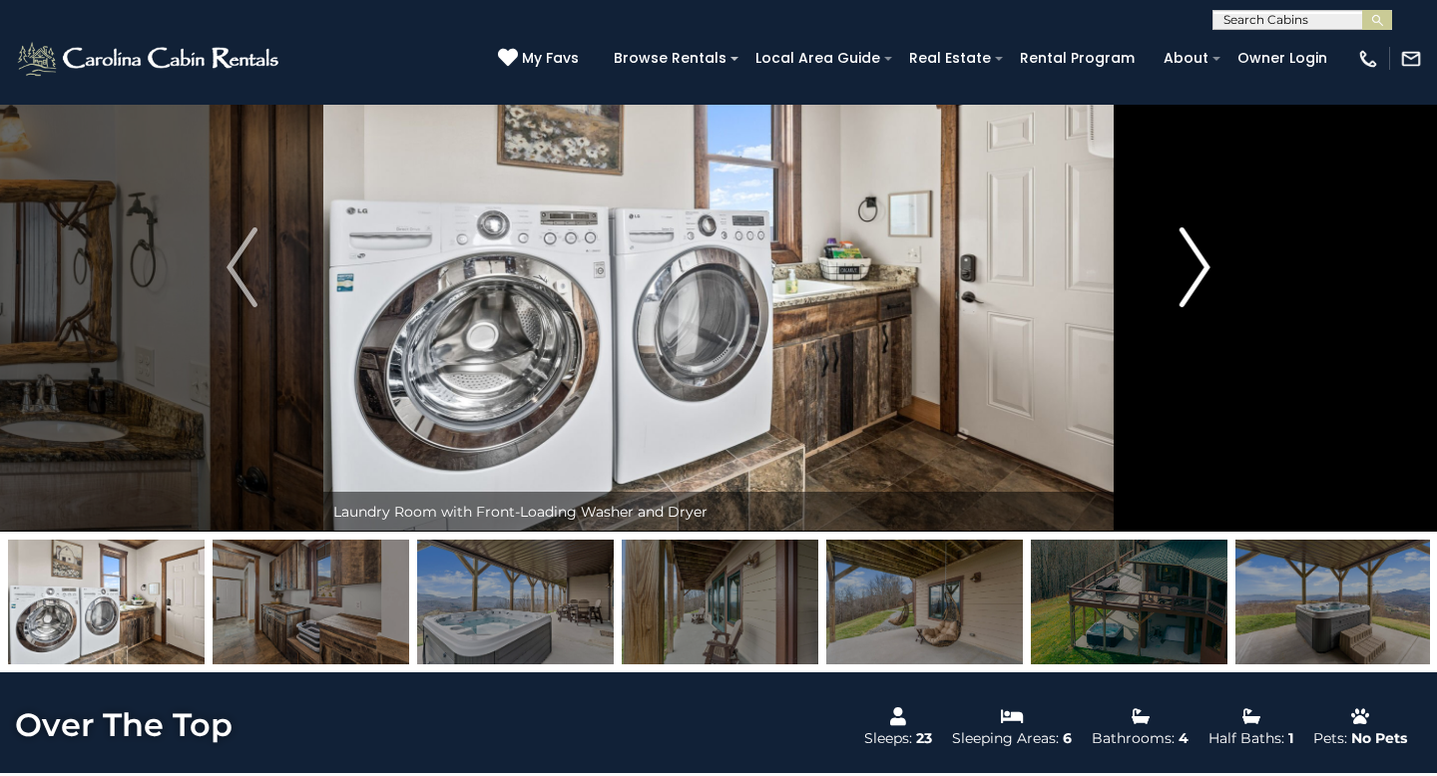
click at [1198, 258] on img "Next" at bounding box center [1195, 268] width 30 height 80
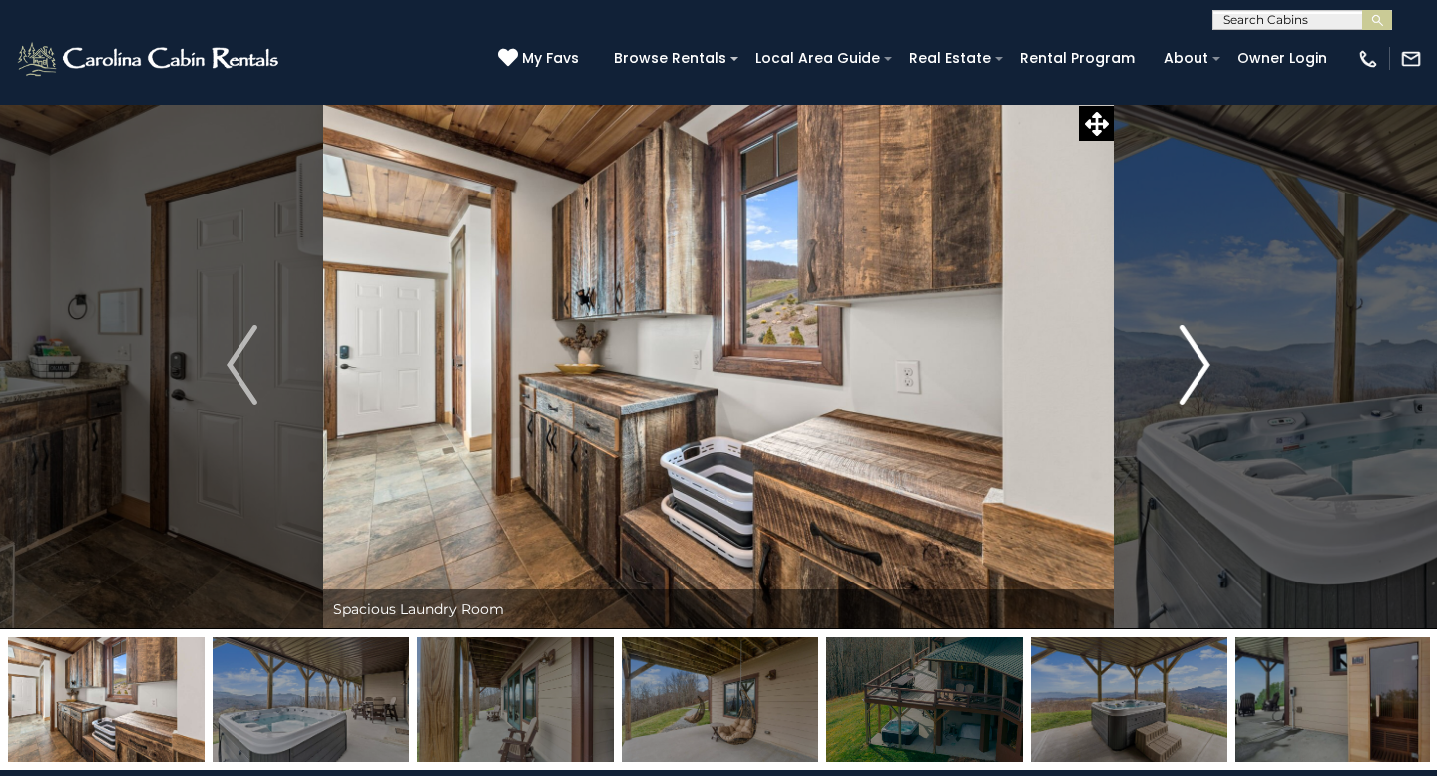
scroll to position [0, 0]
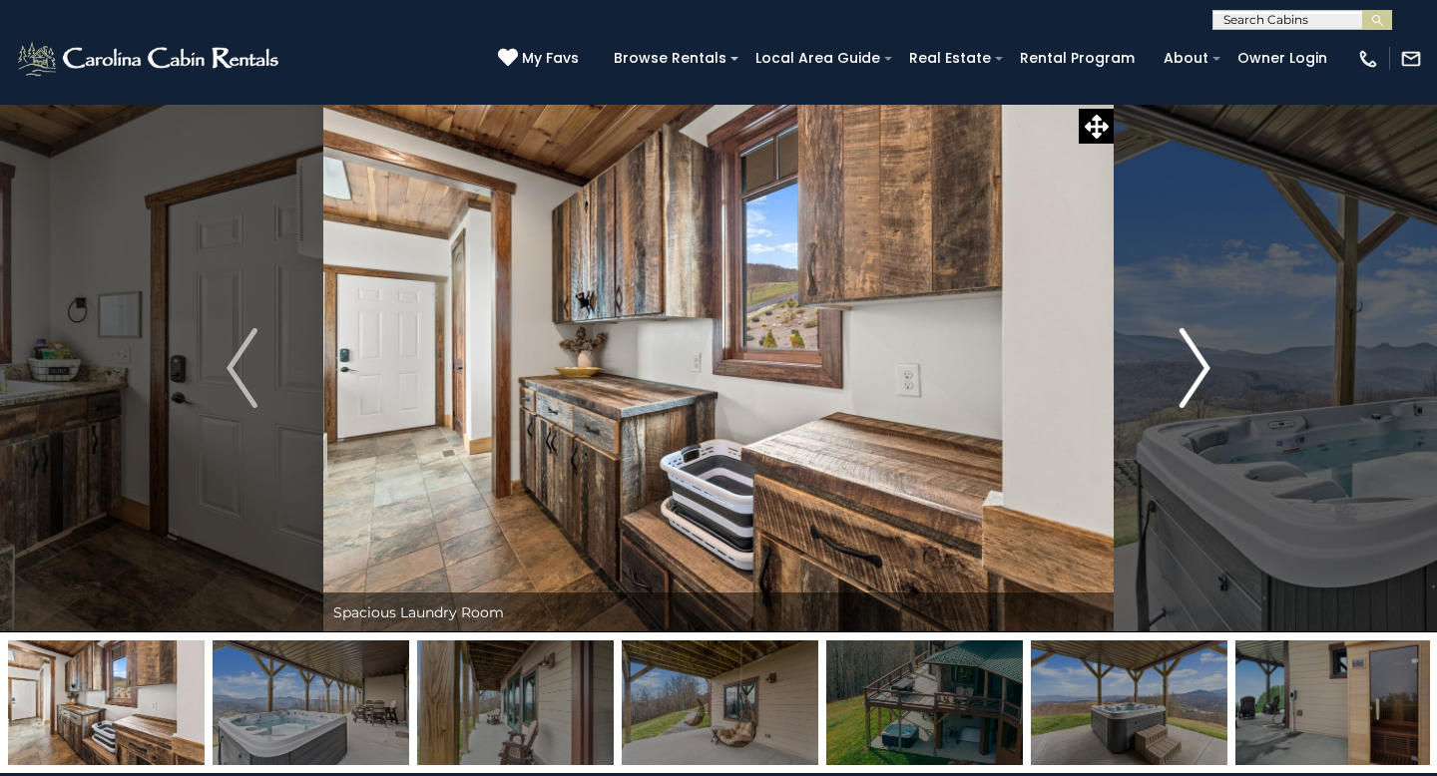
click at [1215, 339] on button "Next" at bounding box center [1195, 368] width 163 height 529
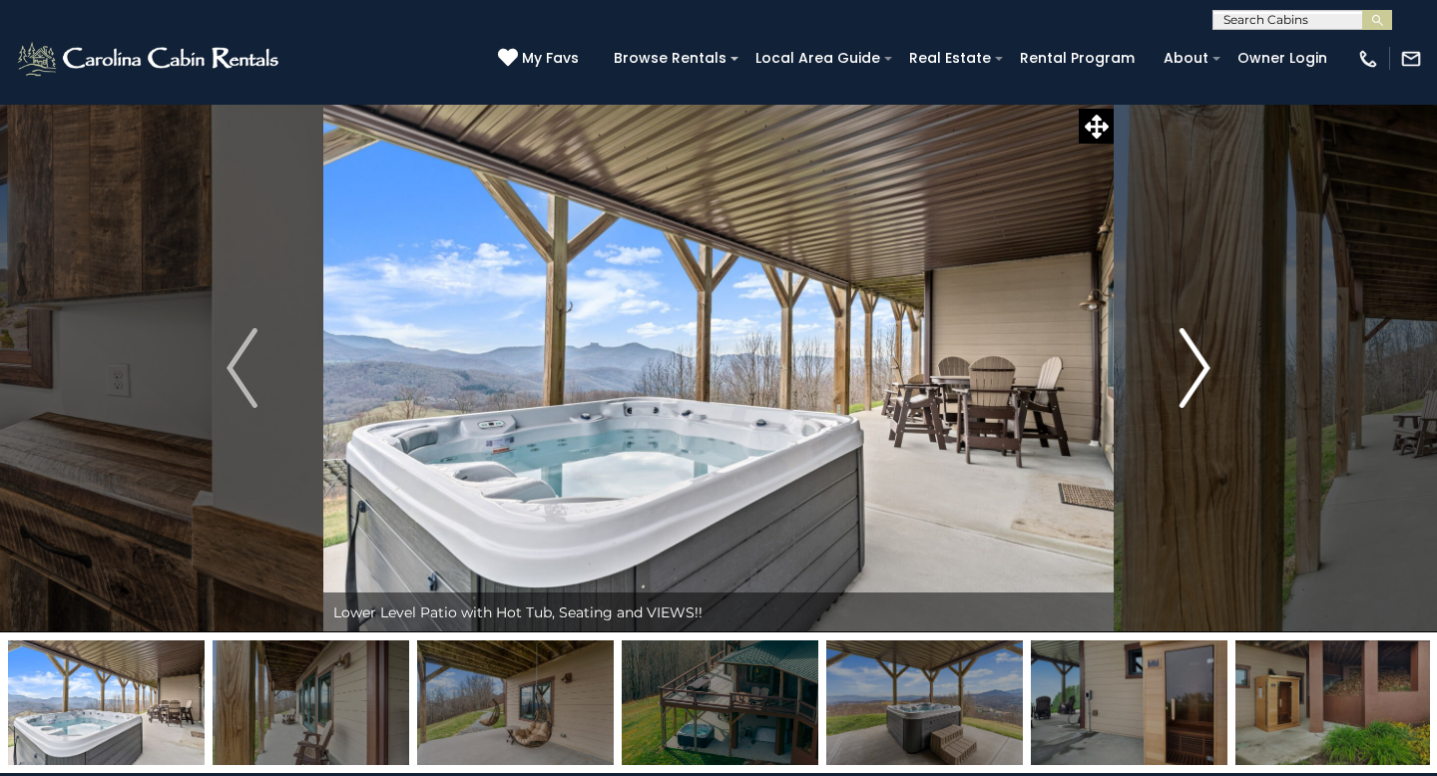
click at [1209, 341] on img "Next" at bounding box center [1195, 368] width 30 height 80
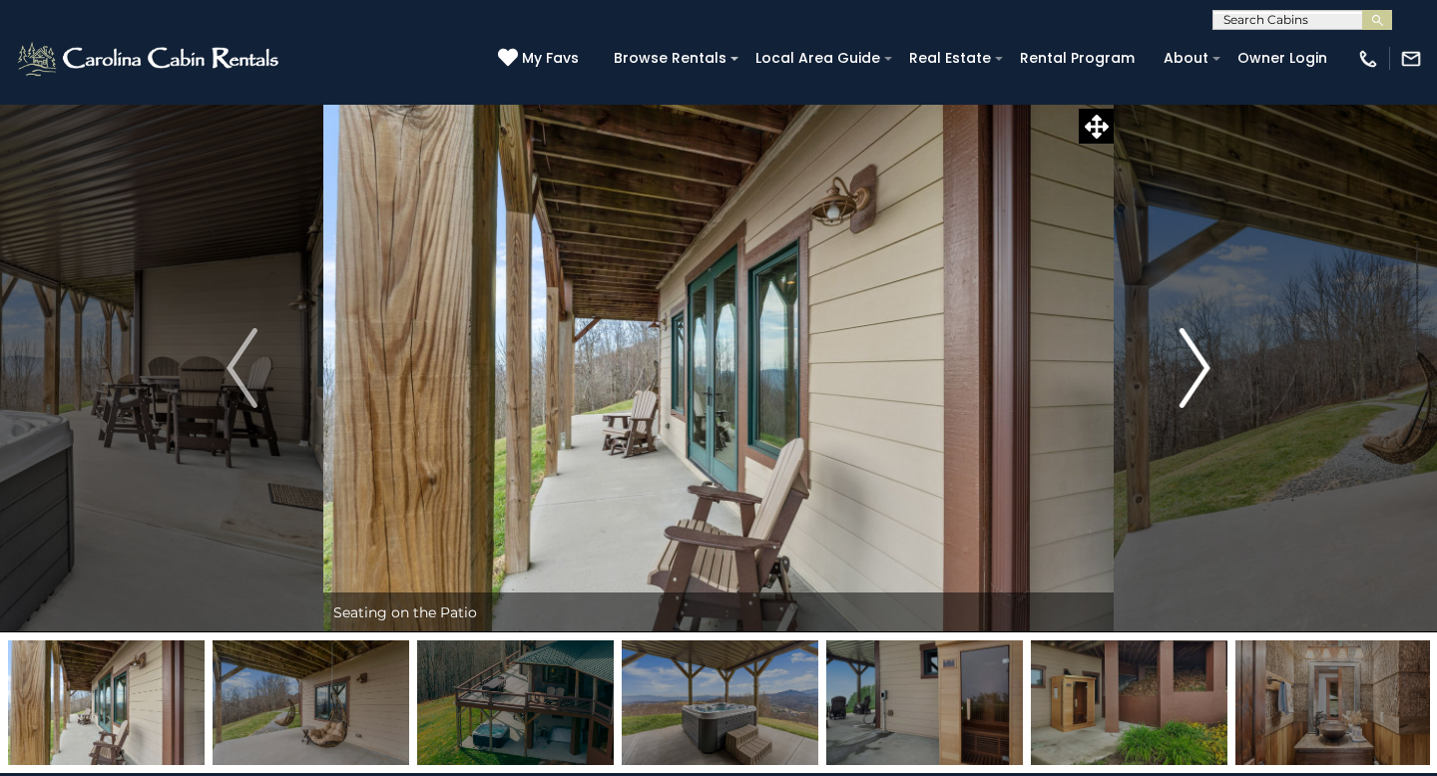
click at [1209, 341] on img "Next" at bounding box center [1195, 368] width 30 height 80
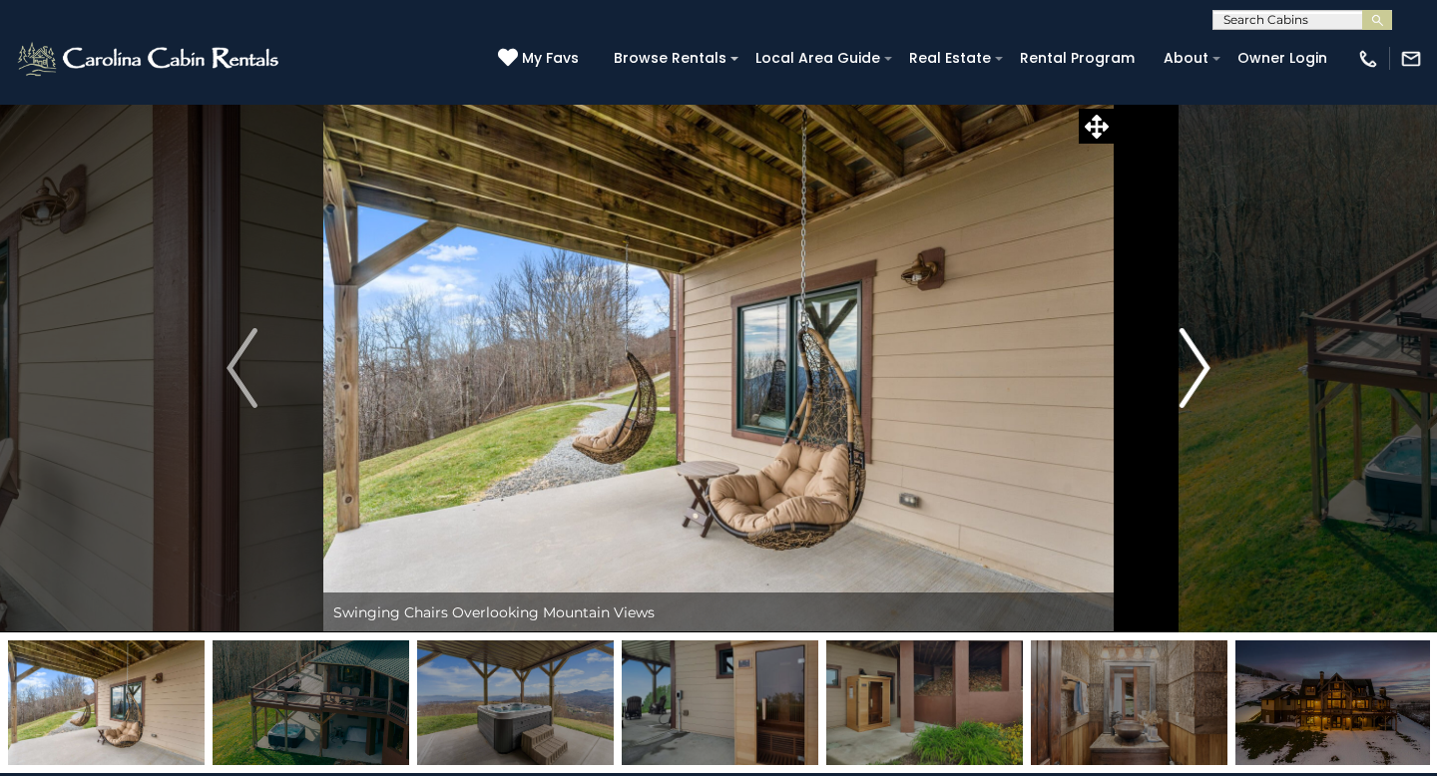
click at [1209, 341] on img "Next" at bounding box center [1195, 368] width 30 height 80
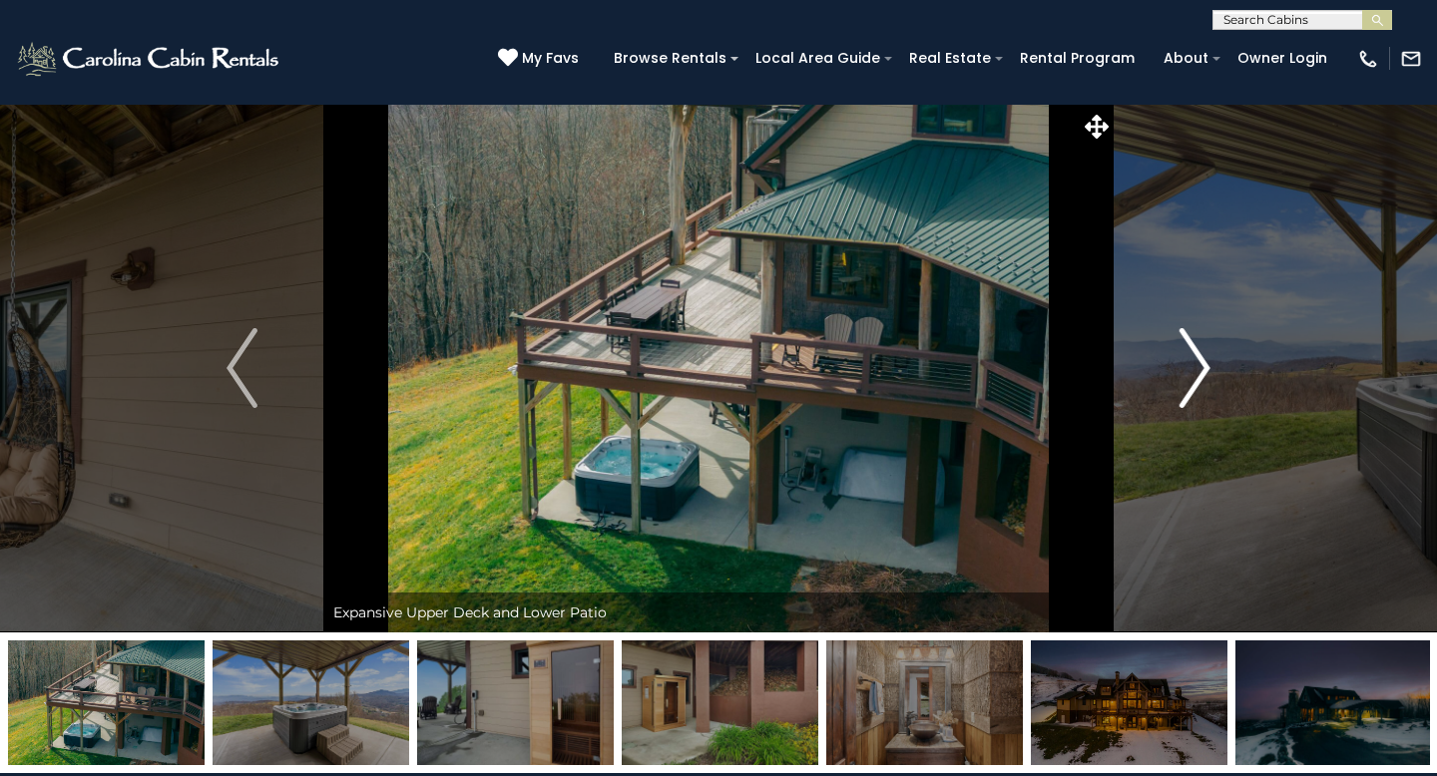
click at [1209, 341] on img "Next" at bounding box center [1195, 368] width 30 height 80
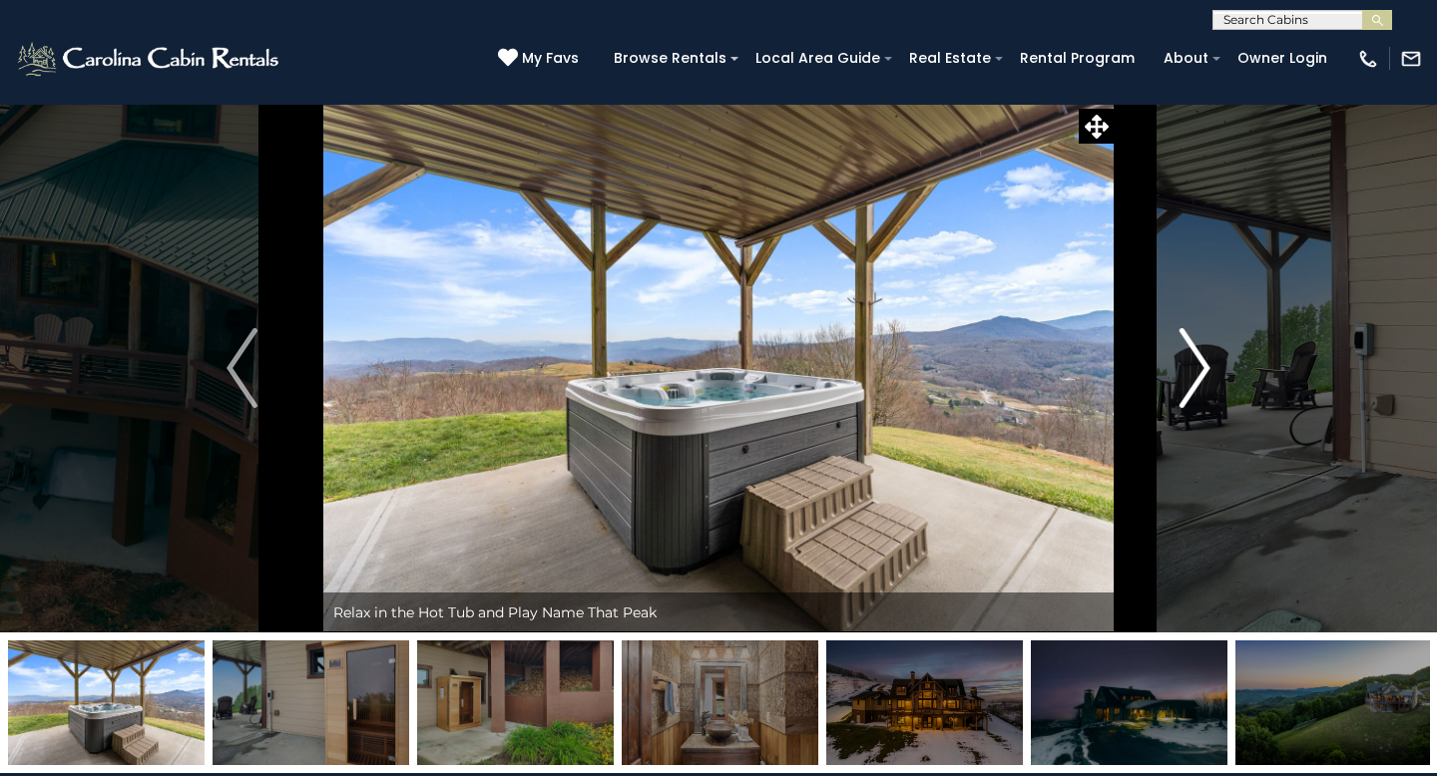
click at [1209, 341] on img "Next" at bounding box center [1195, 368] width 30 height 80
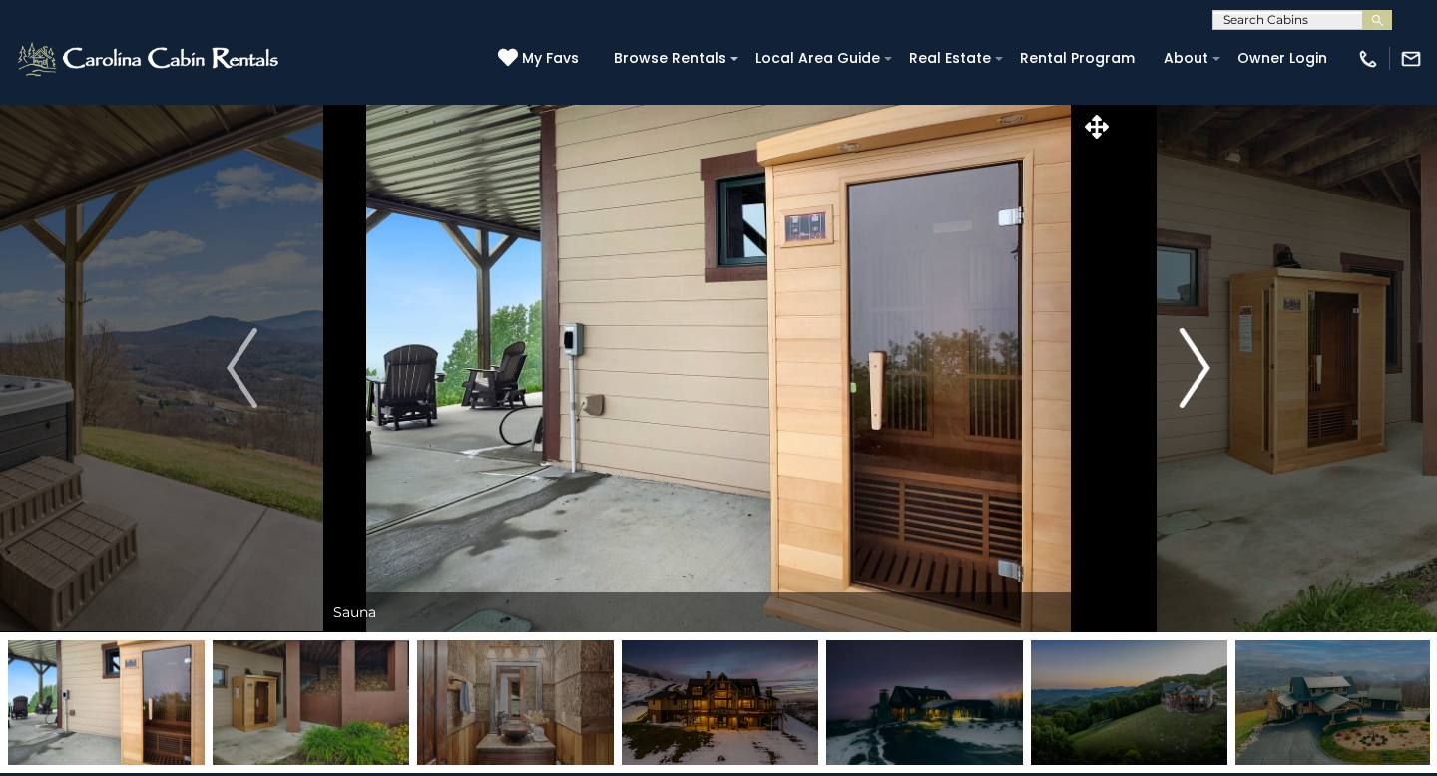
click at [1209, 341] on img "Next" at bounding box center [1195, 368] width 30 height 80
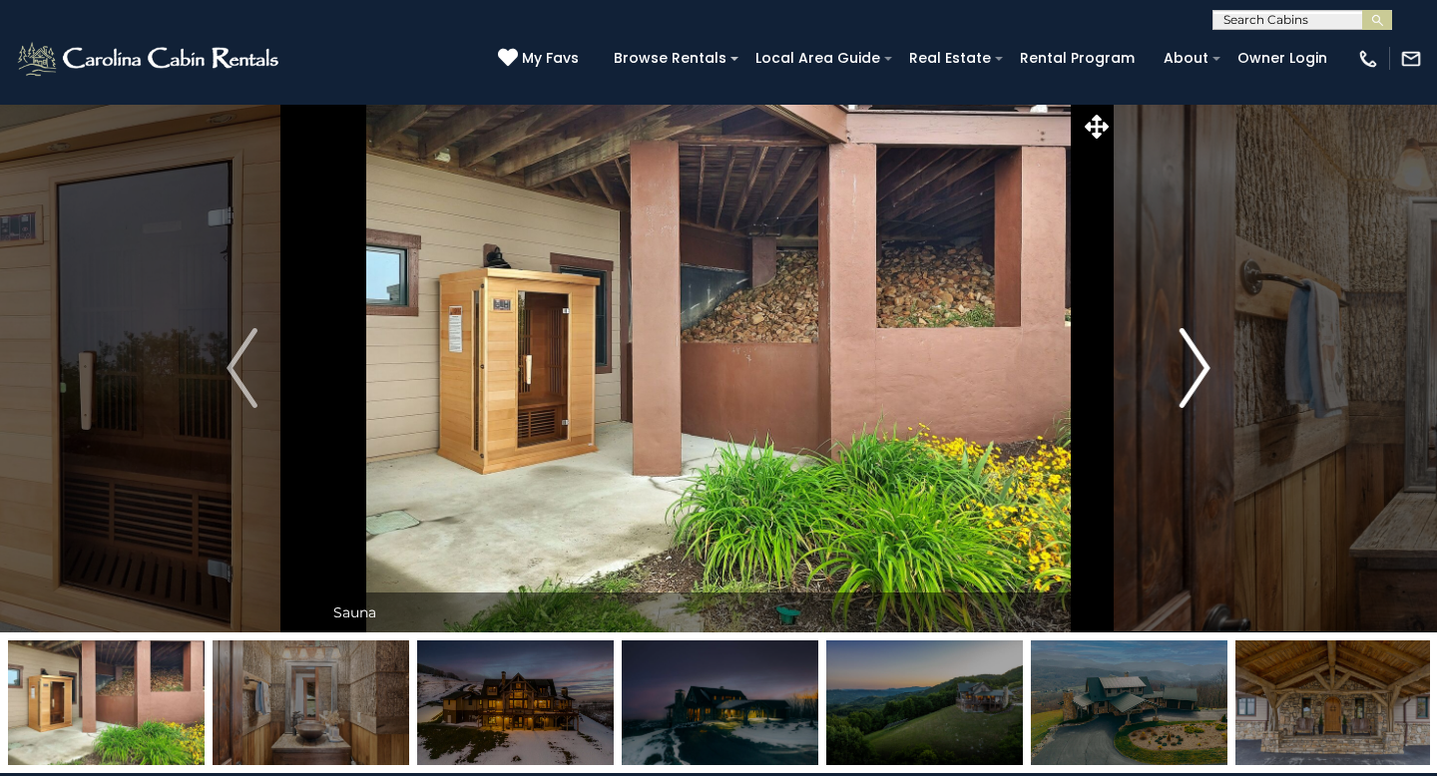
click at [1209, 341] on img "Next" at bounding box center [1195, 368] width 30 height 80
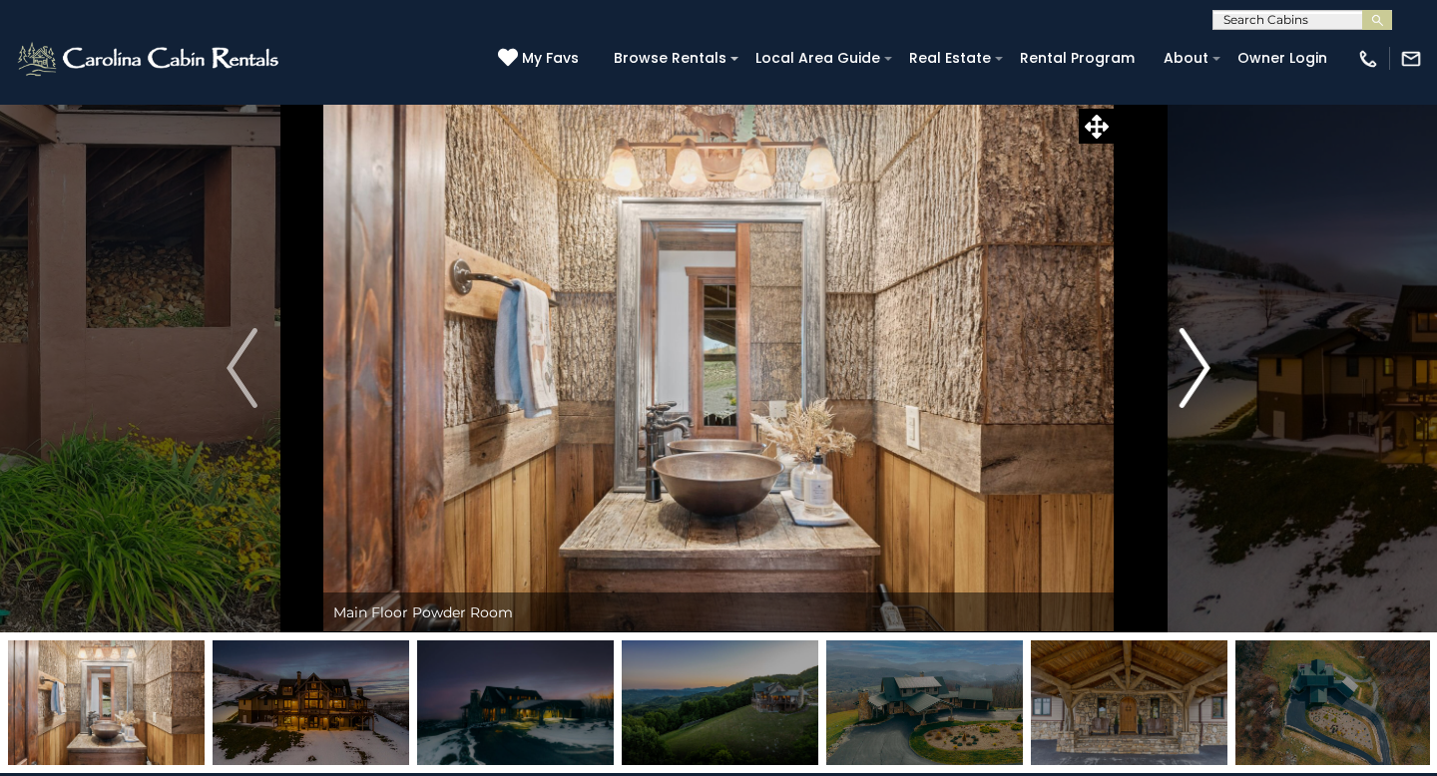
click at [1209, 341] on img "Next" at bounding box center [1195, 368] width 30 height 80
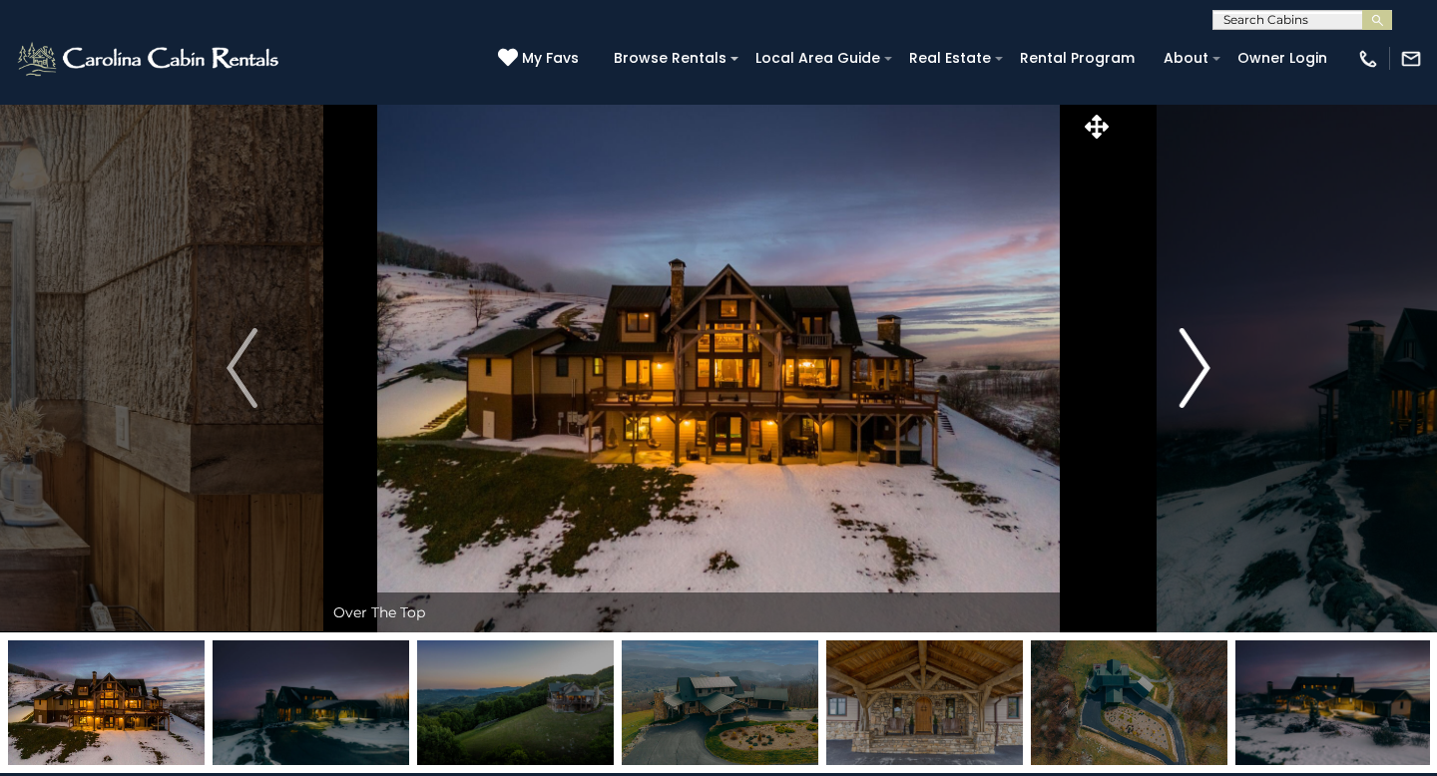
click at [1209, 341] on img "Next" at bounding box center [1195, 368] width 30 height 80
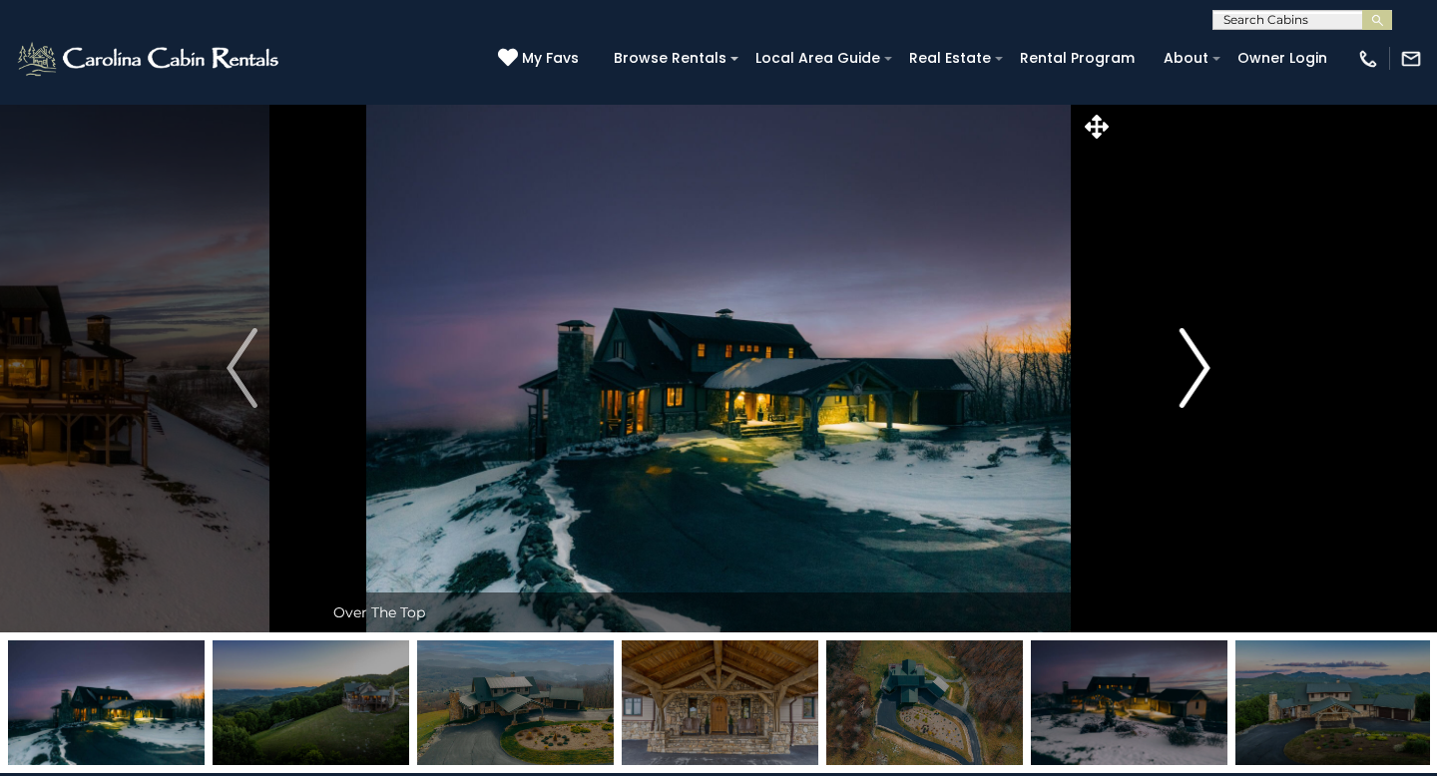
click at [1209, 341] on img "Next" at bounding box center [1195, 368] width 30 height 80
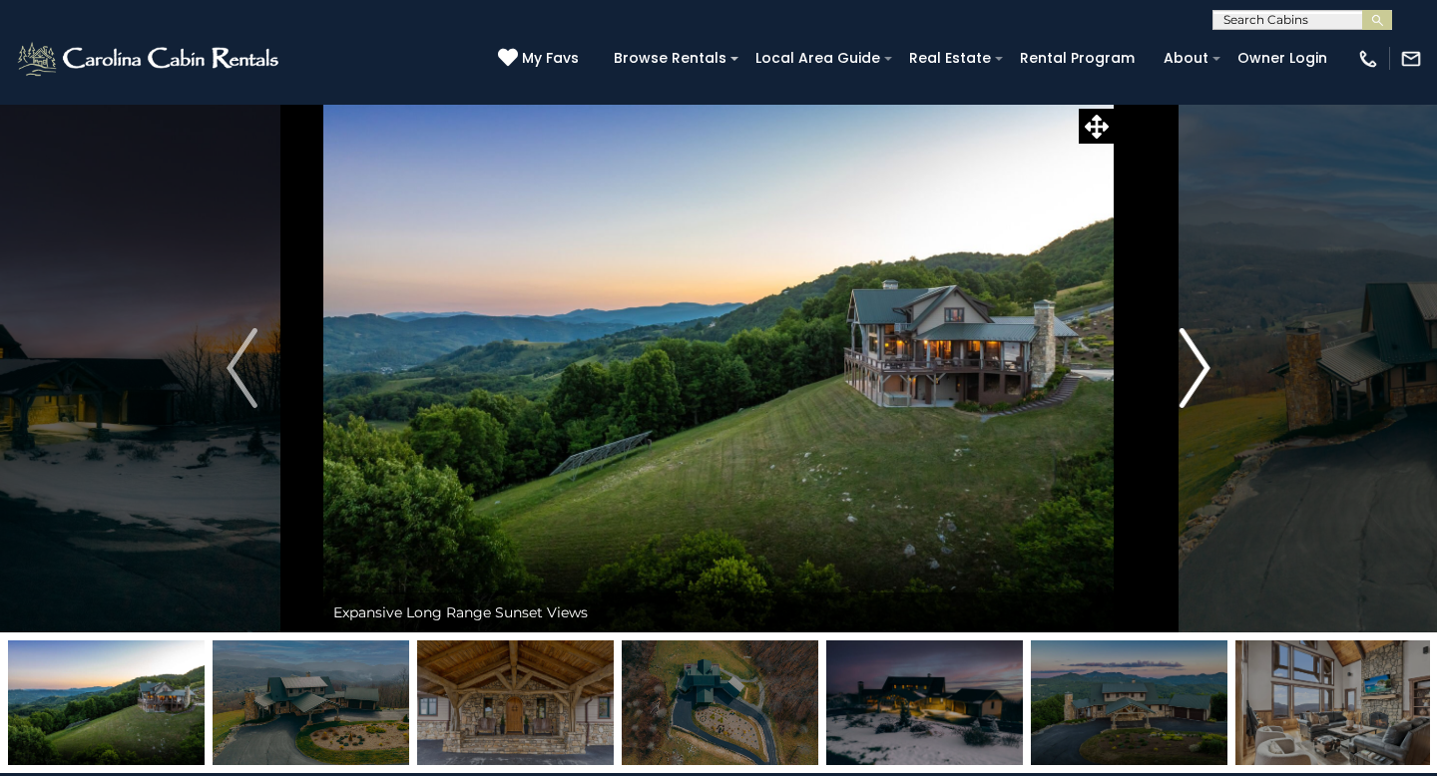
click at [1209, 341] on img "Next" at bounding box center [1195, 368] width 30 height 80
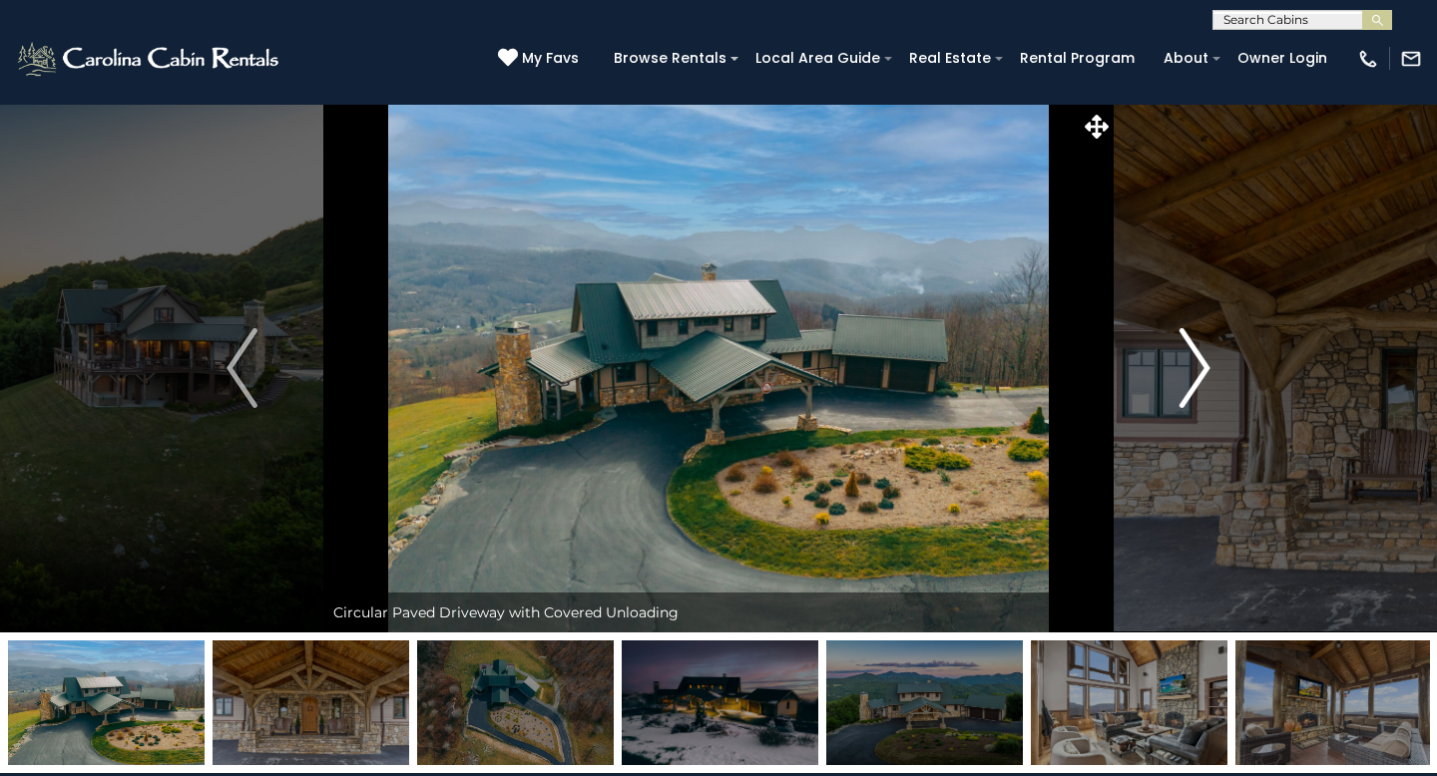
click at [1209, 341] on img "Next" at bounding box center [1195, 368] width 30 height 80
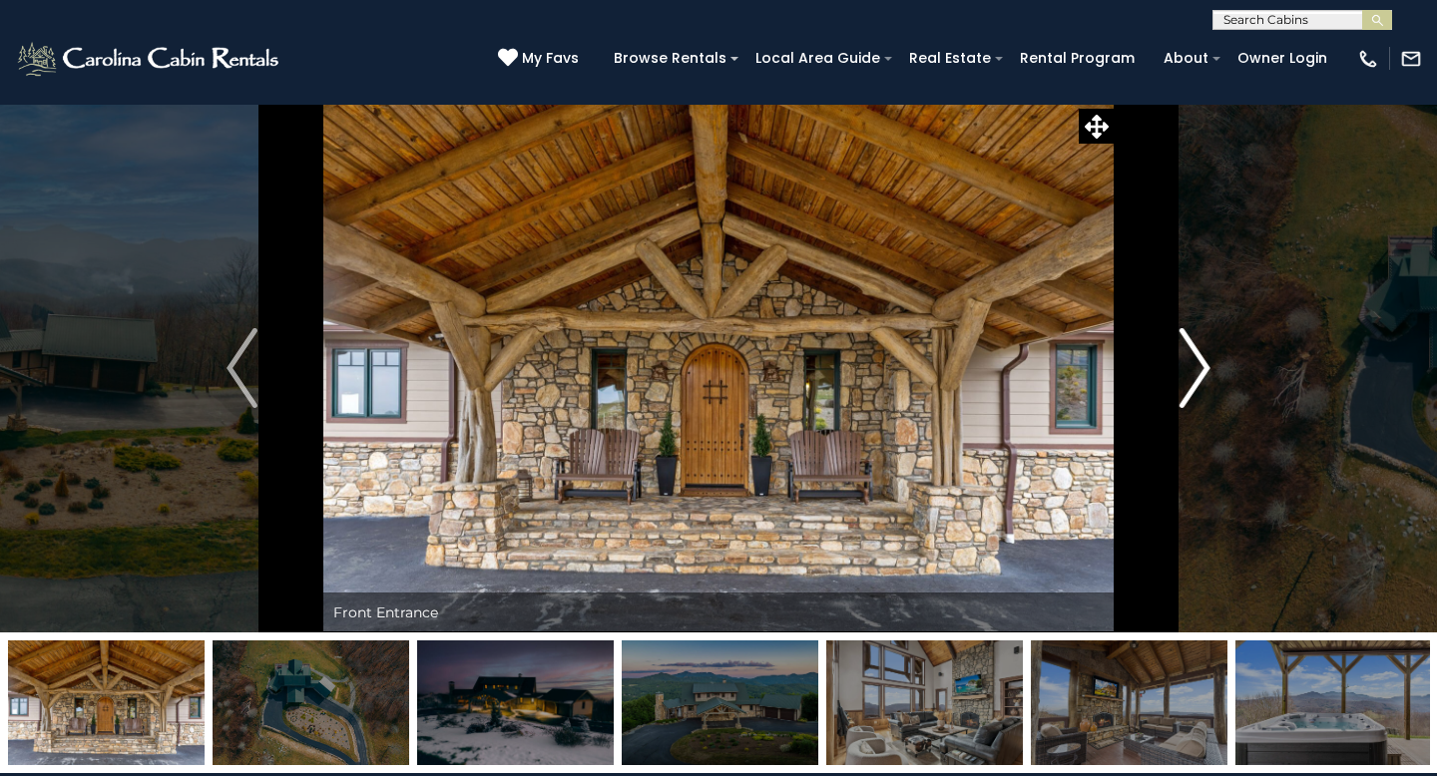
click at [1209, 341] on img "Next" at bounding box center [1195, 368] width 30 height 80
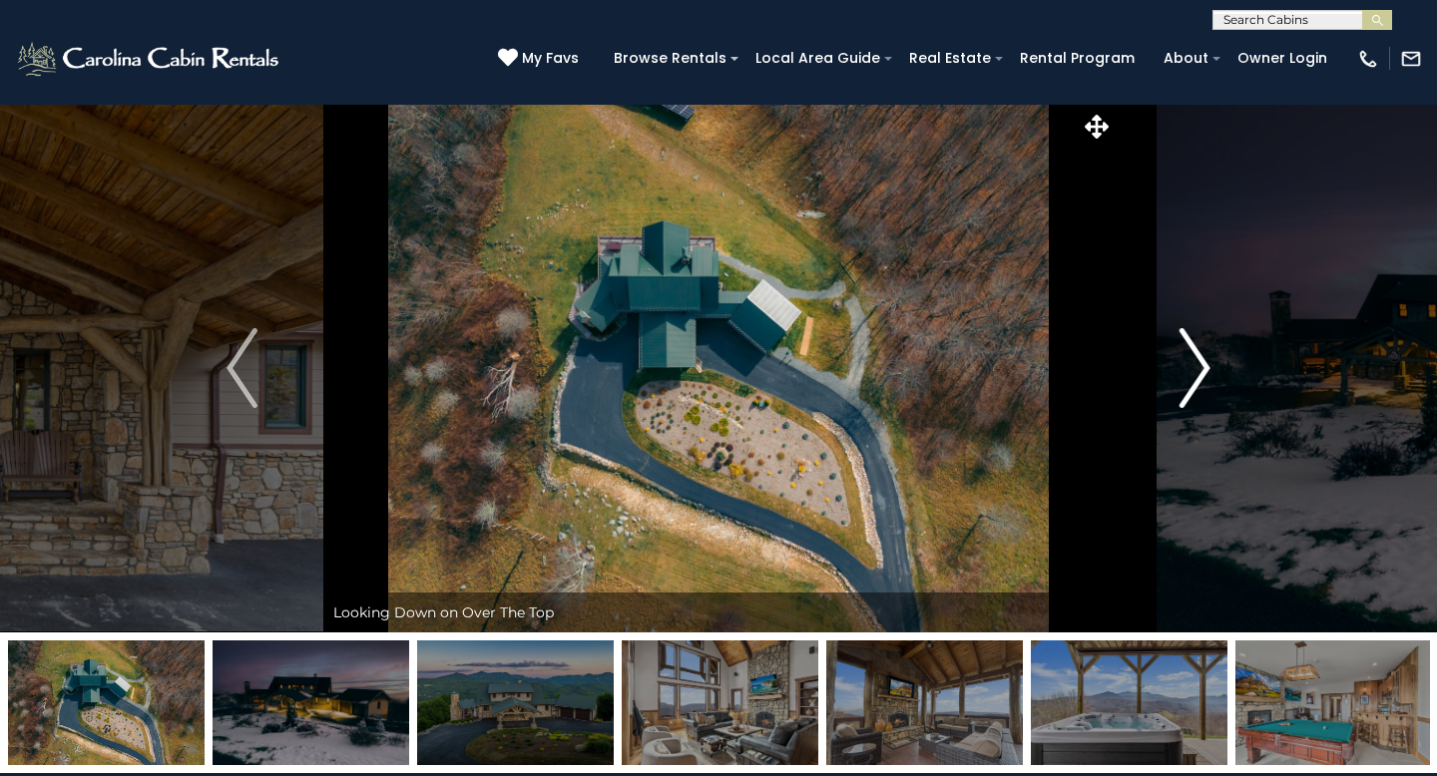
click at [1209, 341] on img "Next" at bounding box center [1195, 368] width 30 height 80
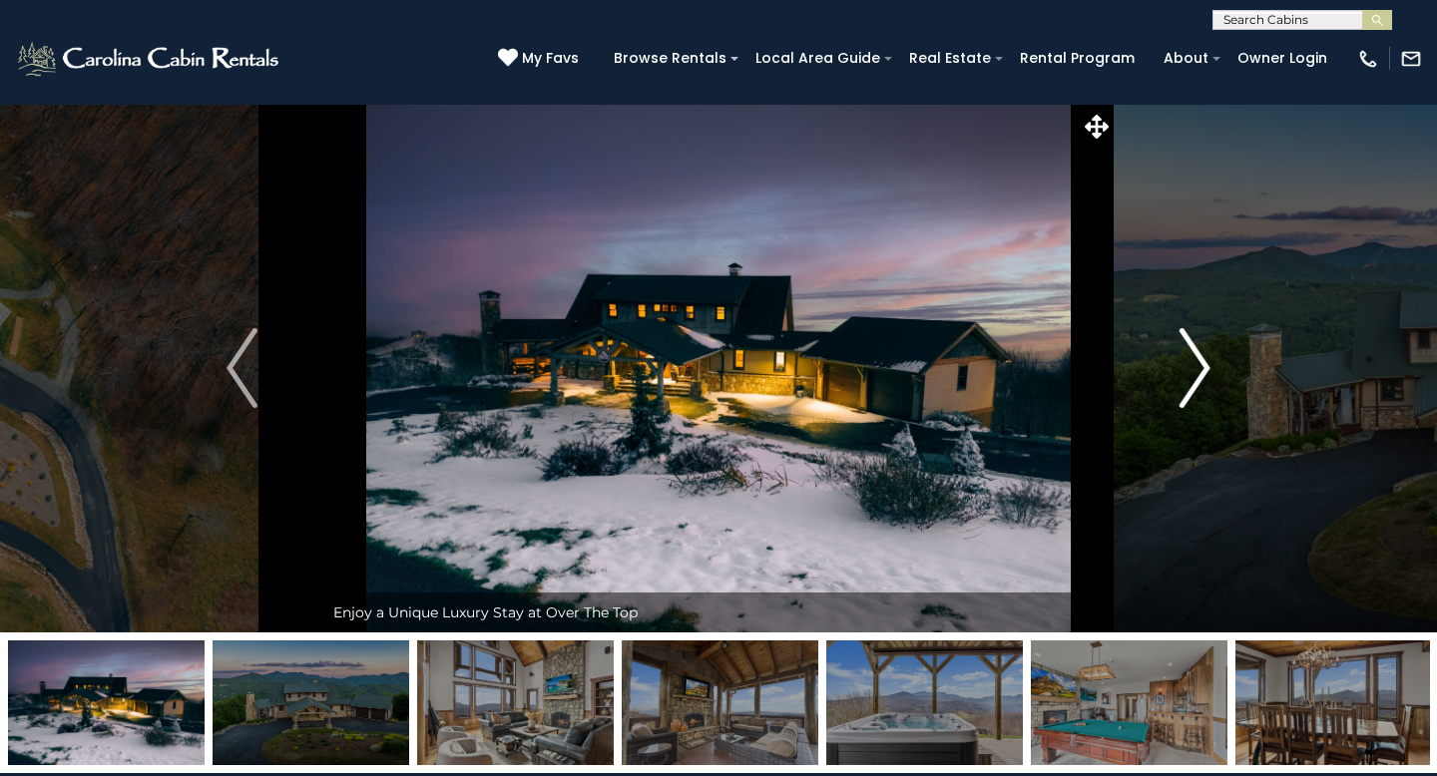
click at [1209, 341] on img "Next" at bounding box center [1195, 368] width 30 height 80
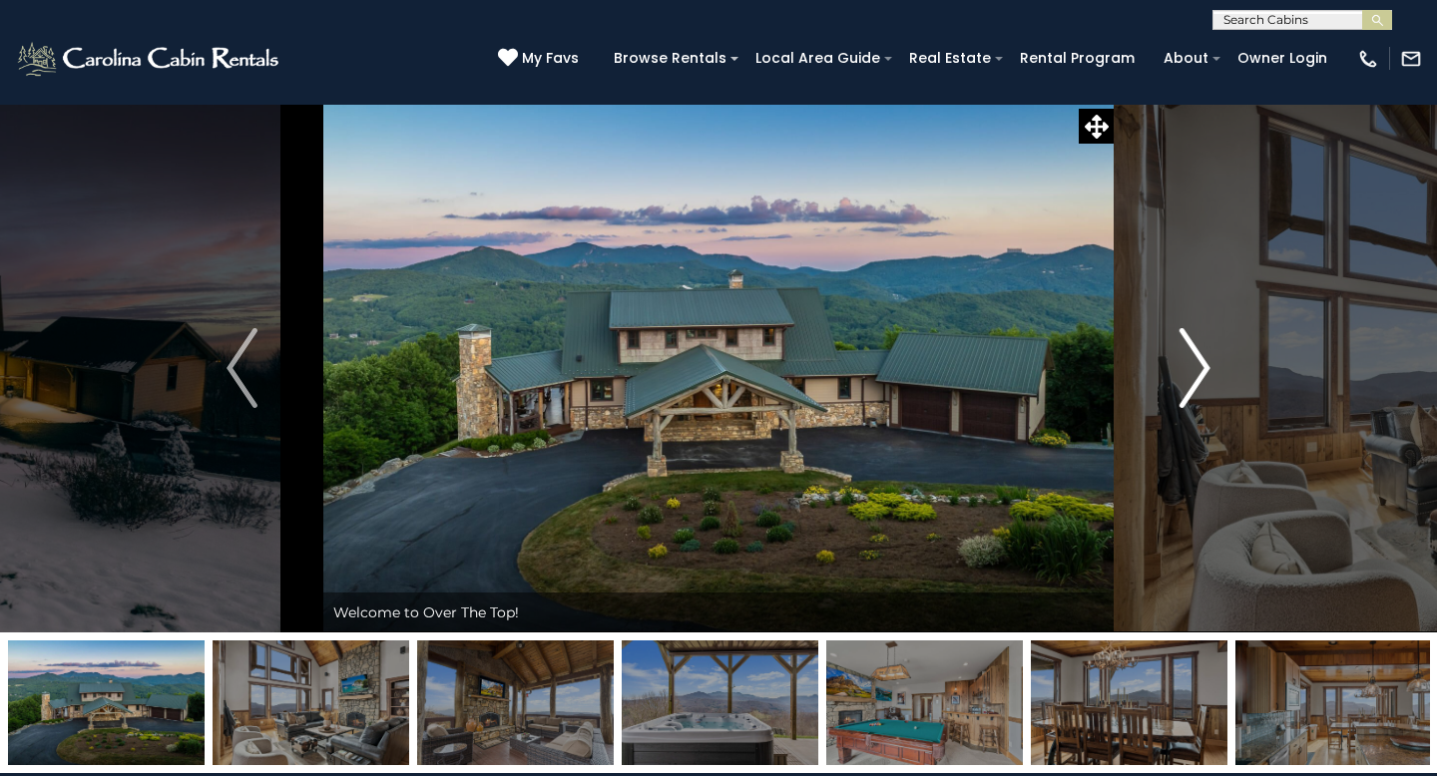
click at [1209, 341] on img "Next" at bounding box center [1195, 368] width 30 height 80
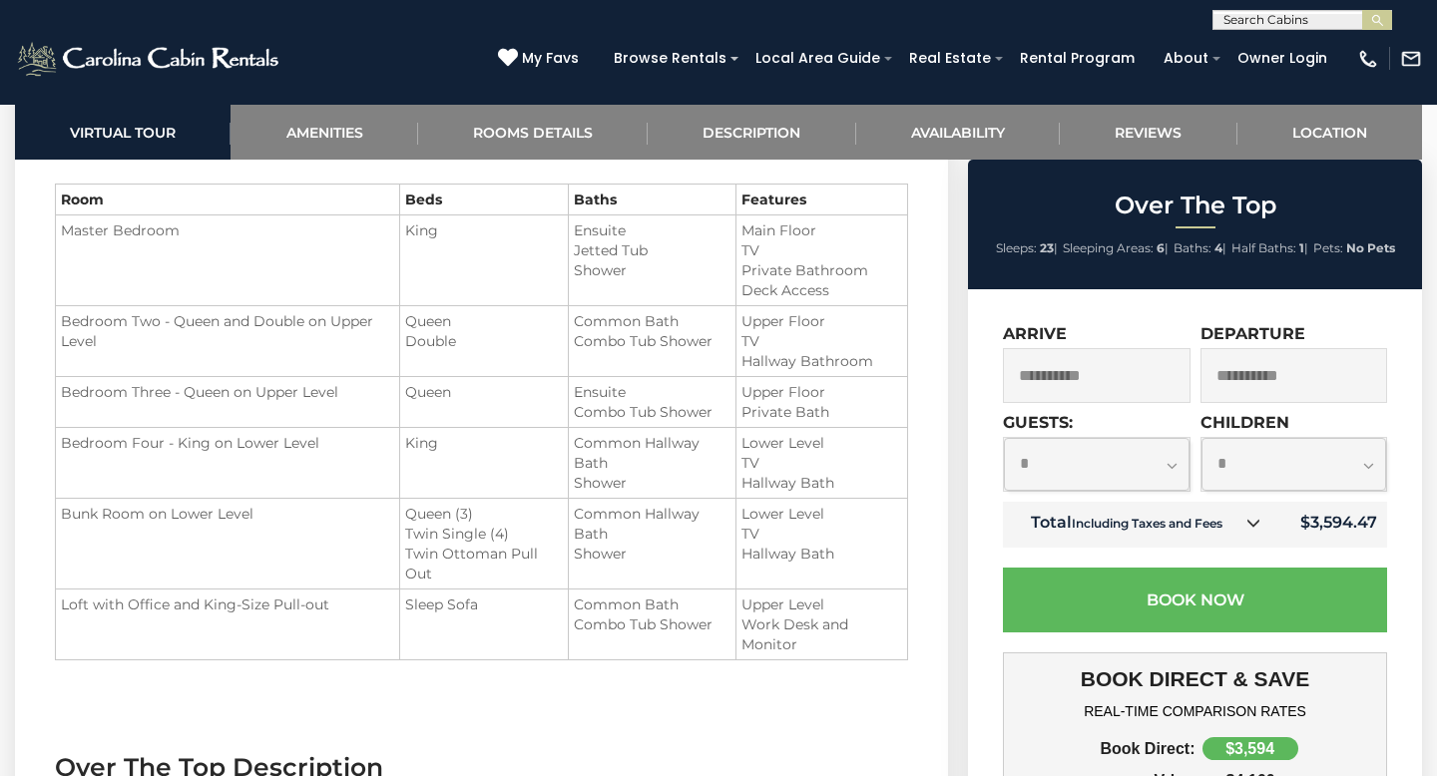
scroll to position [2178, 0]
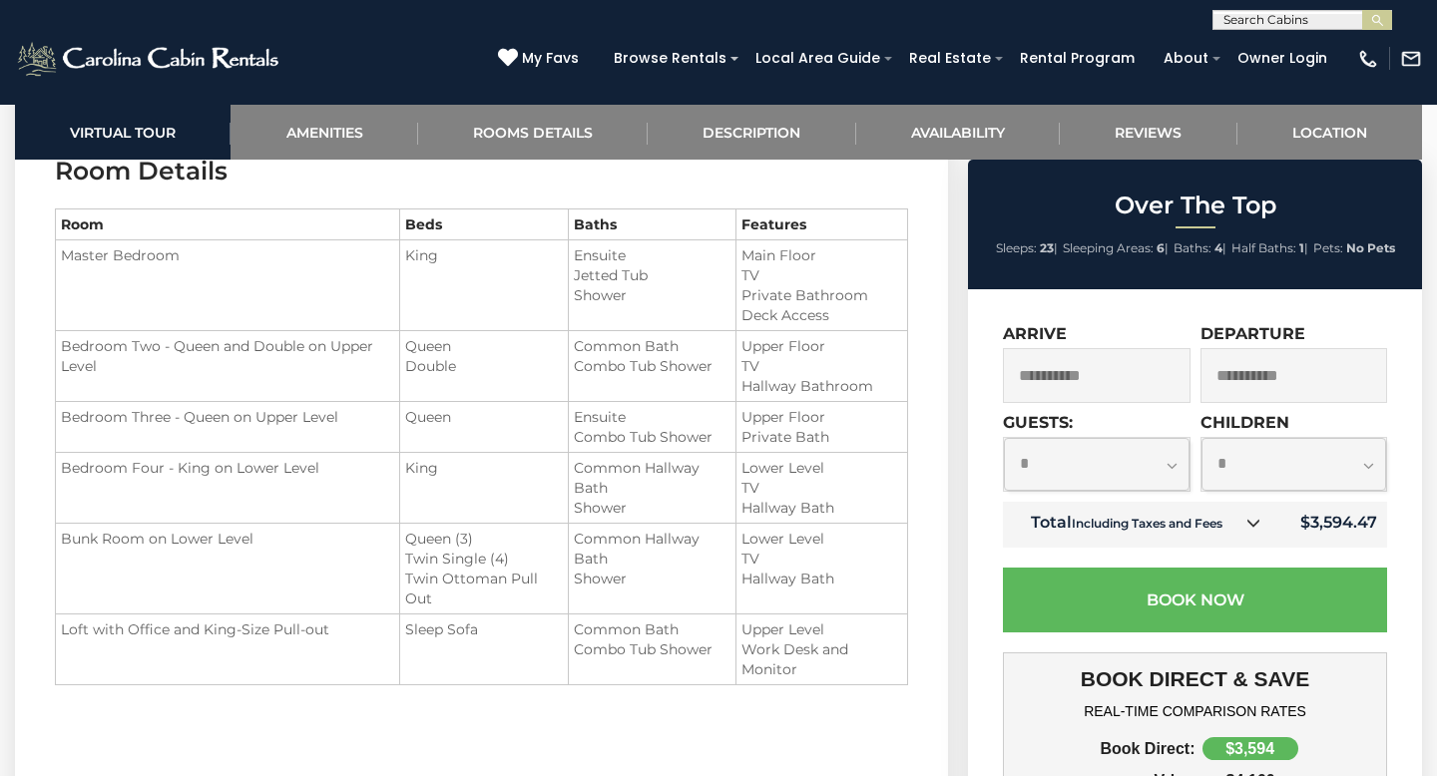
click at [1051, 390] on input "**********" at bounding box center [1097, 375] width 188 height 55
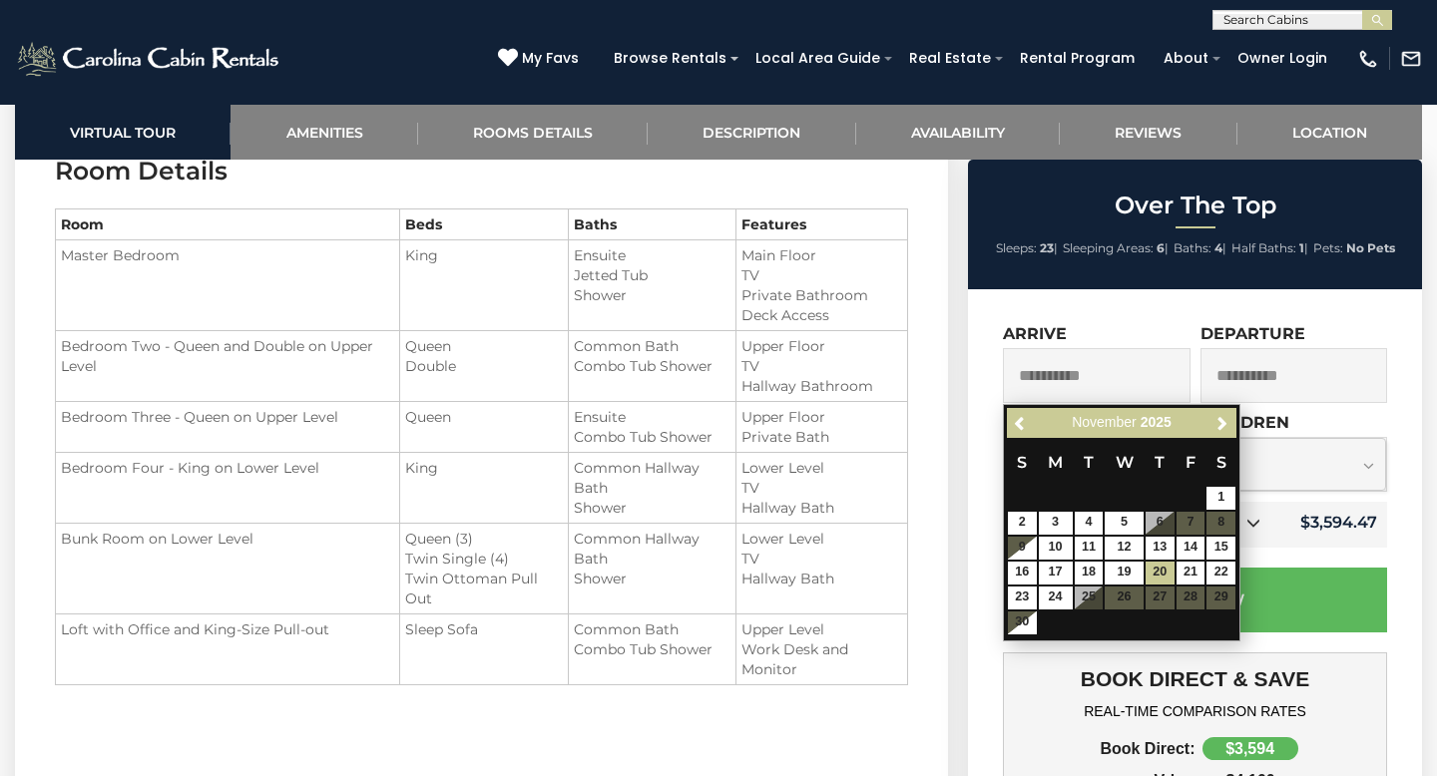
click at [1175, 332] on div "**********" at bounding box center [1097, 363] width 188 height 79
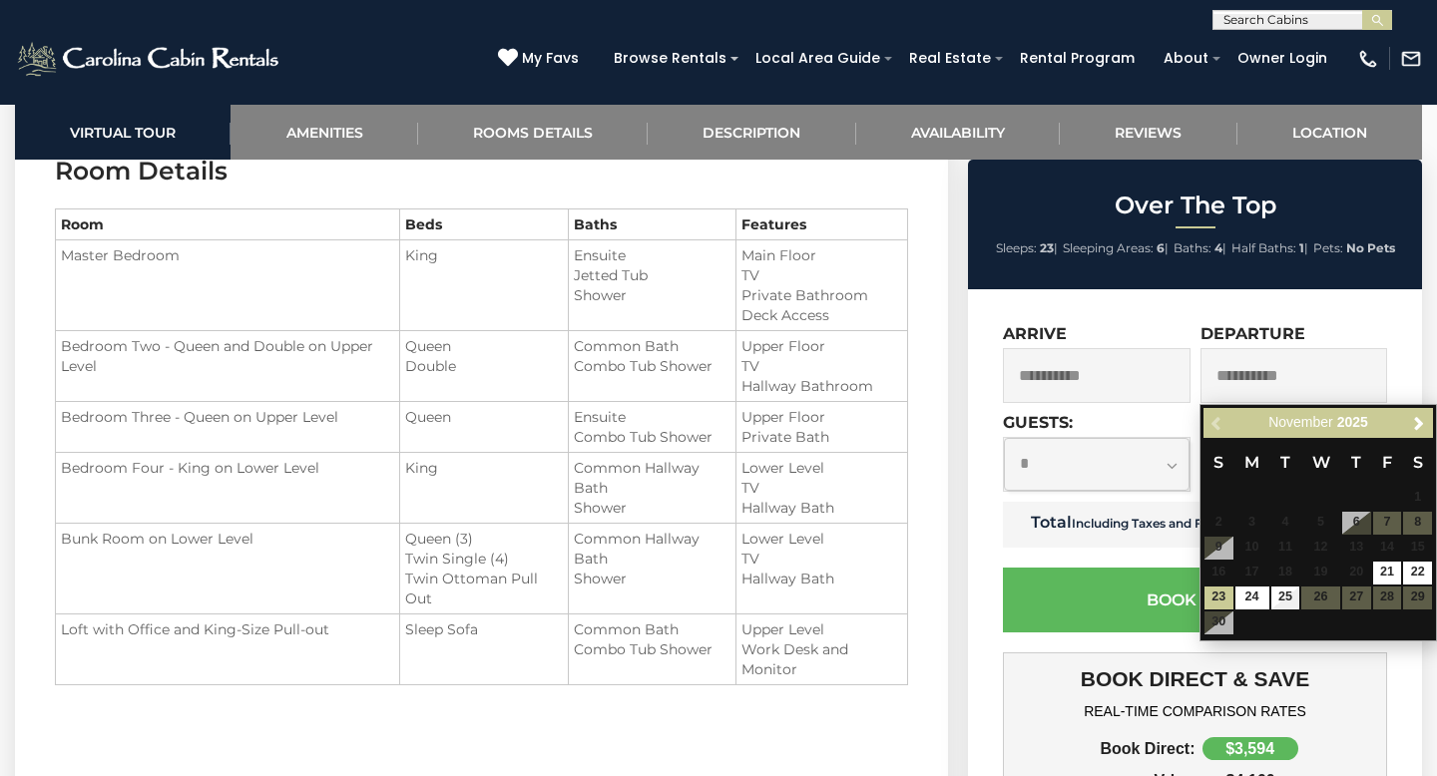
click at [1188, 319] on div "**********" at bounding box center [1195, 729] width 454 height 880
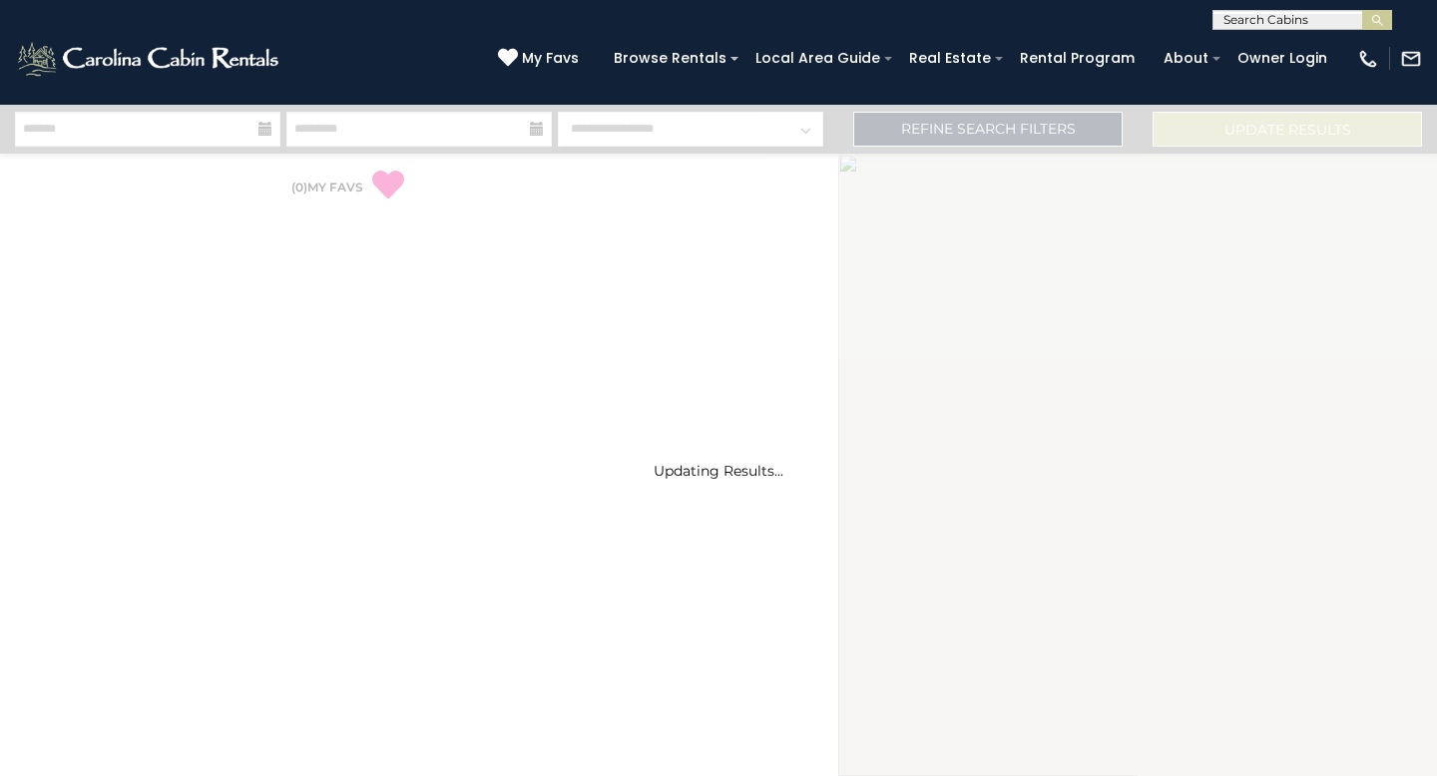
select select "*"
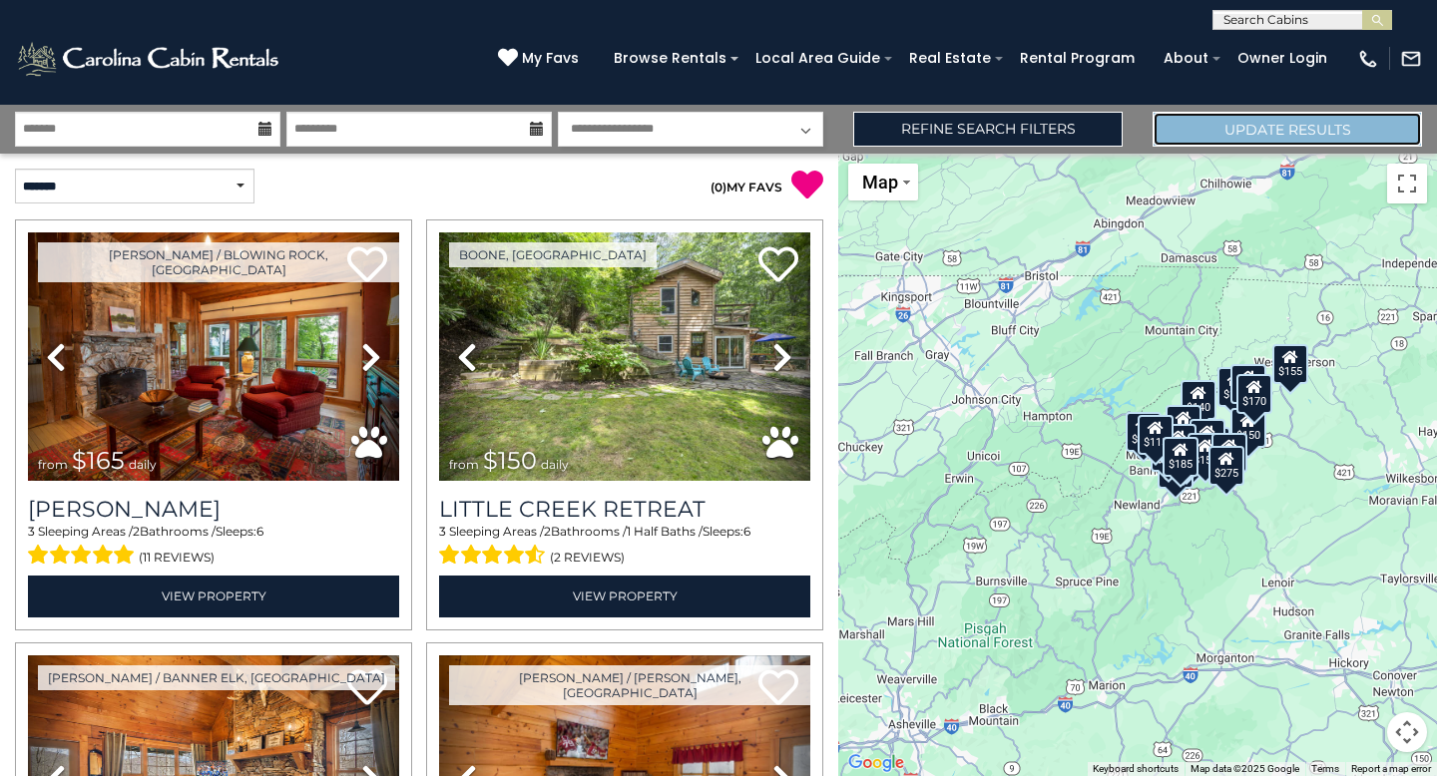
click at [1243, 125] on button "Update Results" at bounding box center [1287, 129] width 269 height 35
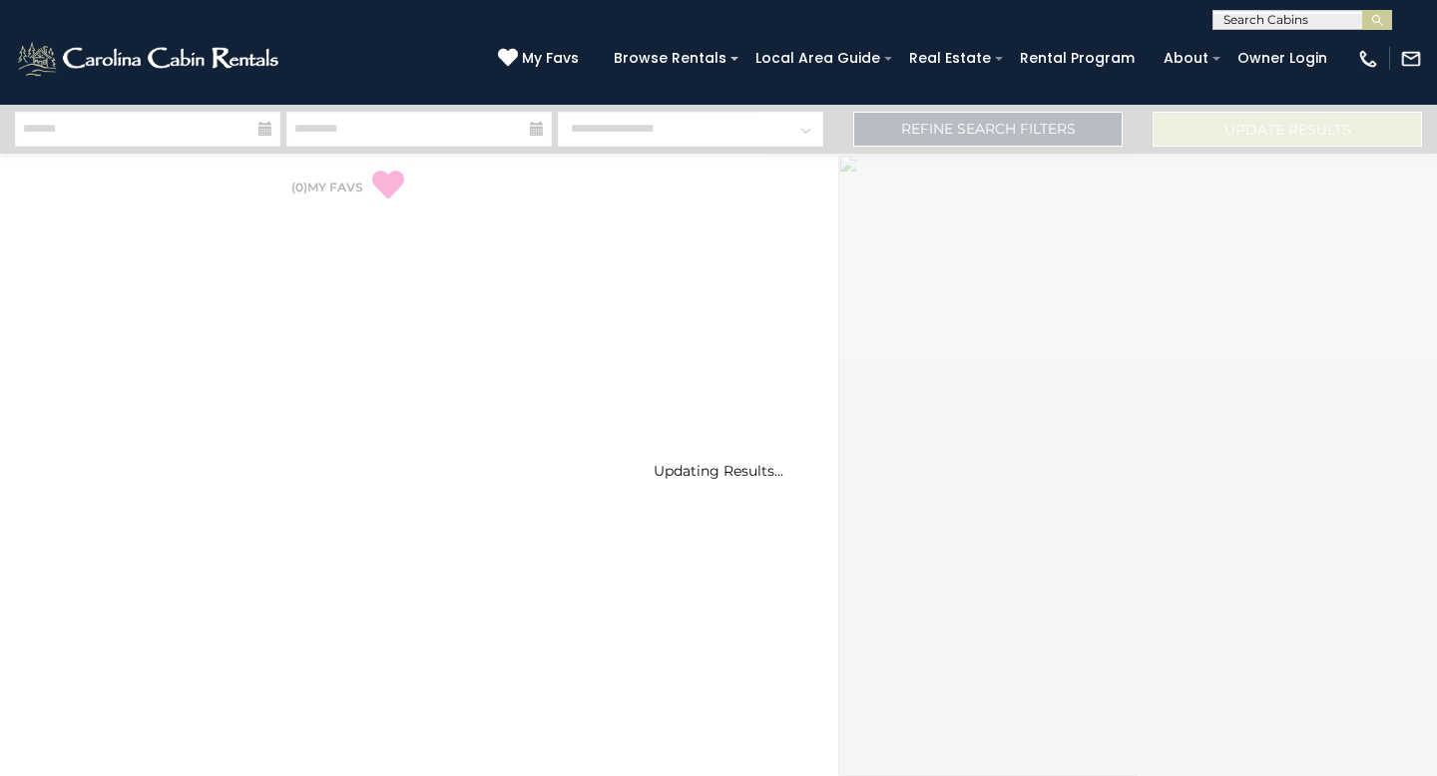
select select "*"
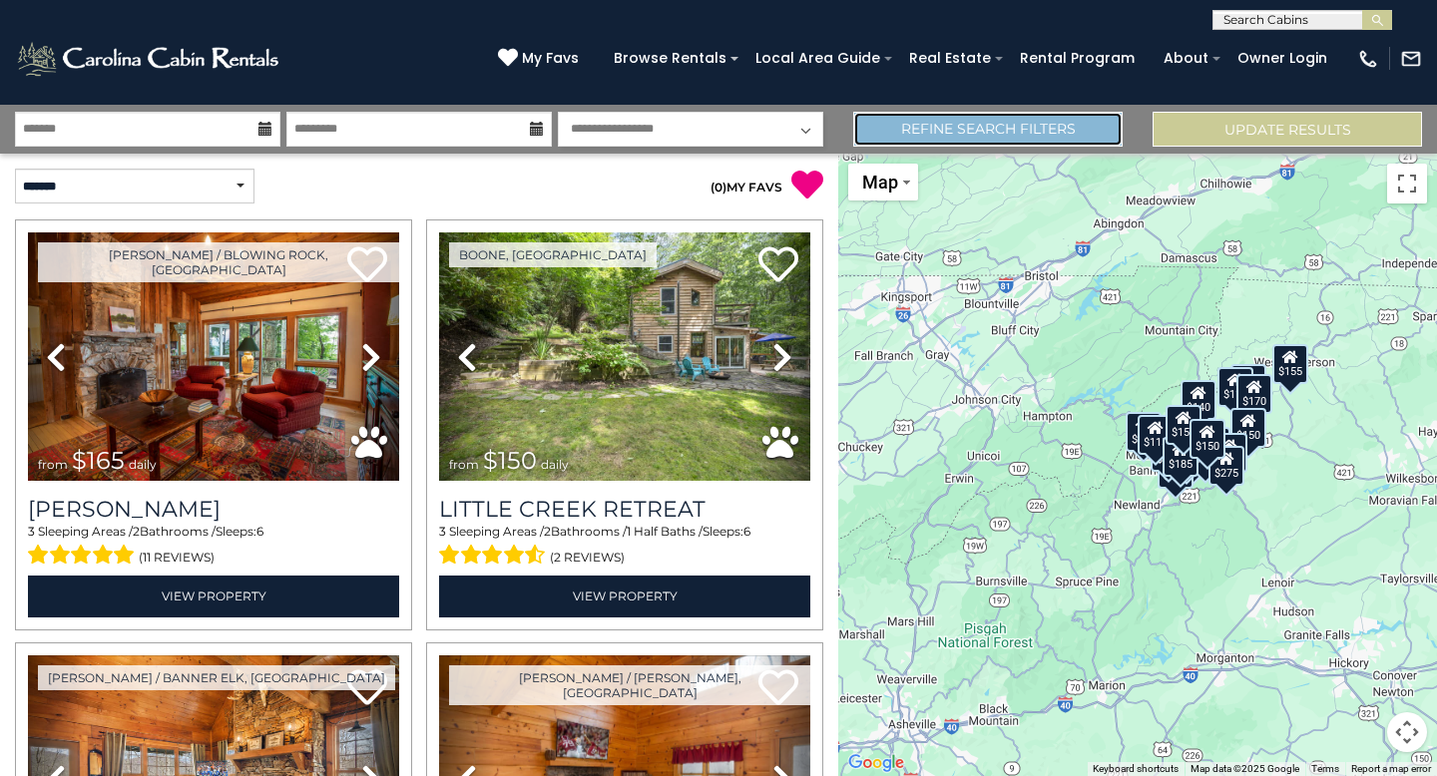
click at [966, 133] on link "Refine Search Filters" at bounding box center [987, 129] width 269 height 35
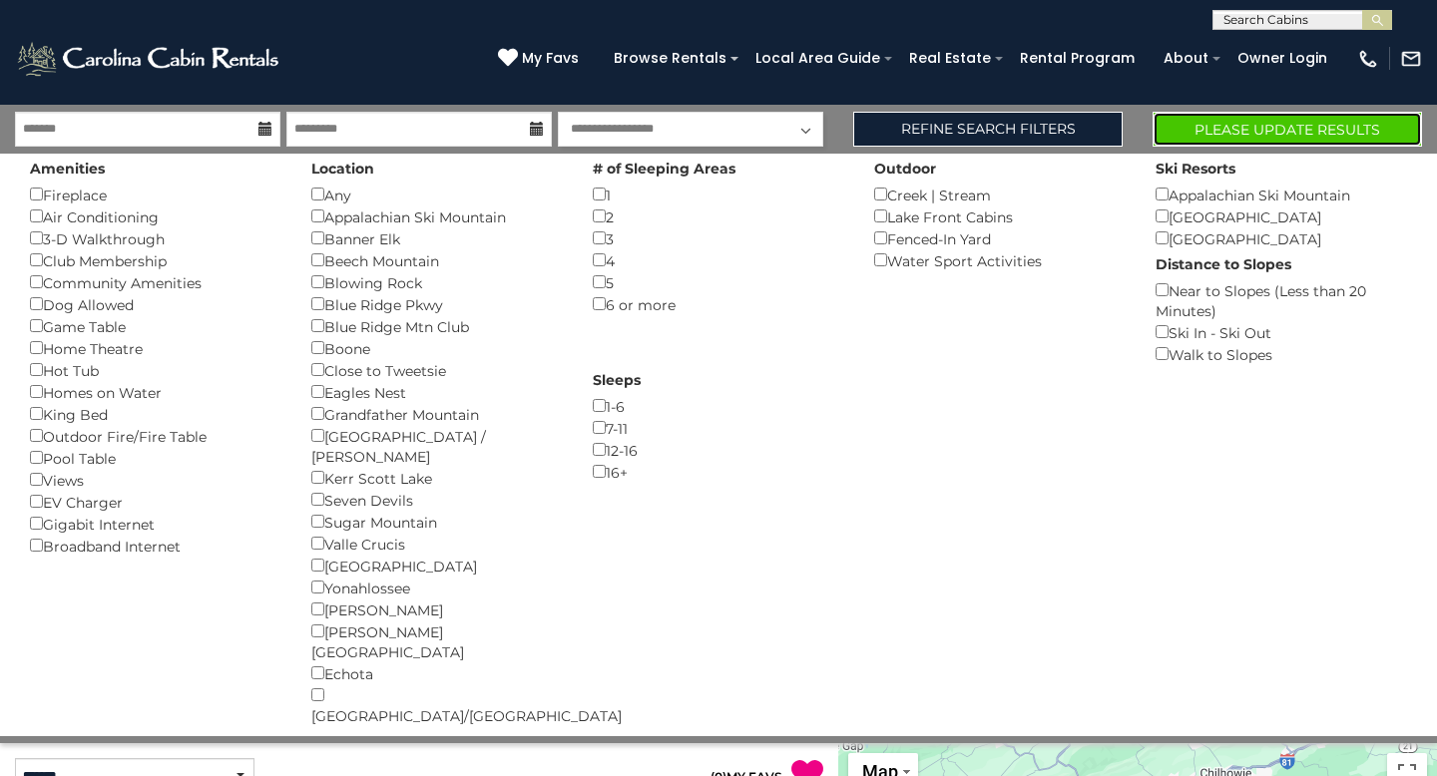
click at [1227, 125] on button "Please Update Results" at bounding box center [1287, 129] width 269 height 35
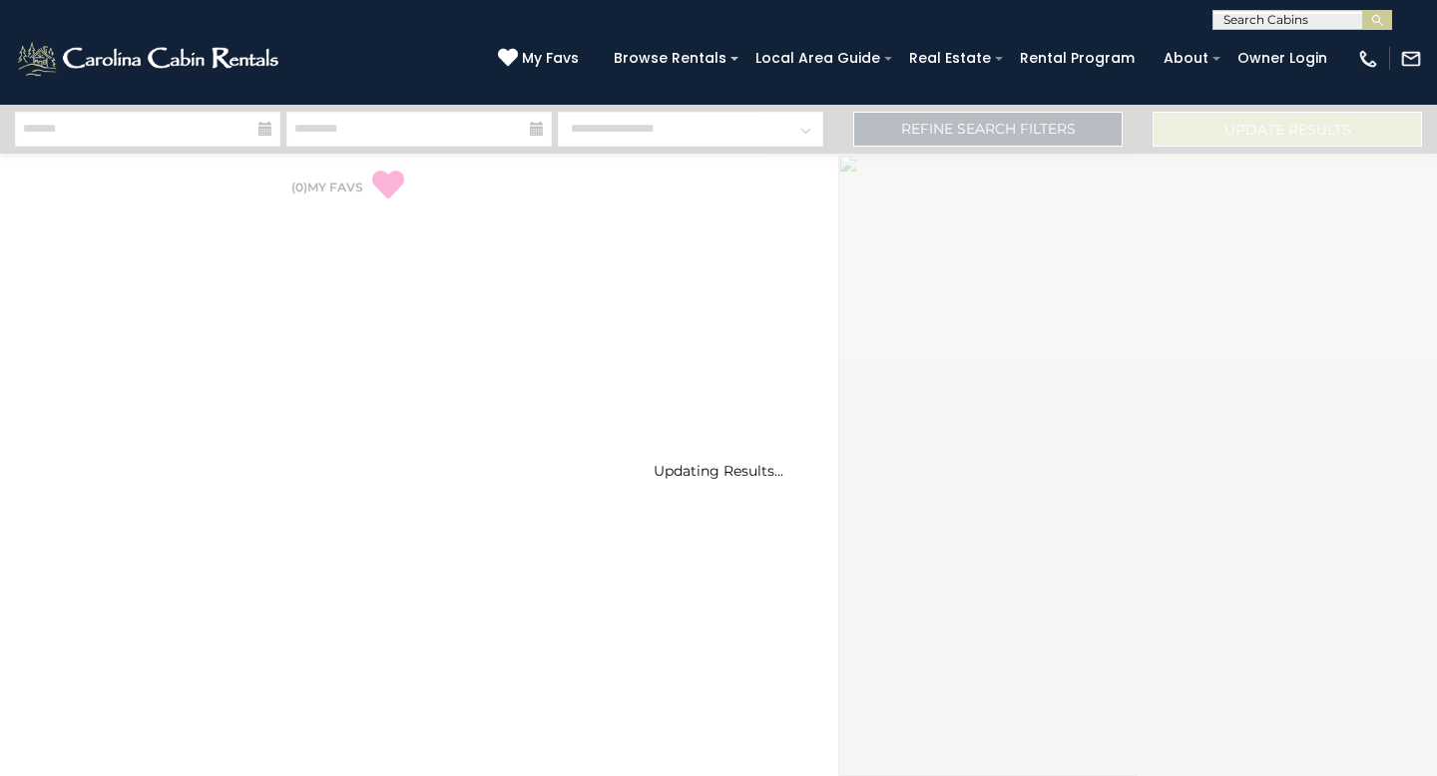
select select "*"
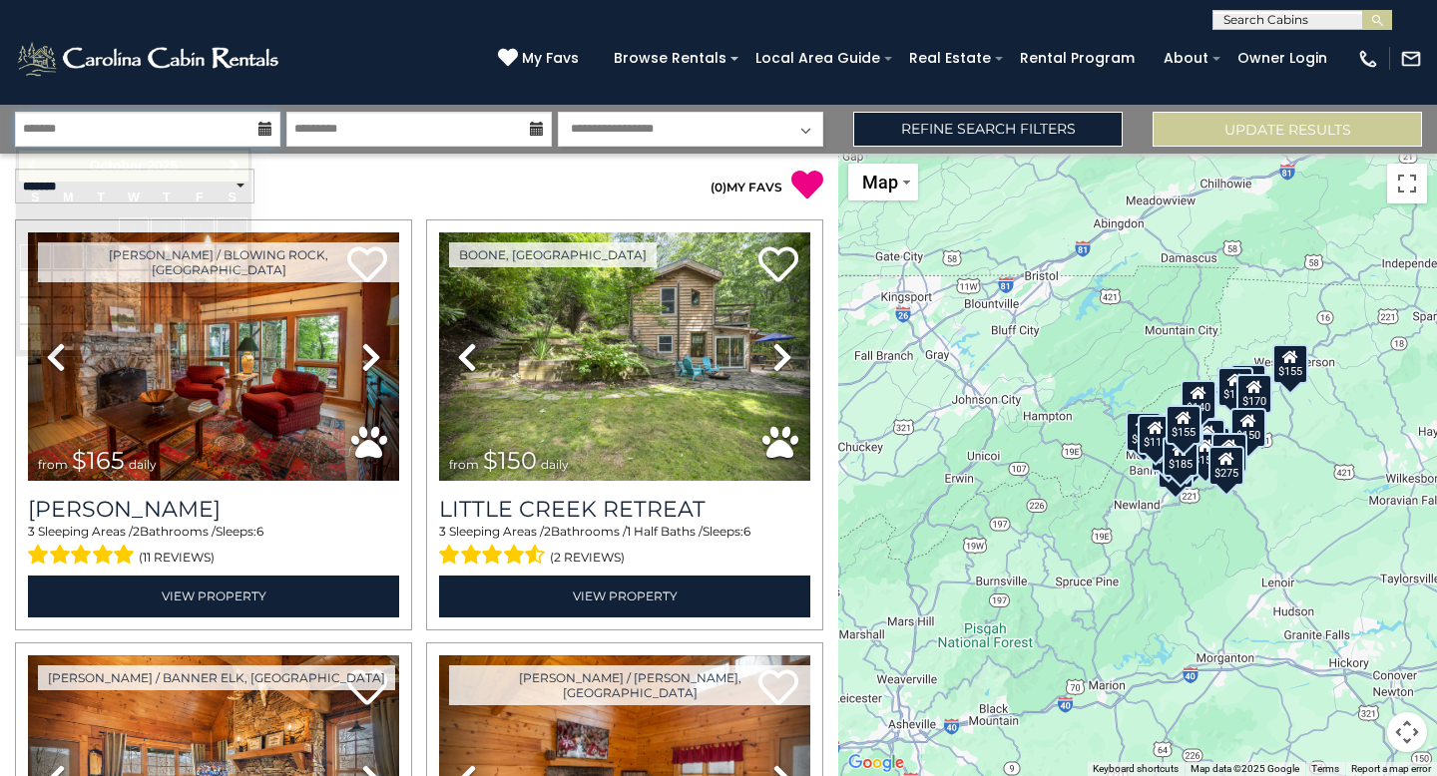
click at [208, 128] on input "text" at bounding box center [147, 129] width 265 height 35
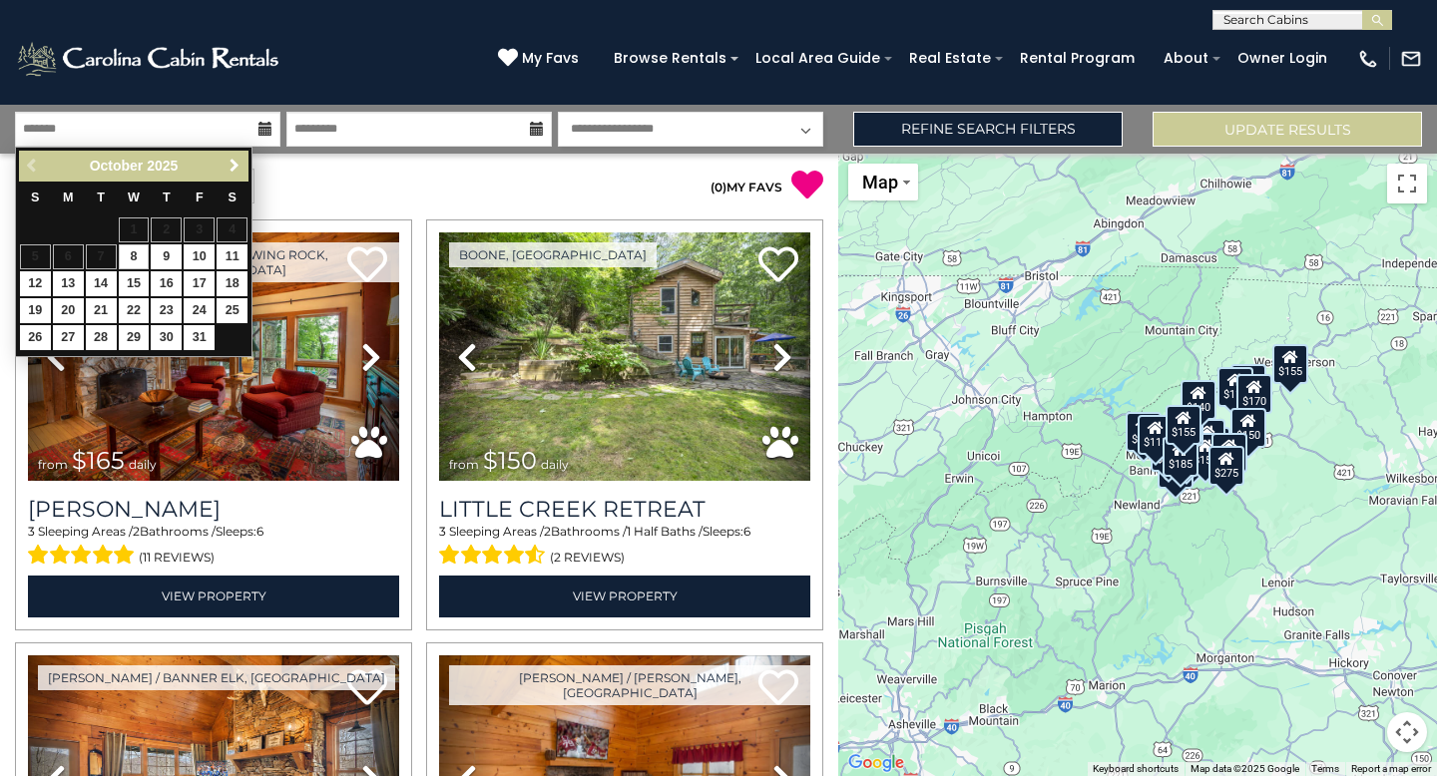
click at [232, 166] on span "Next" at bounding box center [235, 166] width 16 height 16
